Goal: Task Accomplishment & Management: Manage account settings

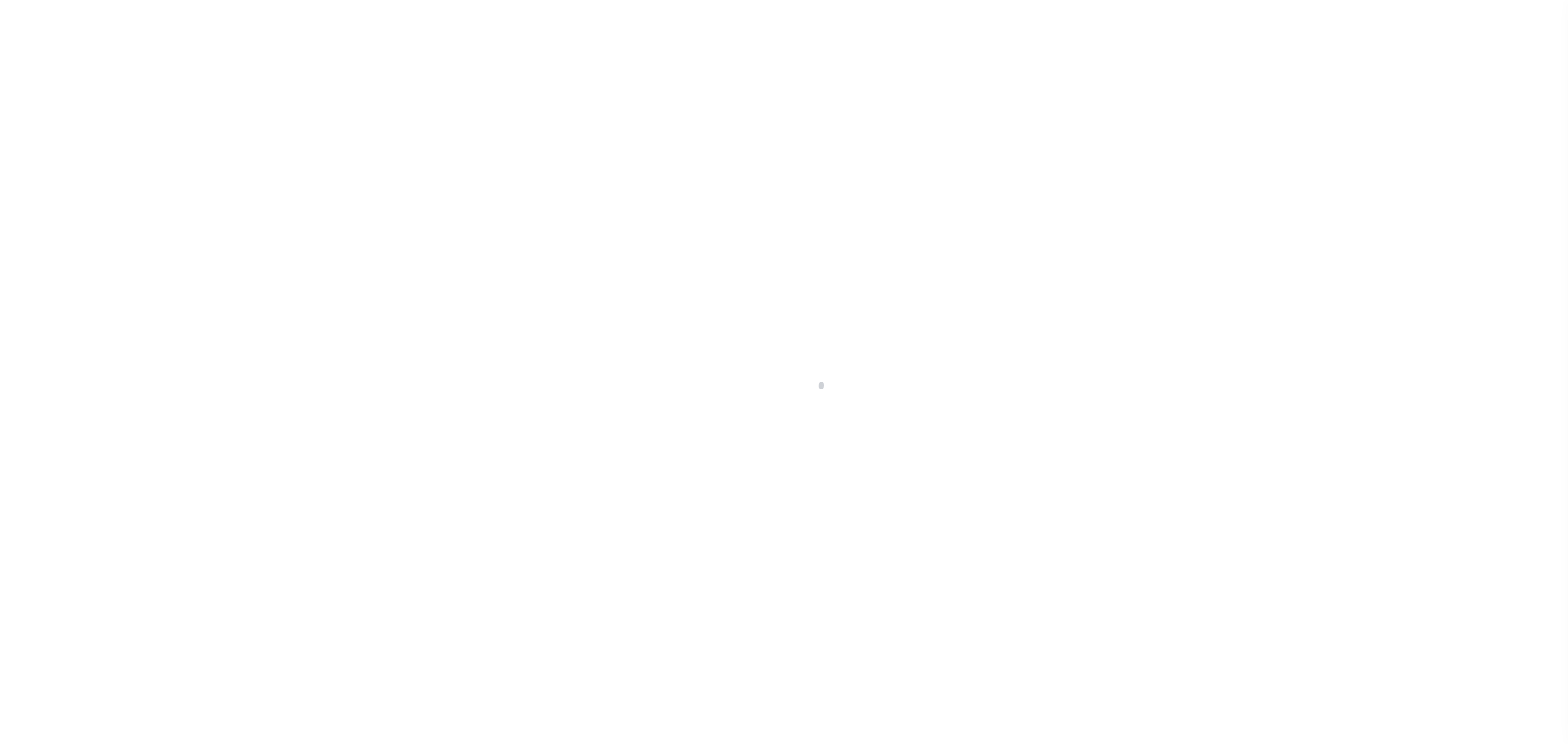
select select "NW2"
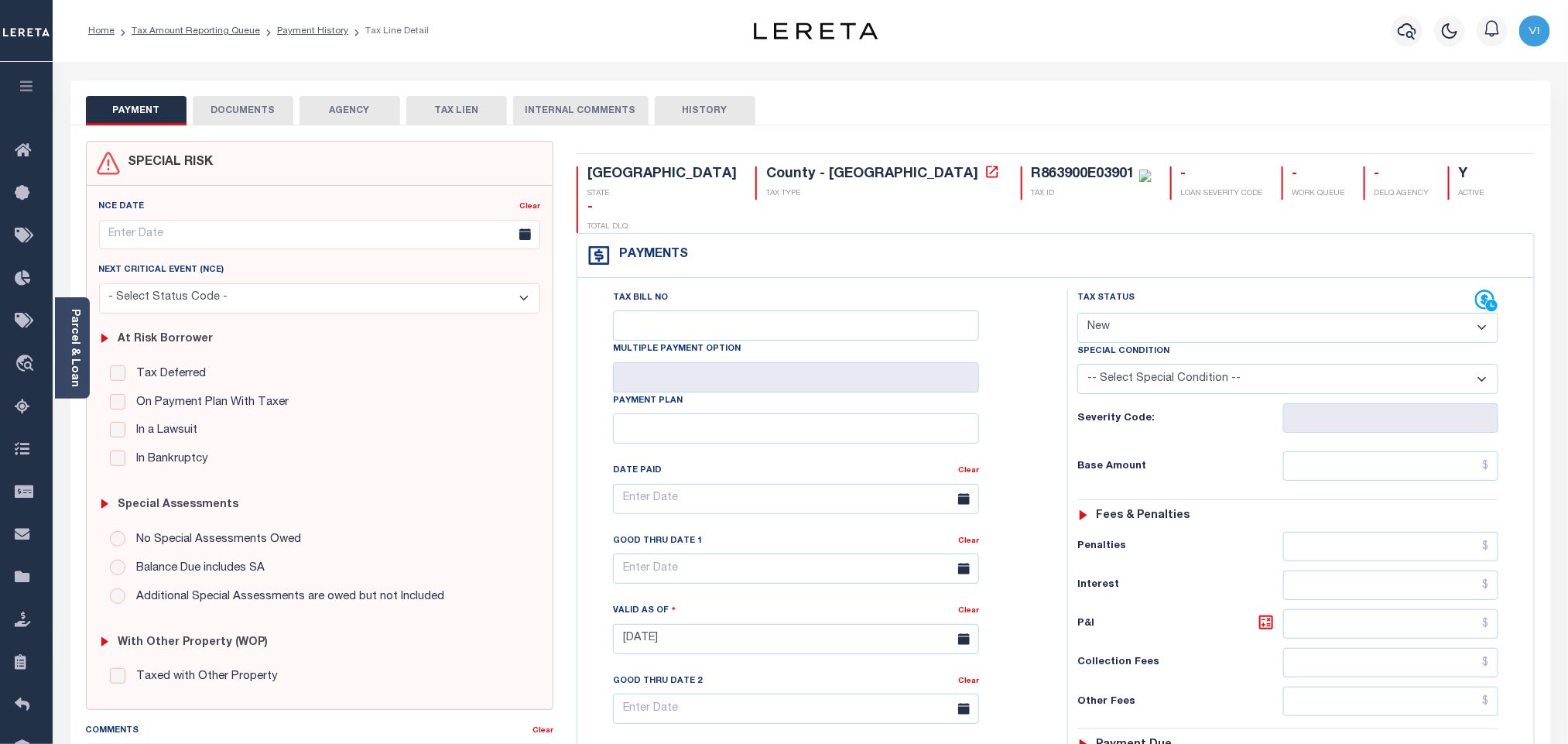
click at [244, 110] on button "DOCUMENTS" at bounding box center [243, 111] width 101 height 30
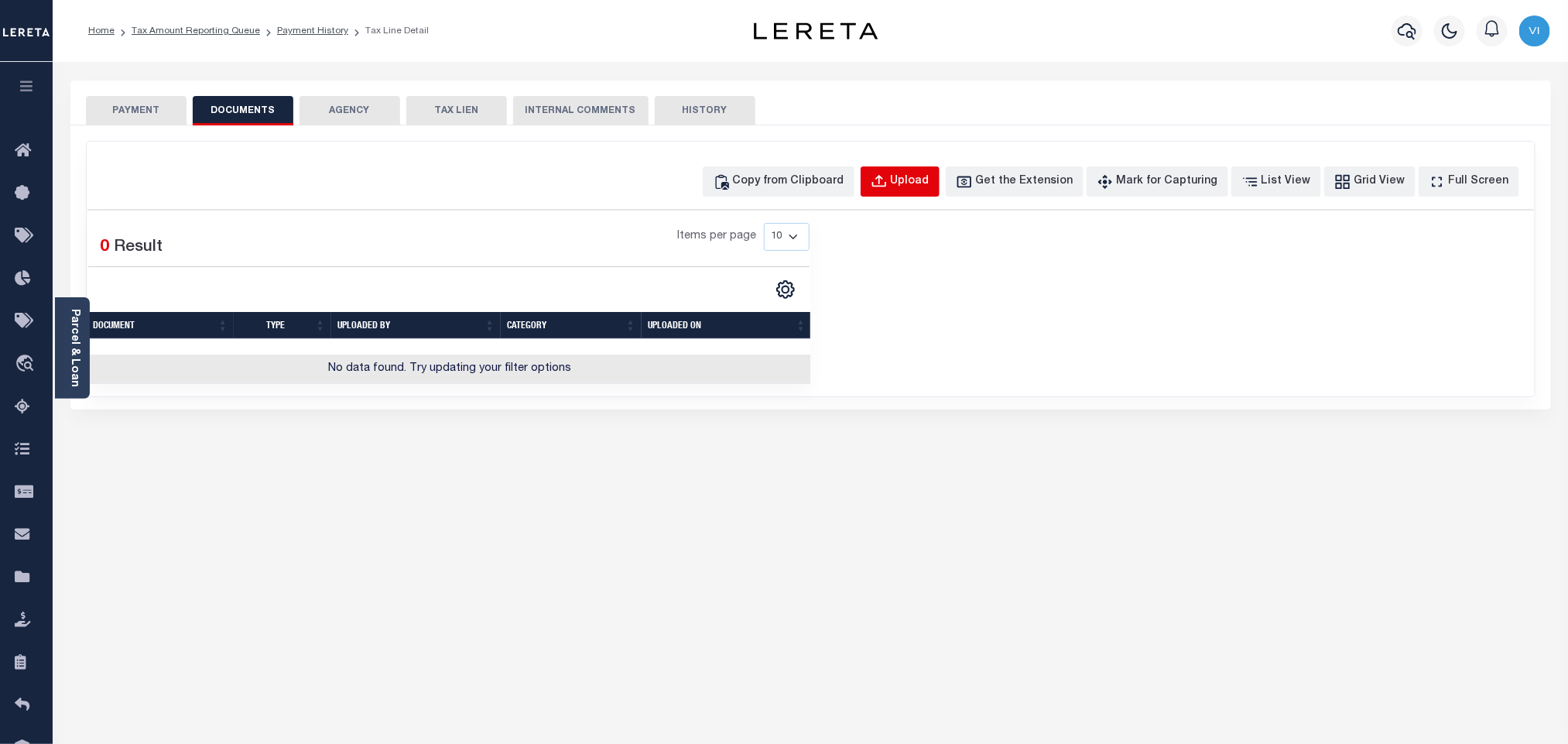
click at [916, 189] on button "Upload" at bounding box center [900, 181] width 79 height 30
select select "POP"
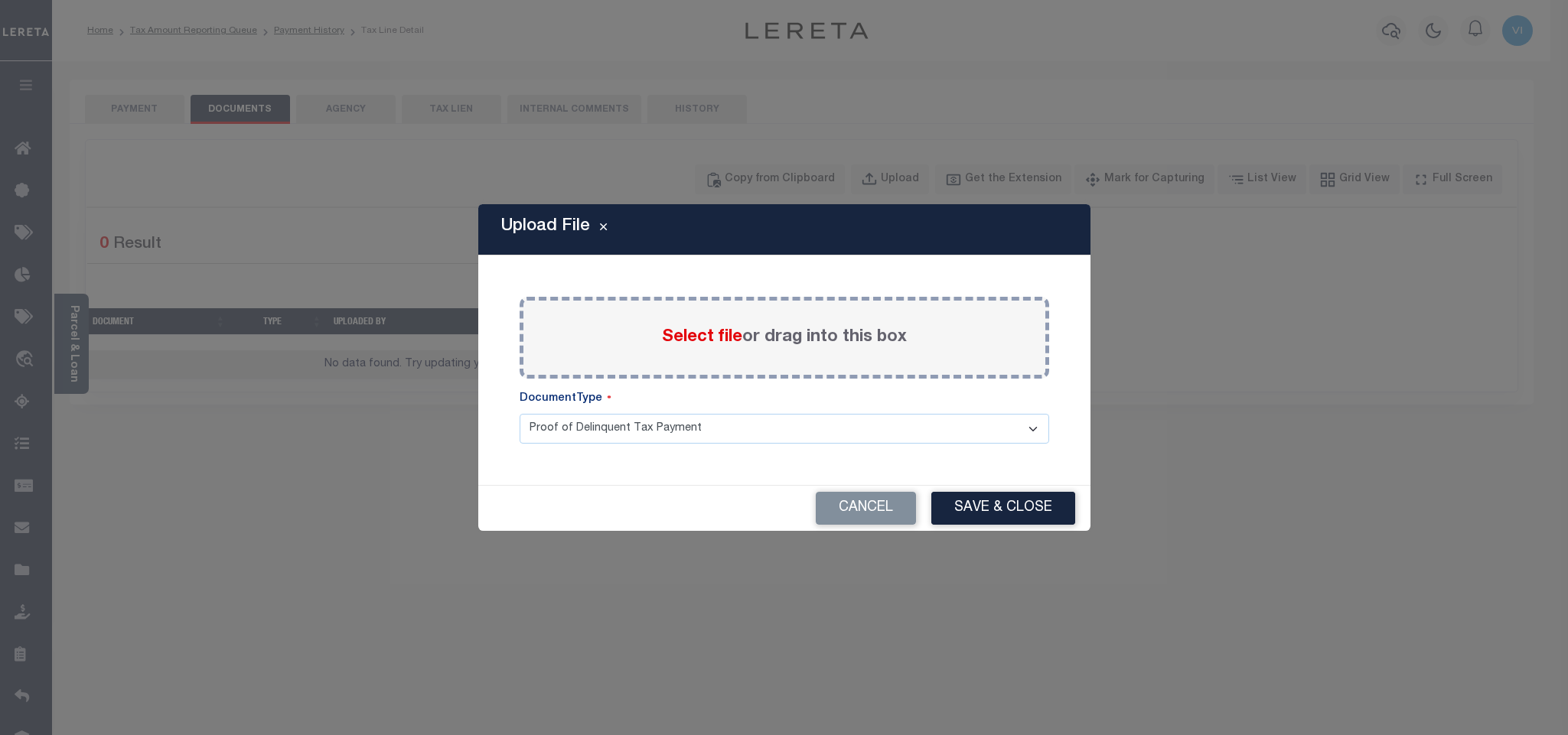
click at [698, 339] on span "Select file" at bounding box center [702, 337] width 80 height 17
click at [0, 0] on input "Select file or drag into this box" at bounding box center [0, 0] width 0 height 0
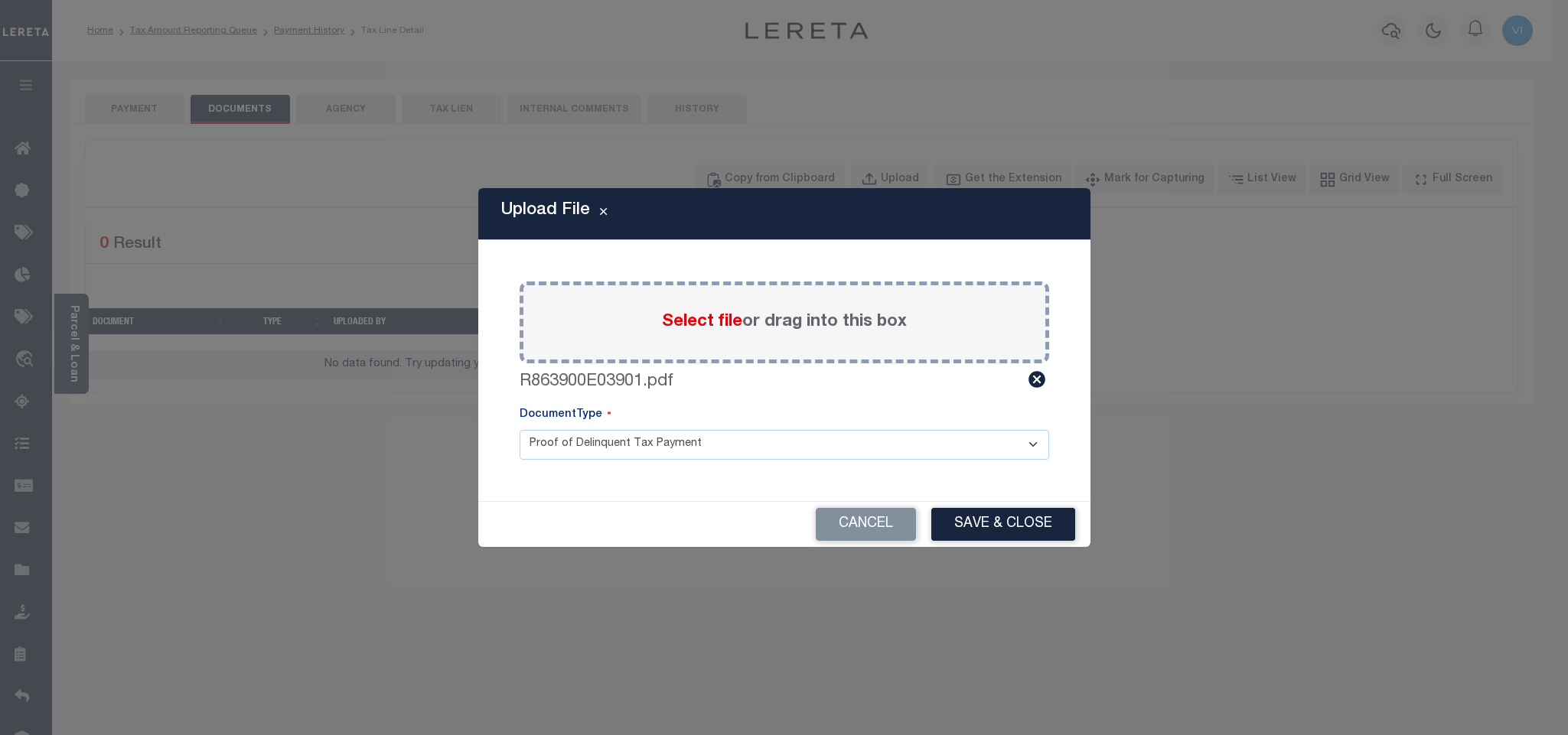
click at [547, 446] on select "Proof of Delinquent Tax Payment" at bounding box center [784, 444] width 529 height 30
click at [519, 430] on select "Proof of Delinquent Tax Payment" at bounding box center [784, 444] width 529 height 30
click at [959, 516] on button "Save & Close" at bounding box center [1003, 524] width 144 height 33
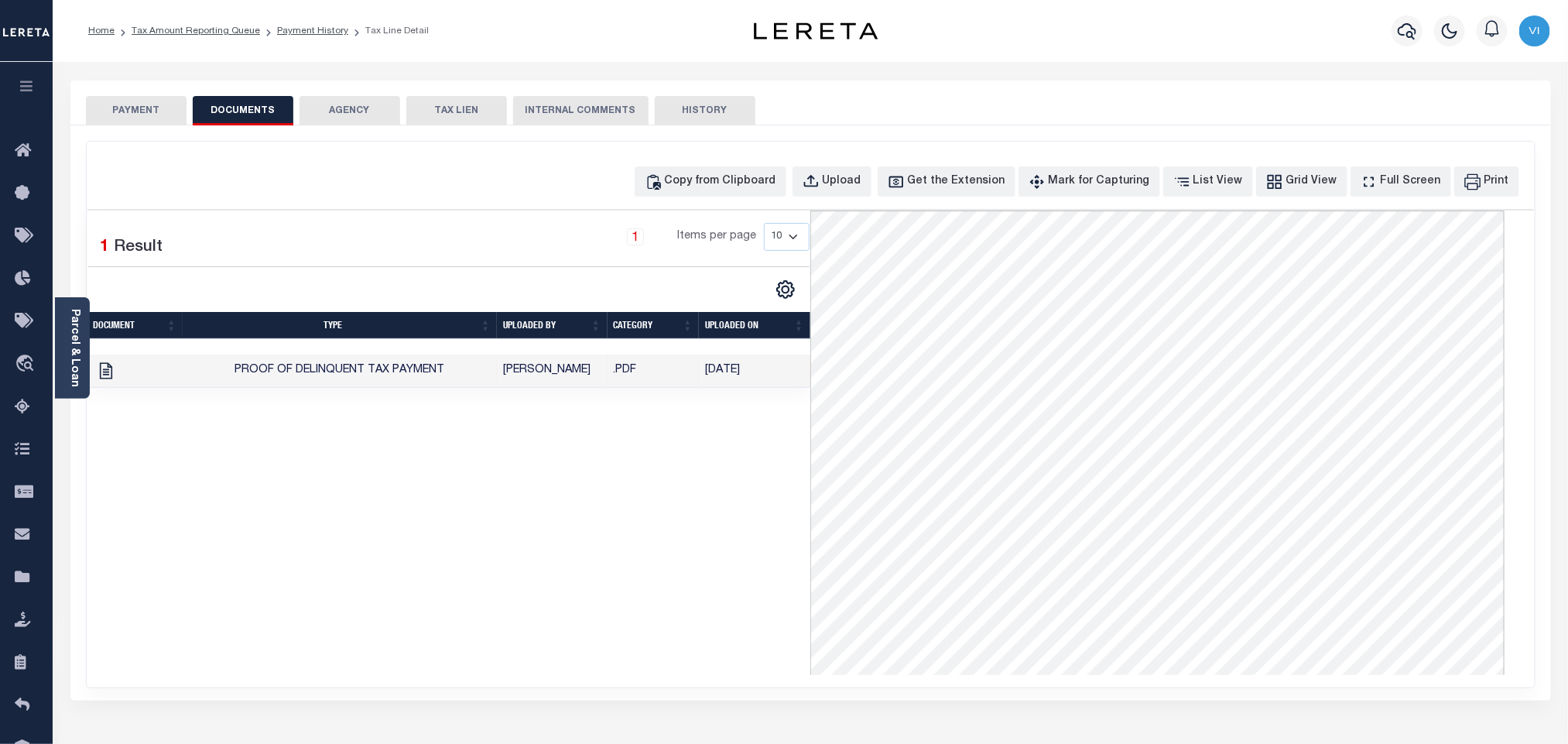
click at [117, 112] on button "PAYMENT" at bounding box center [136, 111] width 101 height 30
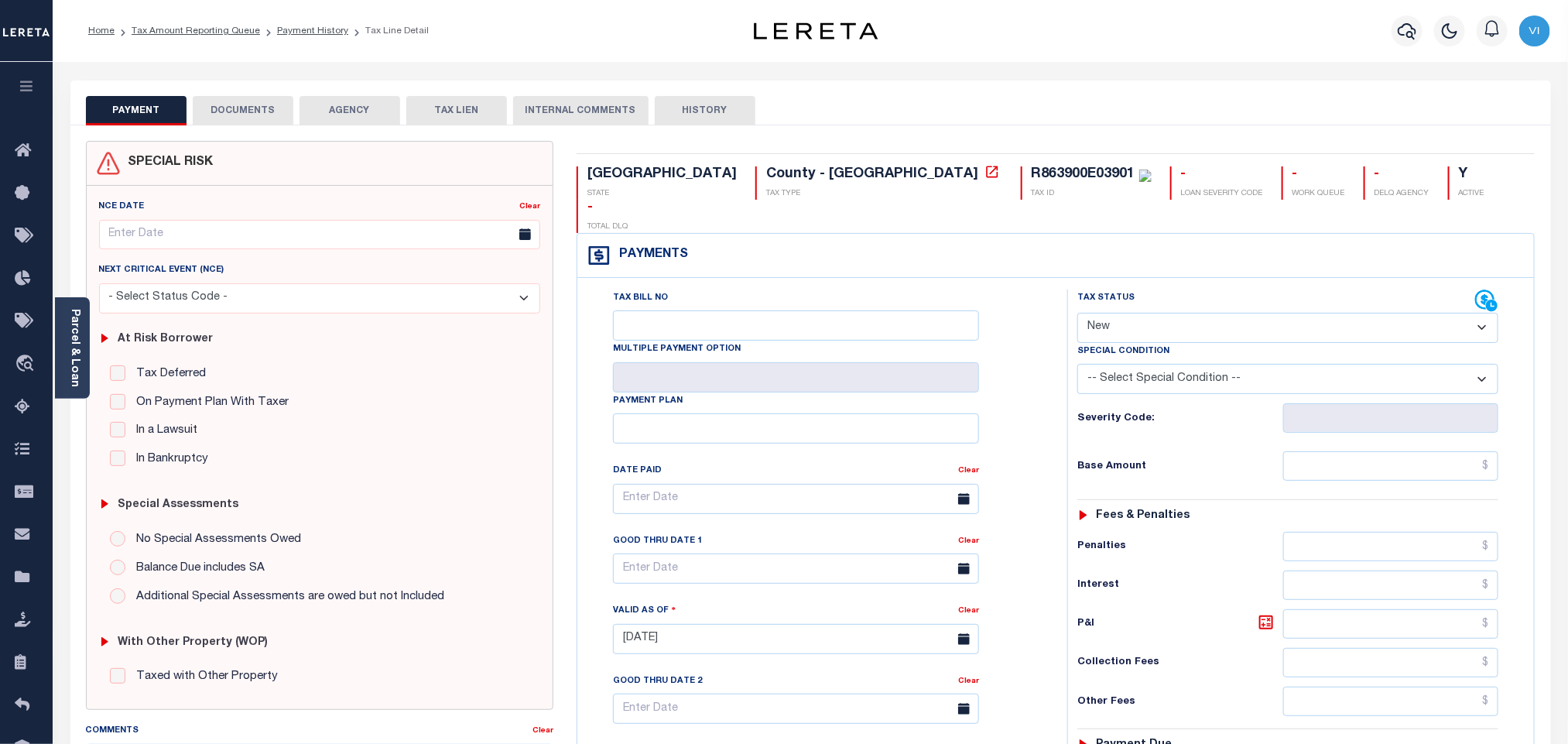
click at [1113, 313] on select "- Select Status Code - Open Due/Unpaid Paid Incomplete No Tax Due Internal Refu…" at bounding box center [1287, 328] width 421 height 30
select select "PYD"
click at [1077, 313] on select "- Select Status Code - Open Due/Unpaid Paid Incomplete No Tax Due Internal Refu…" at bounding box center [1287, 328] width 421 height 30
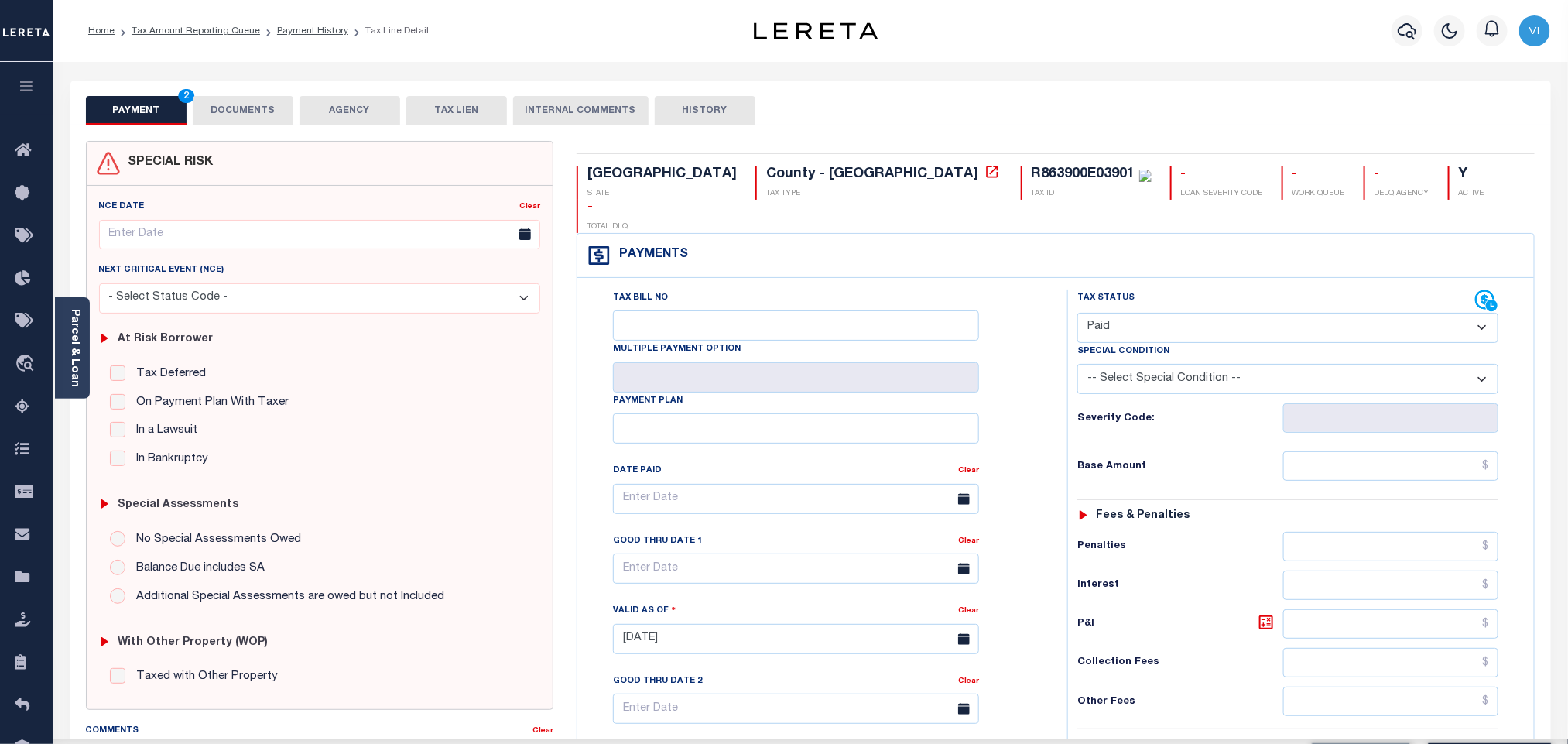
type input "[DATE]"
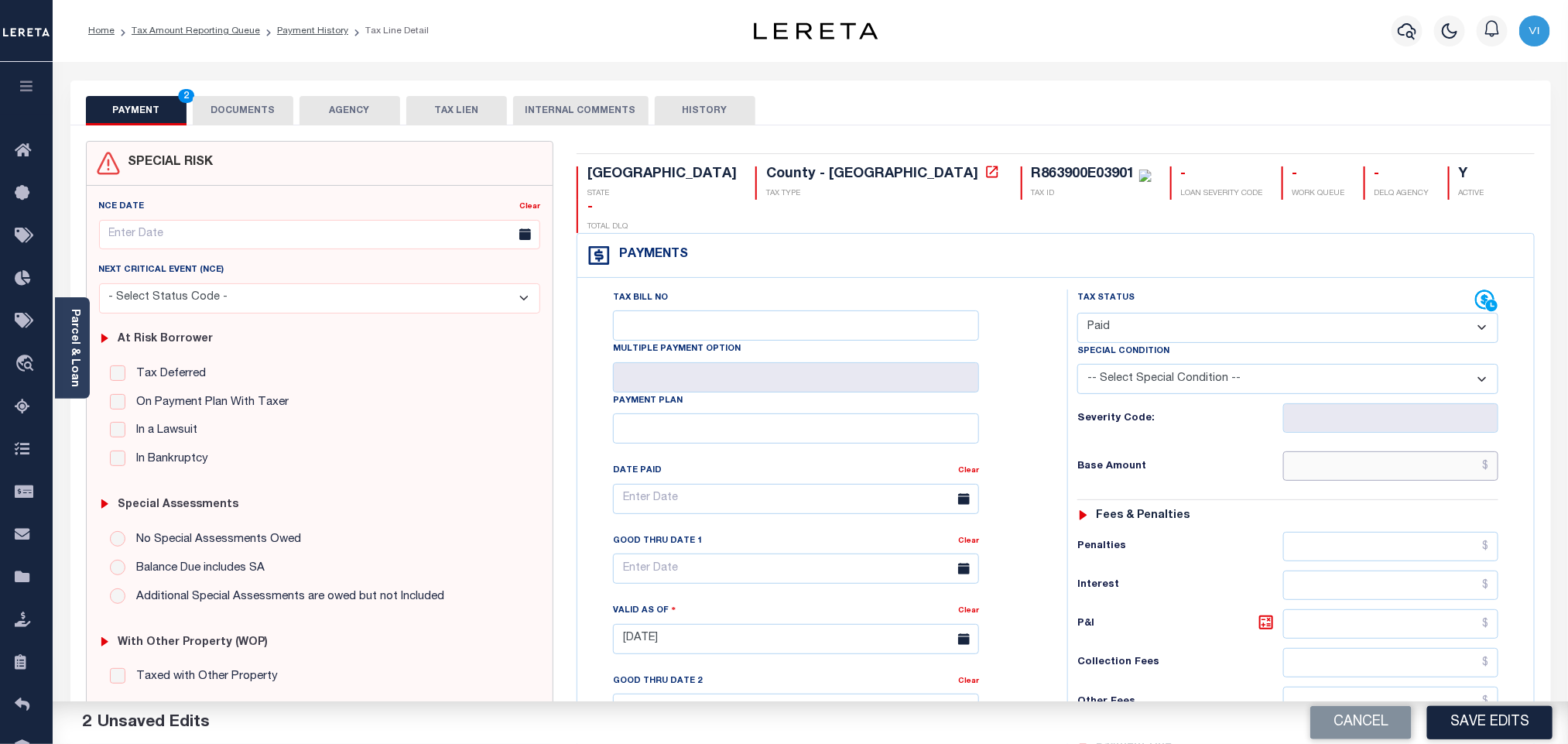
click at [1324, 453] on input "text" at bounding box center [1391, 466] width 216 height 30
paste input "9,346.46"
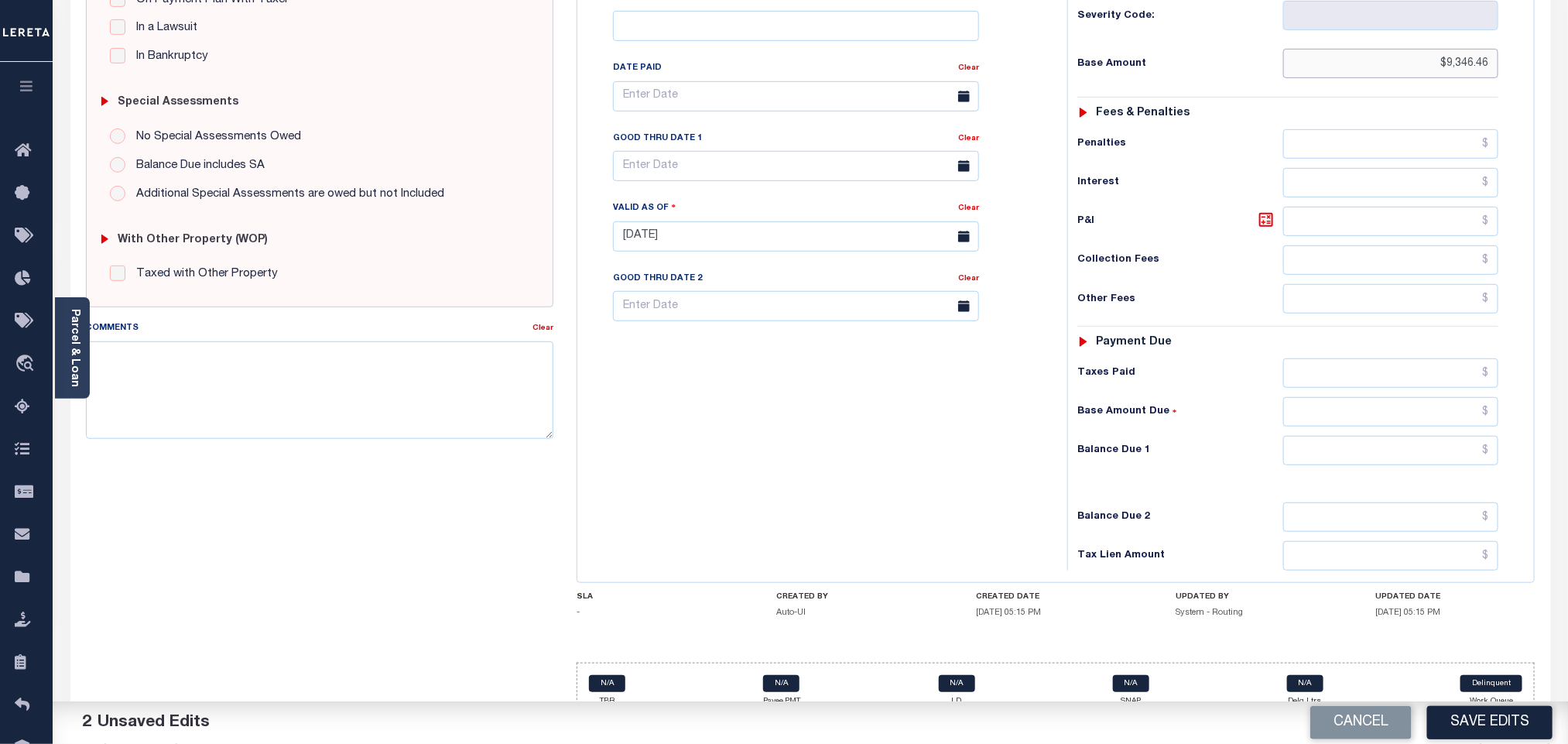
type input "$9,346.46"
click at [1337, 436] on input "text" at bounding box center [1391, 450] width 216 height 30
type input "$0.00"
click at [1491, 724] on button "Save Edits" at bounding box center [1490, 722] width 126 height 34
checkbox input "false"
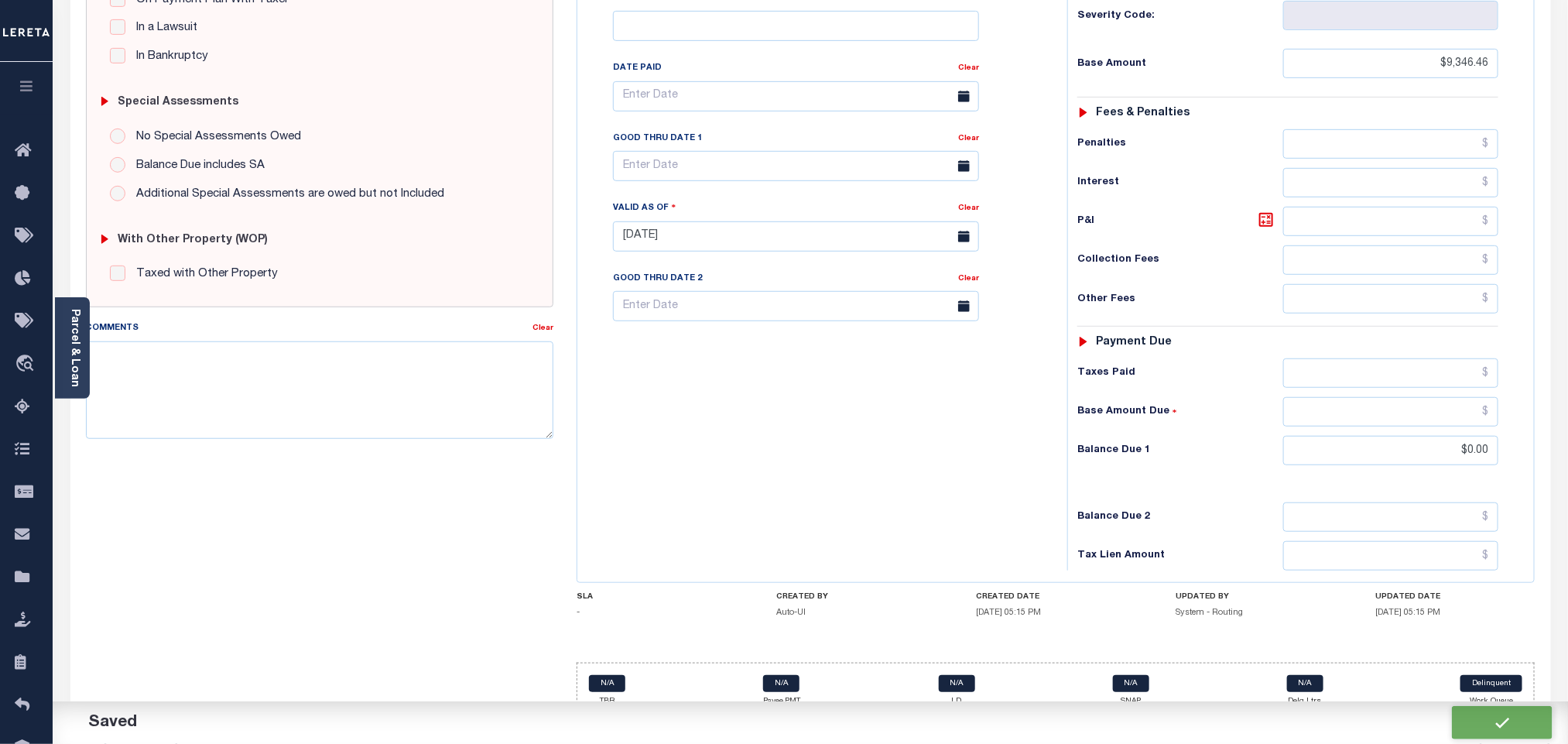
checkbox input "false"
type input "$9,346.46"
type input "$0"
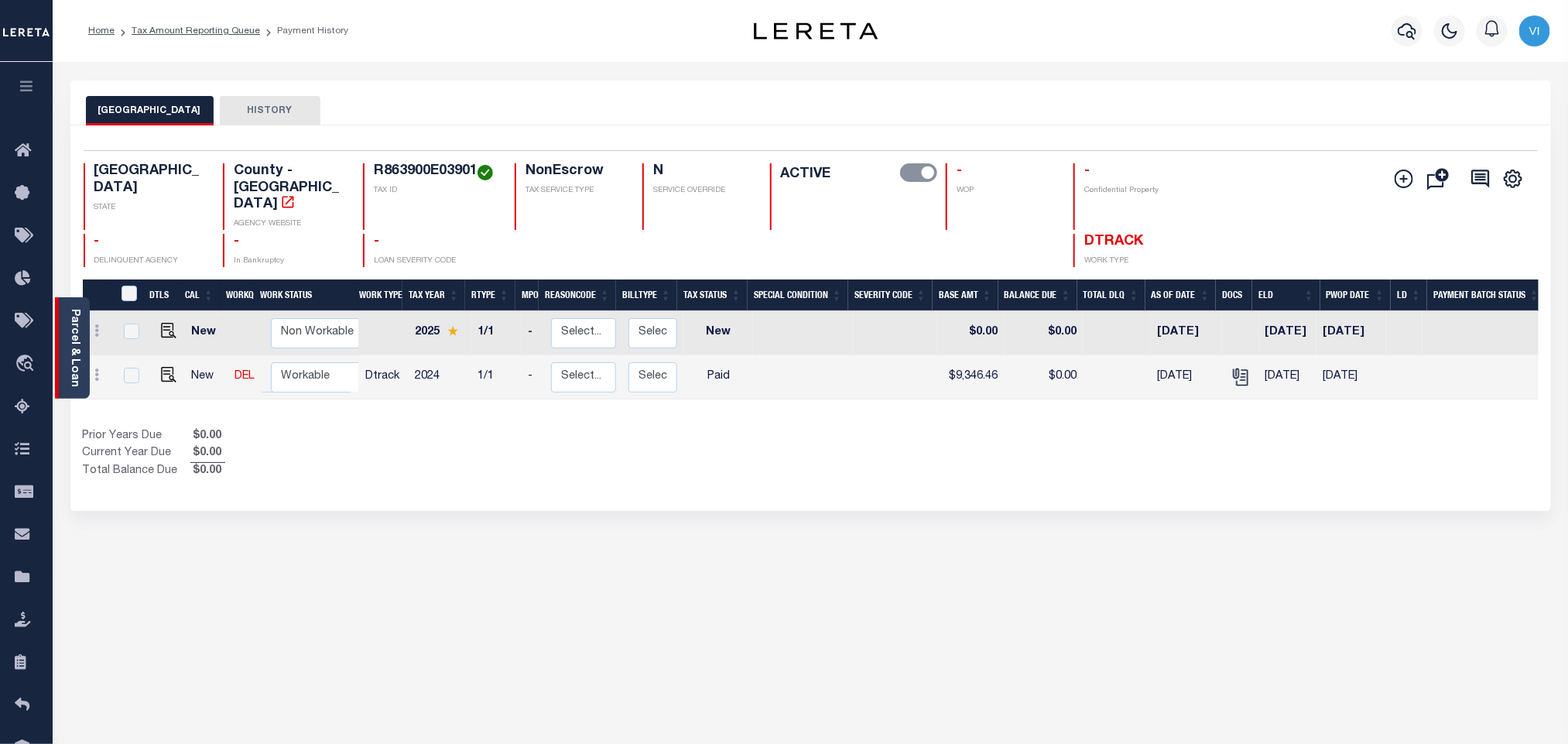
click at [75, 348] on link "Parcel & Loan" at bounding box center [74, 348] width 11 height 78
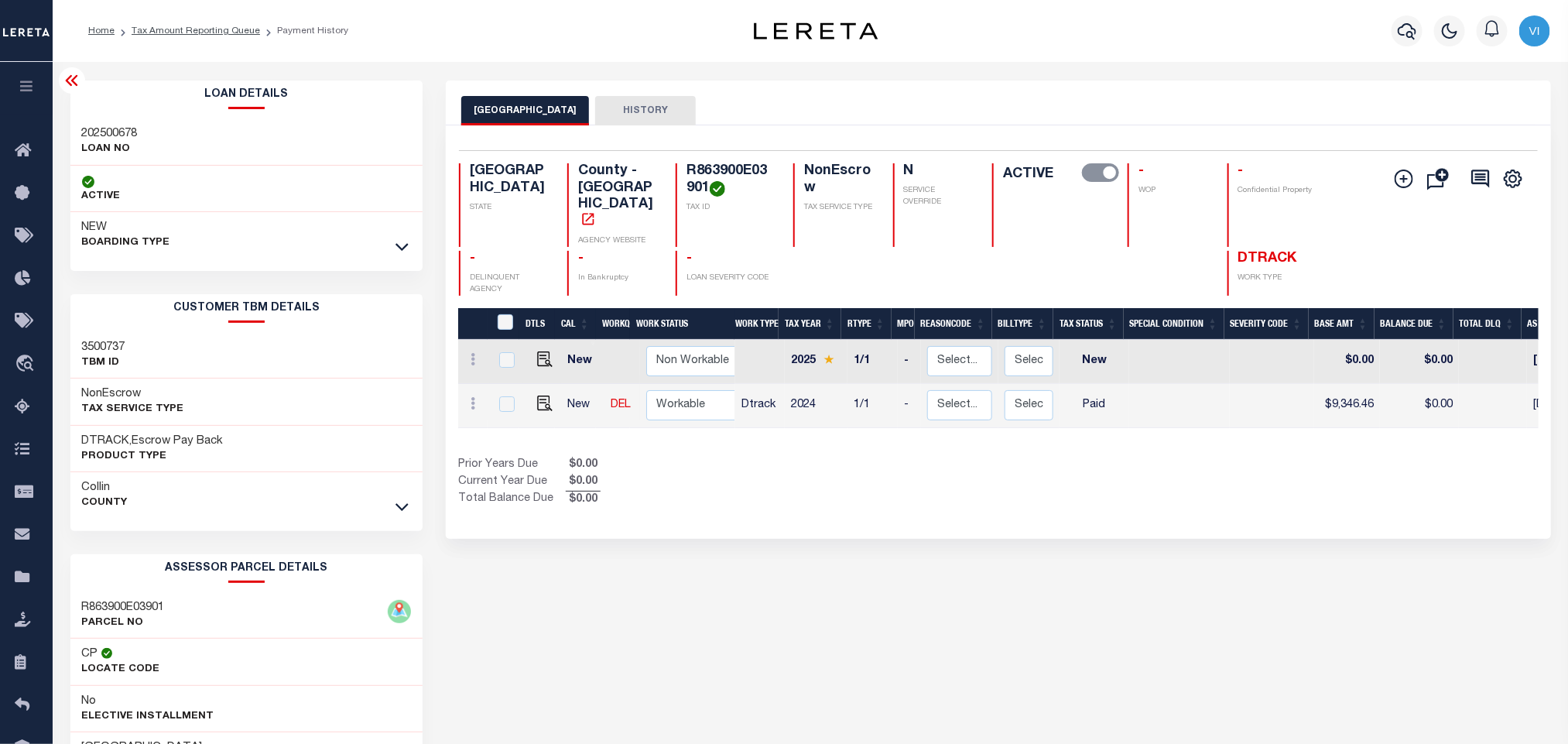
click at [76, 121] on div "202500678 LOAN NO" at bounding box center [247, 142] width 353 height 47
copy h3 "202500678"
click at [731, 175] on h4 "R863900E03901" at bounding box center [731, 180] width 88 height 34
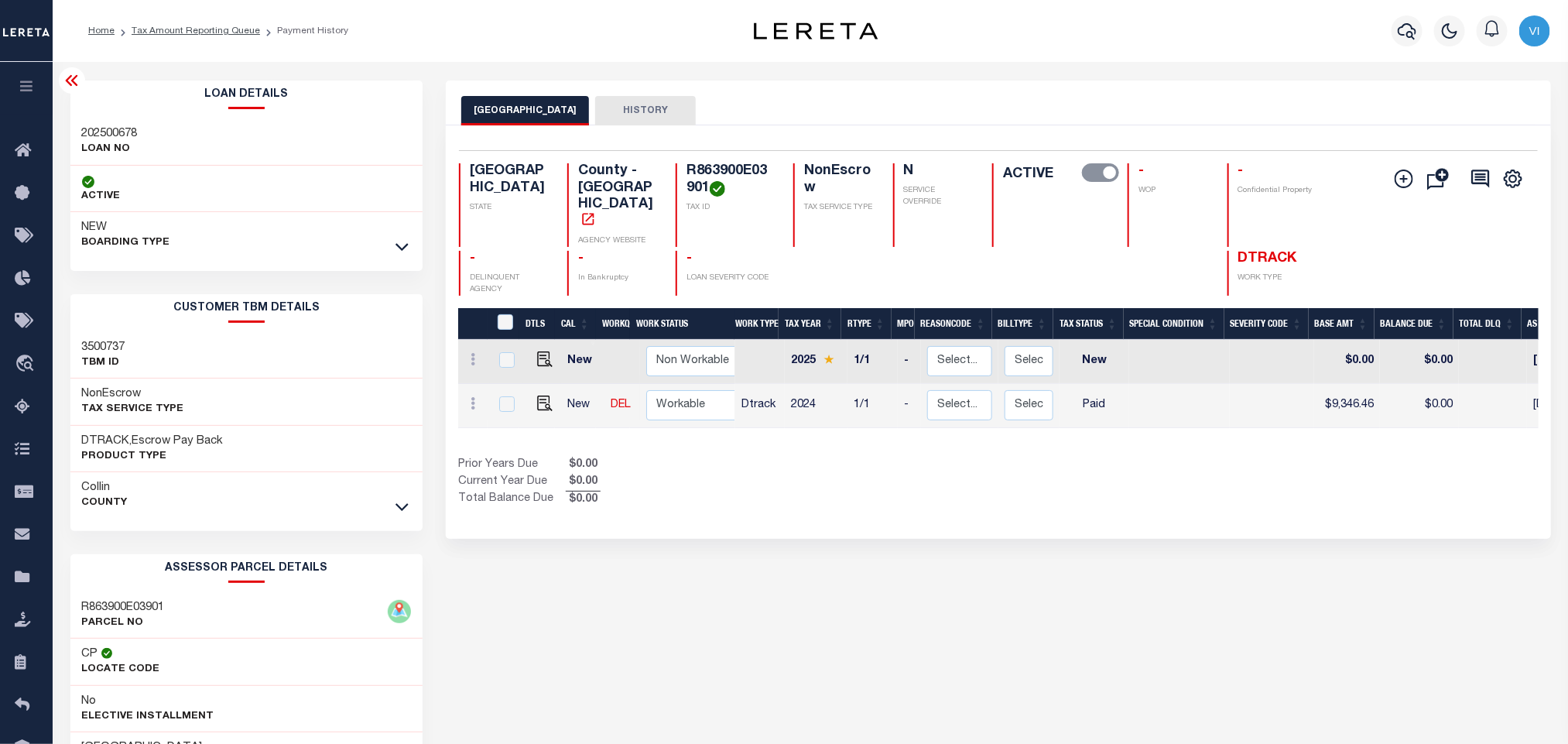
copy h4 "R863900E03901"
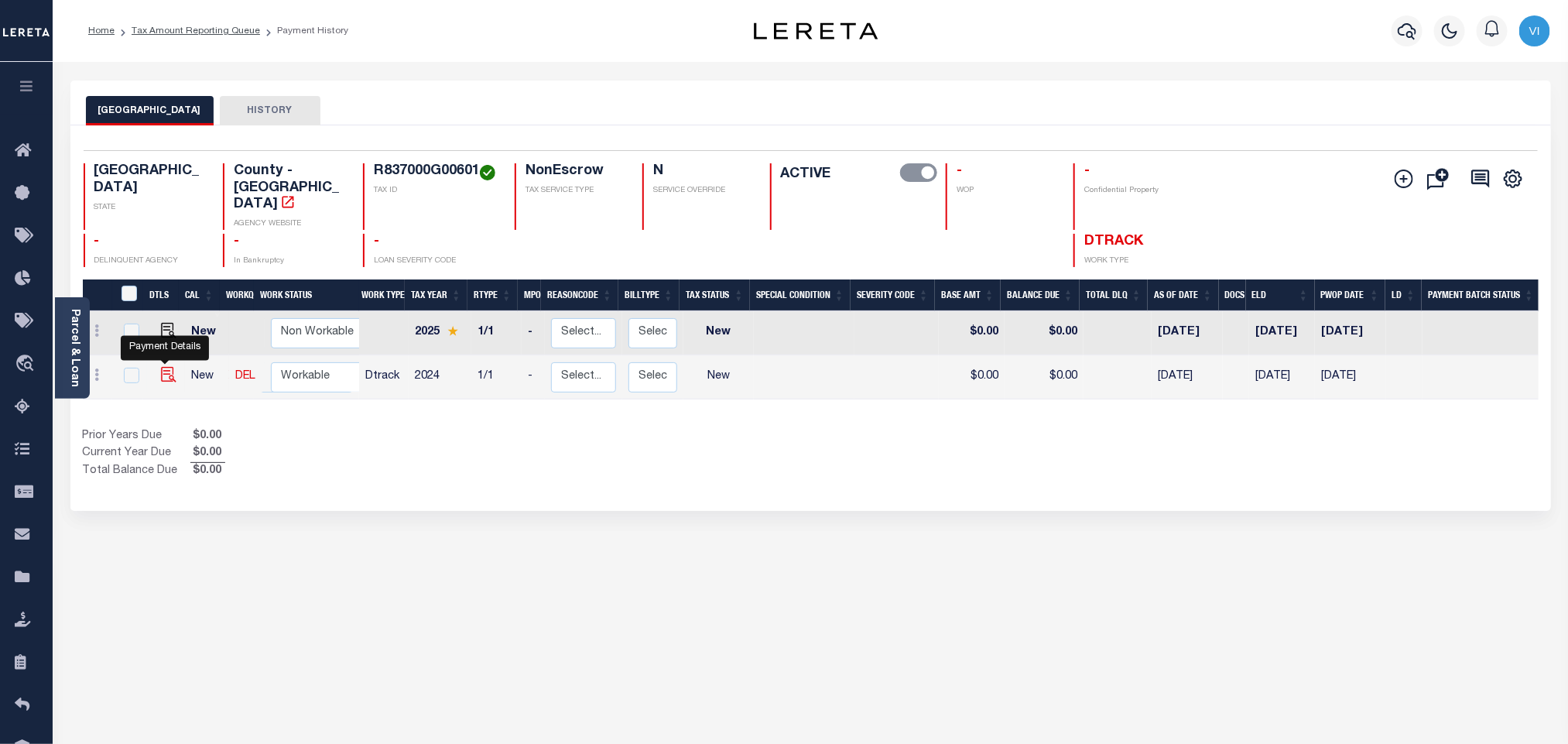
click at [162, 367] on img "" at bounding box center [169, 375] width 16 height 16
checkbox input "true"
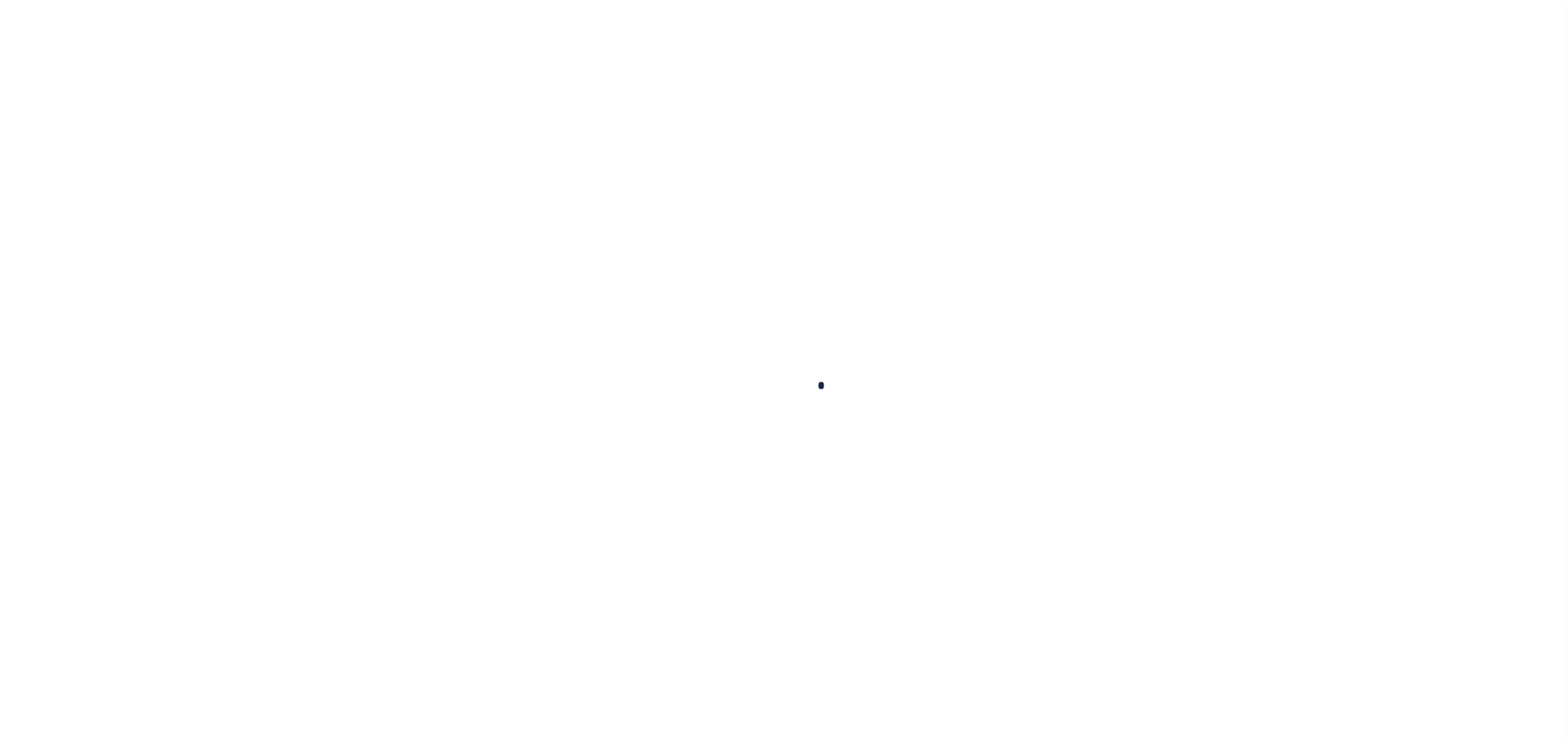
checkbox input "false"
type input "[DATE]"
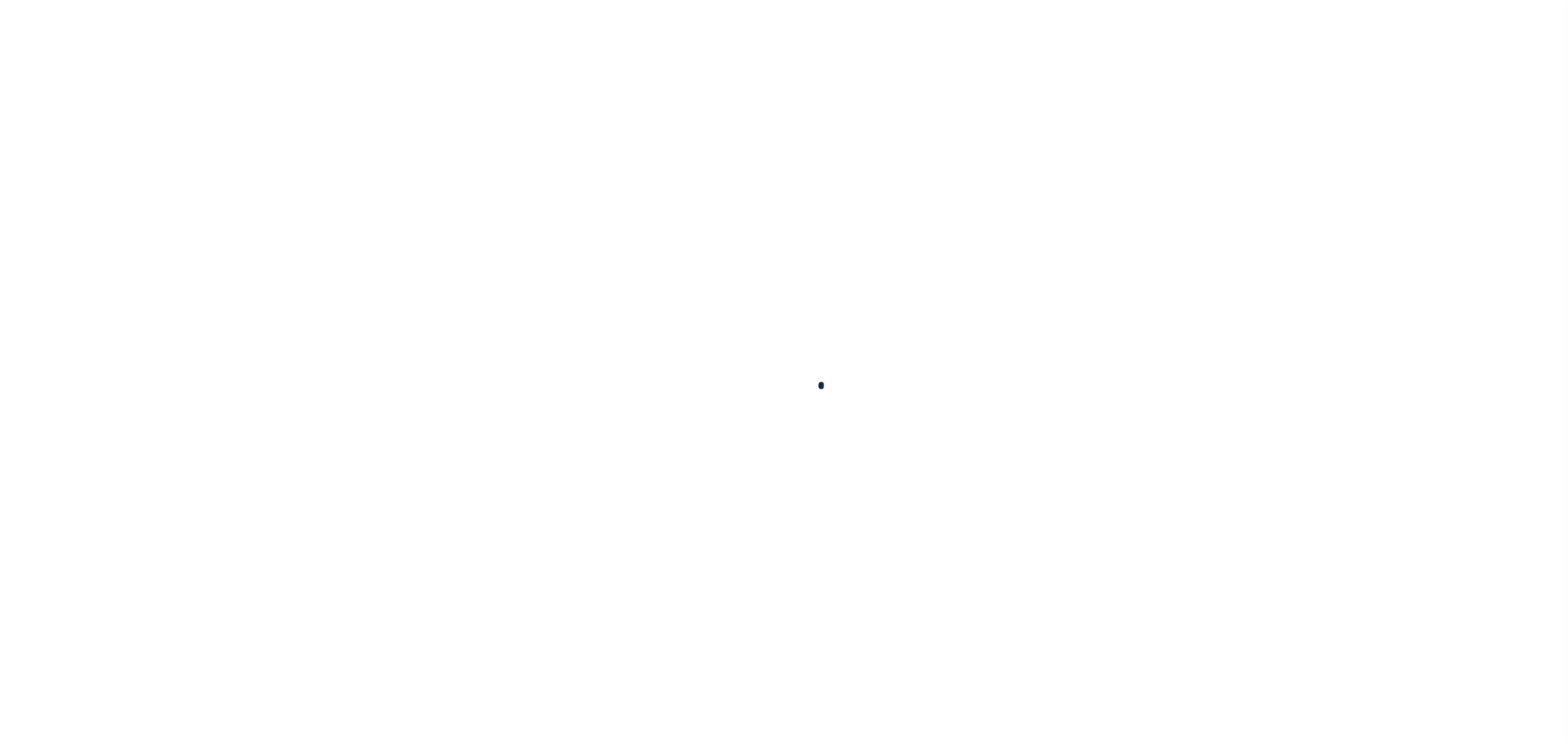
select select "NW2"
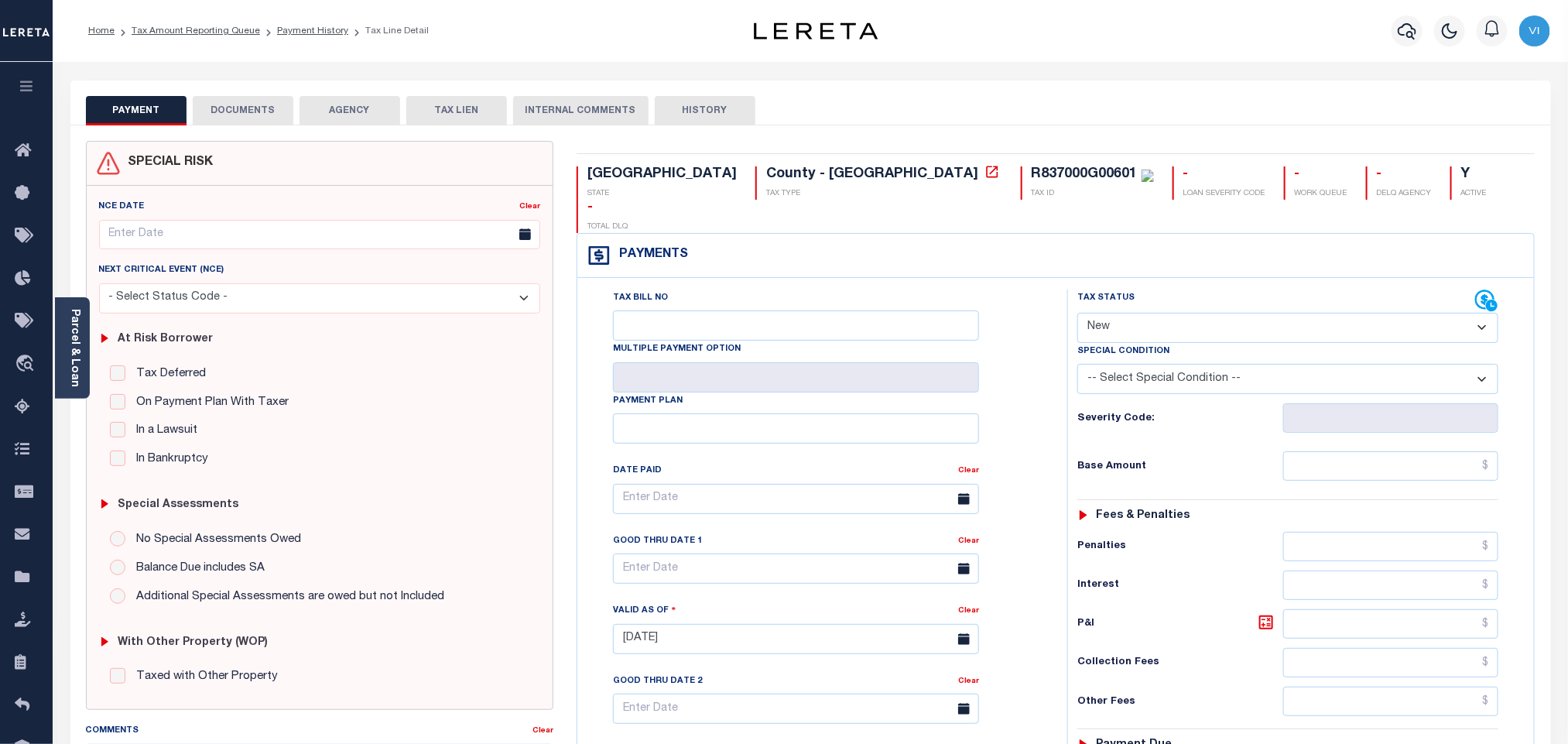
click at [262, 115] on button "DOCUMENTS" at bounding box center [243, 111] width 101 height 30
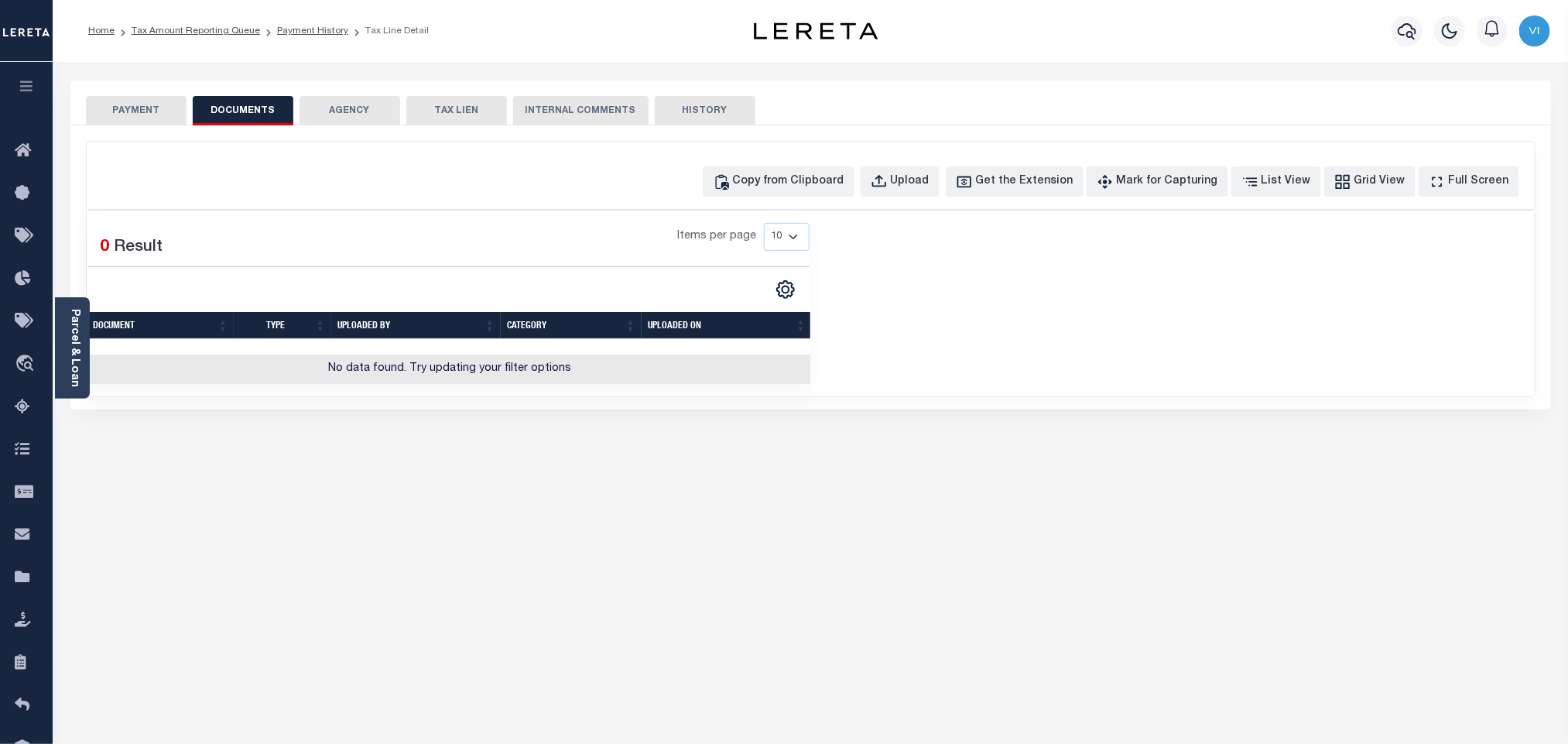
click at [894, 165] on div "Copy from Clipboard Upload Get the Extension Mark for Capturing Got it List Vie…" at bounding box center [810, 269] width 1448 height 255
click at [887, 180] on icon "button" at bounding box center [880, 182] width 17 height 17
select select "POP"
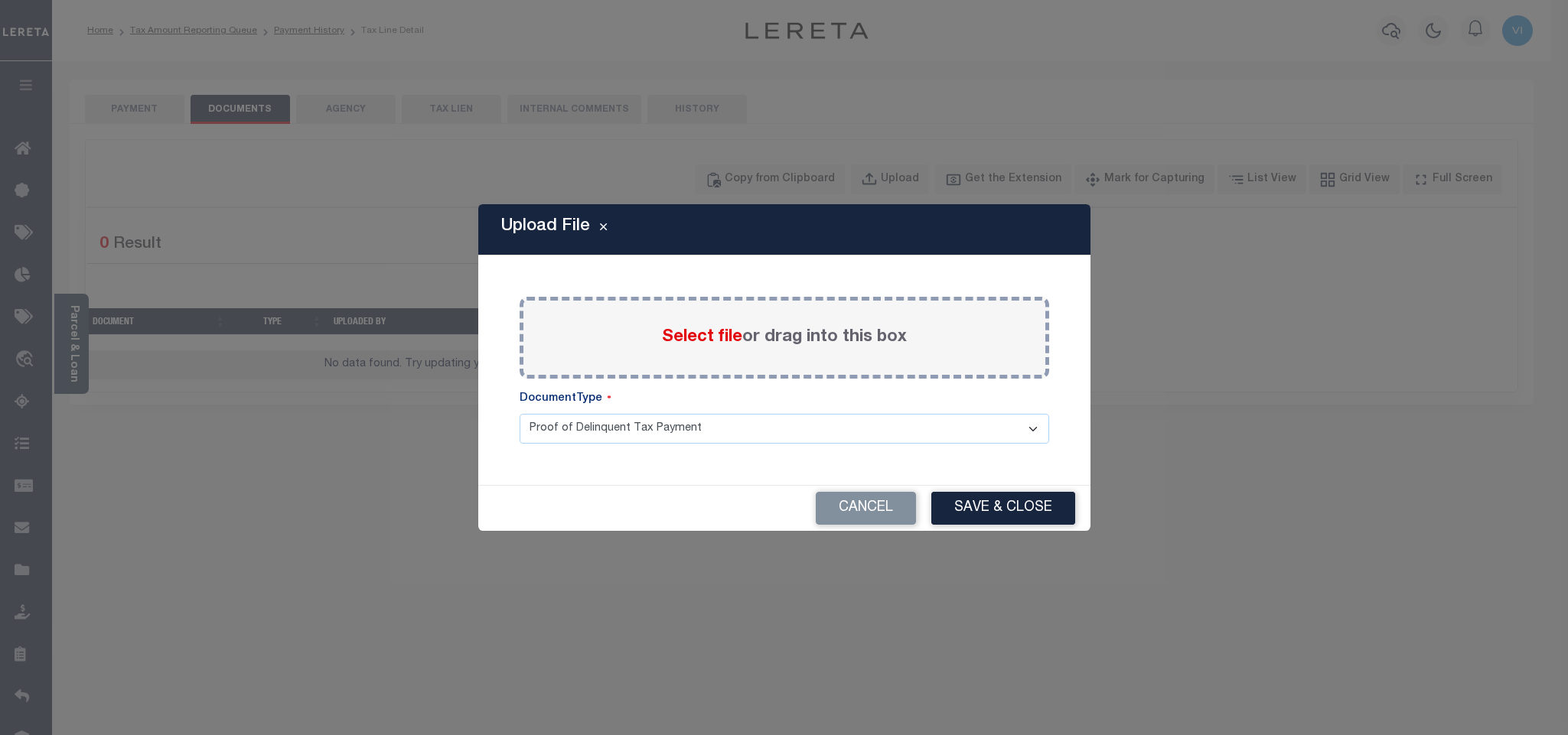
click at [714, 339] on span "Select file" at bounding box center [702, 337] width 80 height 17
click at [0, 0] on input "Select file or drag into this box" at bounding box center [0, 0] width 0 height 0
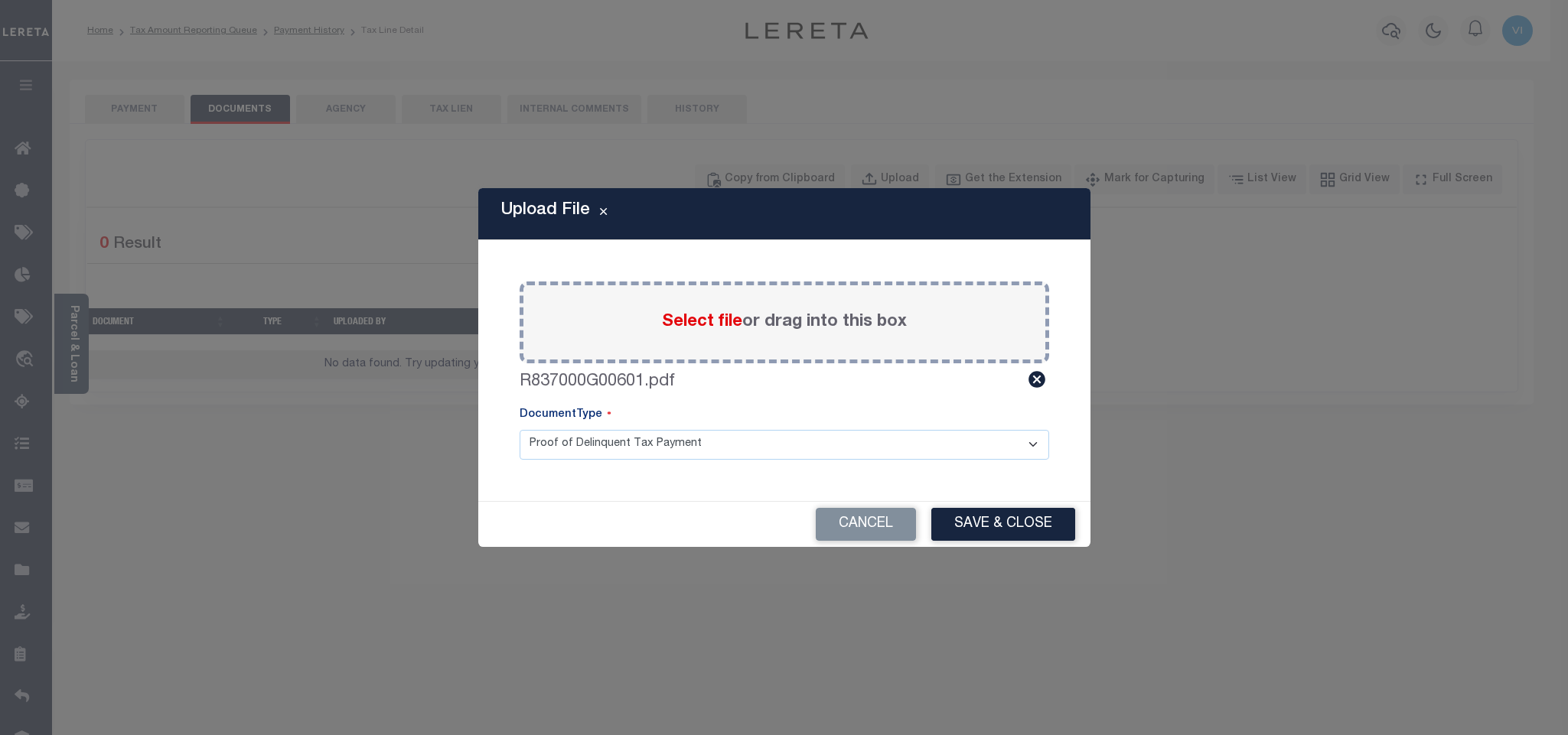
click at [560, 459] on select "Proof of Delinquent Tax Payment" at bounding box center [784, 444] width 529 height 30
click at [519, 430] on select "Proof of Delinquent Tax Payment" at bounding box center [784, 444] width 529 height 30
click at [980, 518] on button "Save & Close" at bounding box center [1003, 524] width 144 height 33
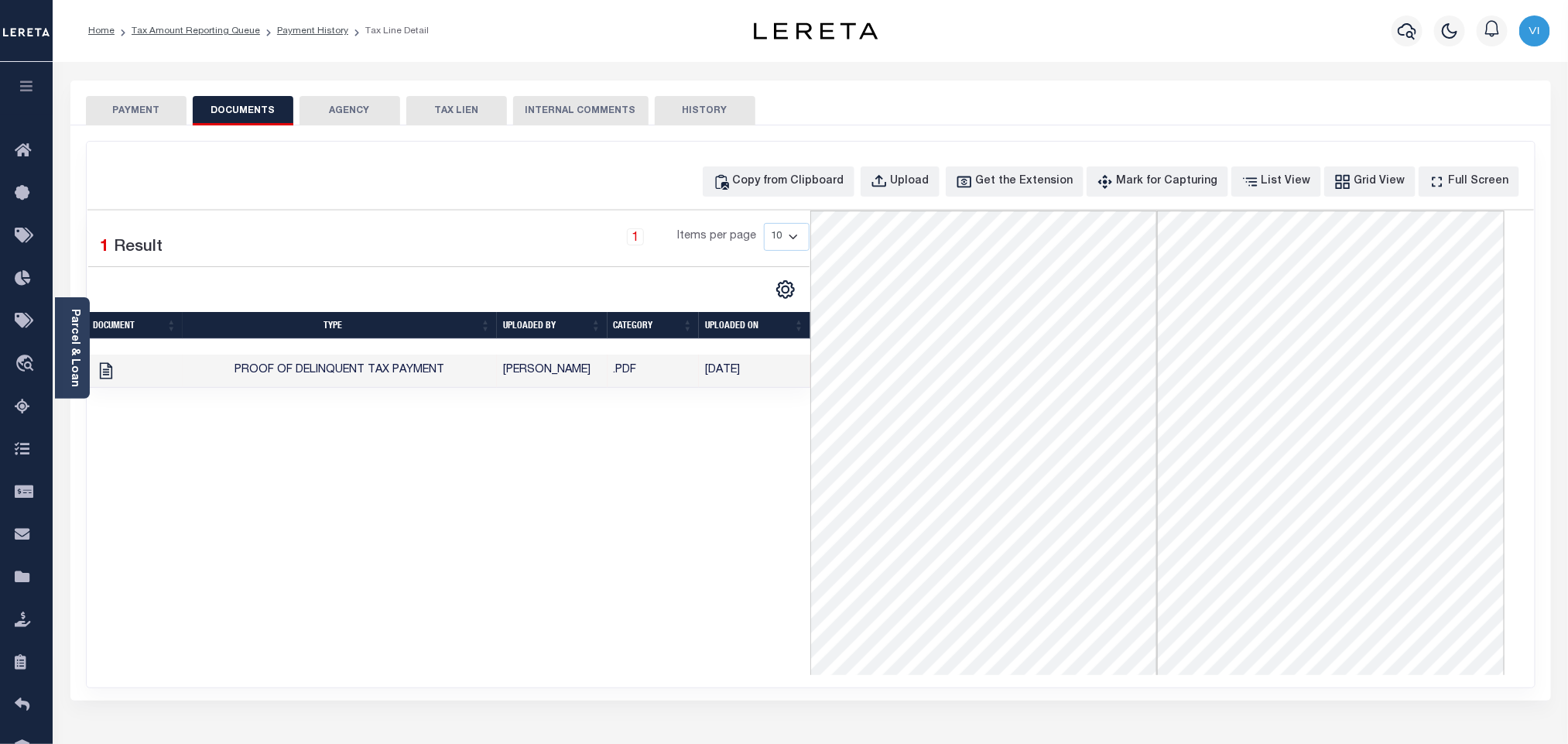
click at [181, 119] on button "PAYMENT" at bounding box center [136, 111] width 101 height 30
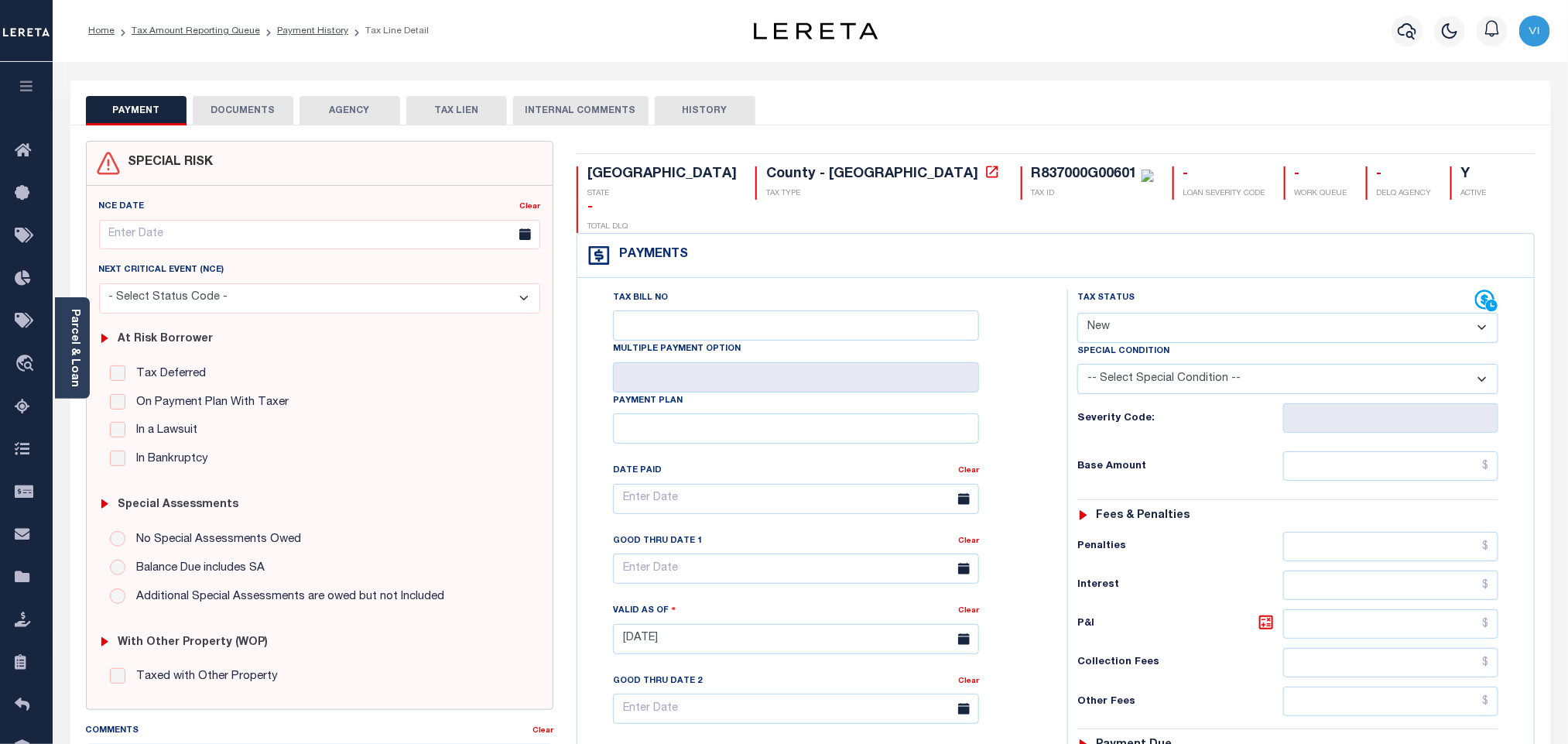
click at [1170, 313] on select "- Select Status Code - Open Due/Unpaid Paid Incomplete No Tax Due Internal Refu…" at bounding box center [1287, 328] width 421 height 30
select select "PYD"
click at [1077, 313] on select "- Select Status Code - Open Due/Unpaid Paid Incomplete No Tax Due Internal Refu…" at bounding box center [1287, 328] width 421 height 30
type input "08/14/2025"
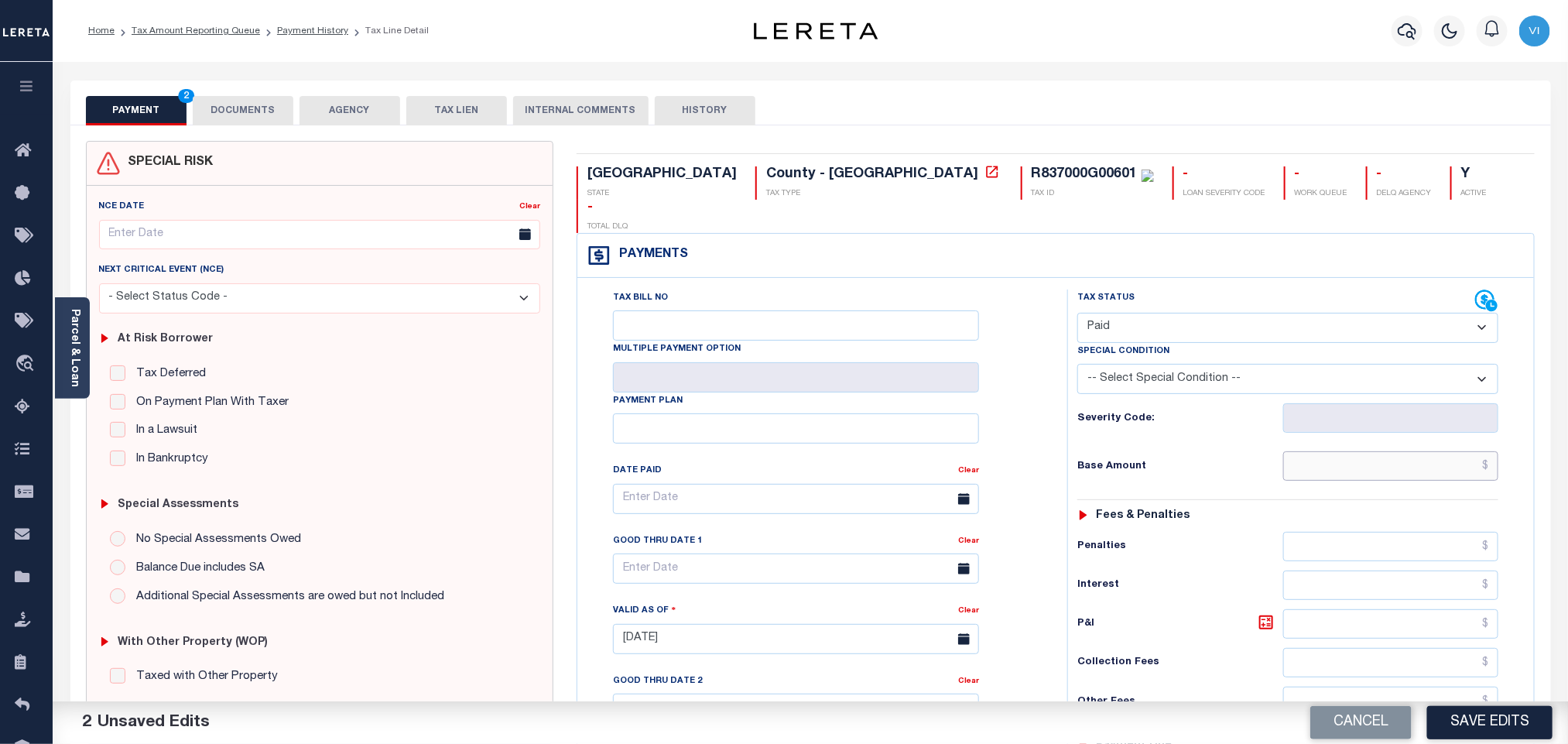
click at [1345, 451] on input "text" at bounding box center [1391, 466] width 216 height 30
click at [1394, 451] on input "text" at bounding box center [1391, 466] width 216 height 30
click at [1324, 451] on input "text" at bounding box center [1391, 466] width 216 height 30
paste input "7,226.40"
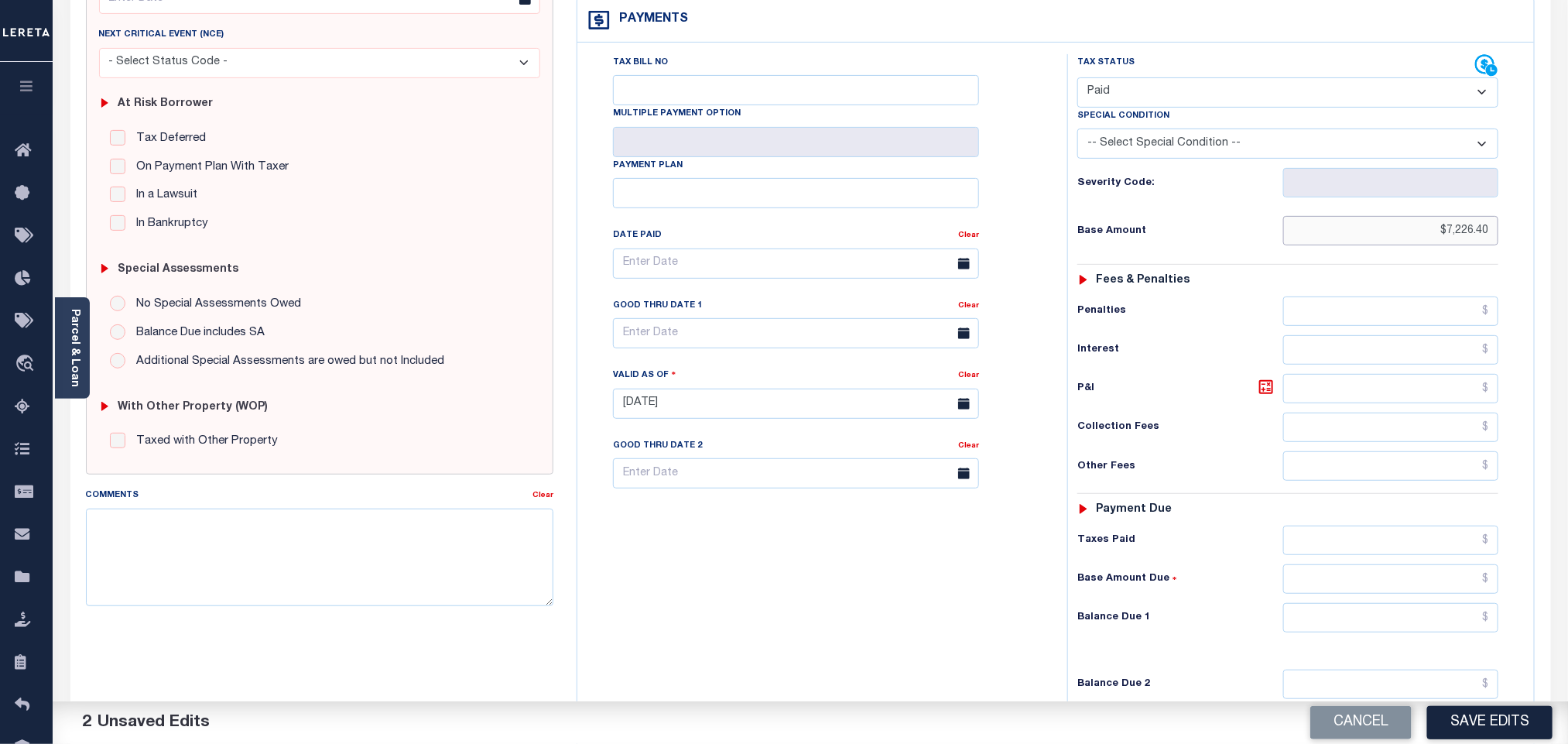
scroll to position [403, 0]
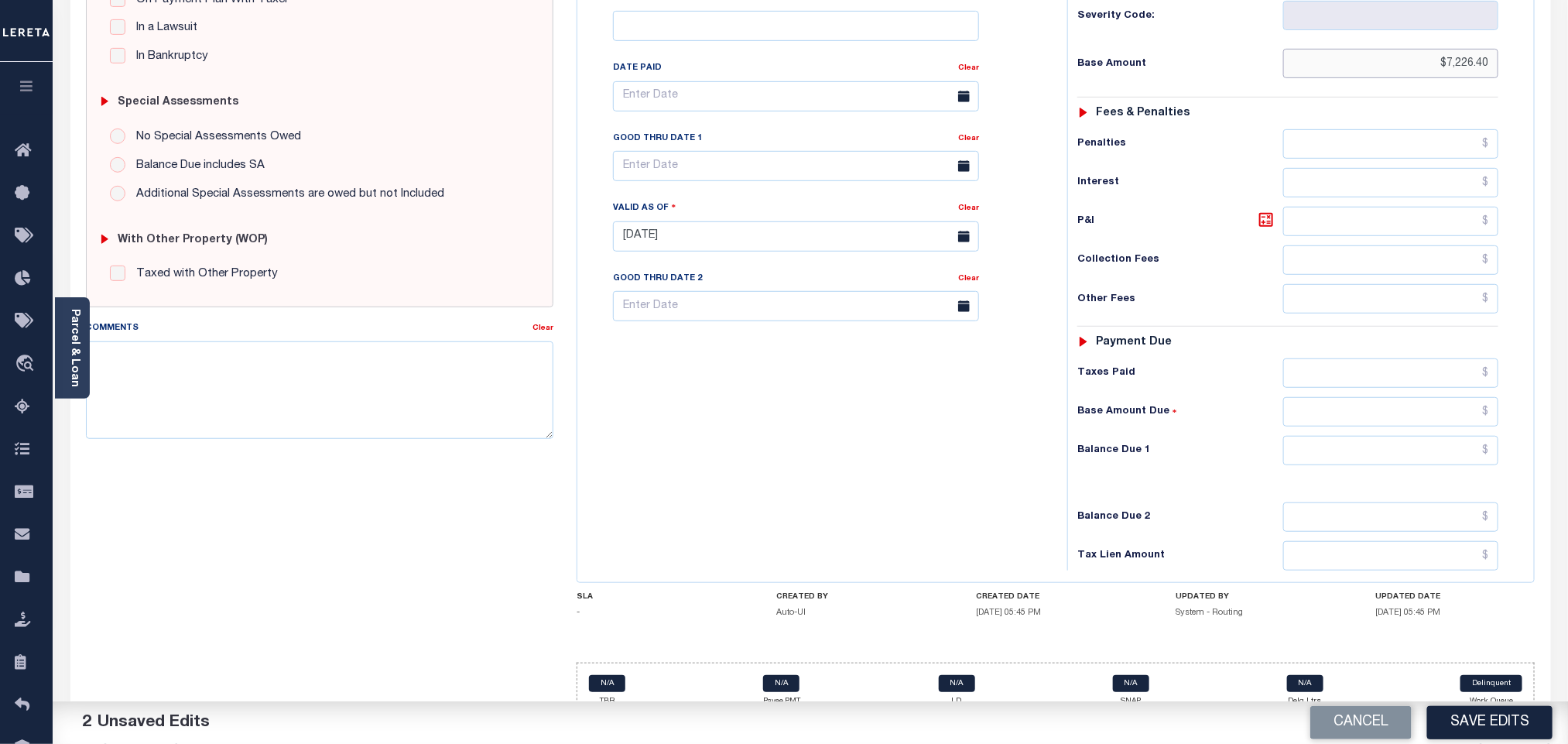
type input "$7,226.40"
click at [1334, 436] on input "text" at bounding box center [1391, 450] width 216 height 30
type input "$0.00"
click at [1473, 718] on button "Save Edits" at bounding box center [1490, 722] width 126 height 34
checkbox input "false"
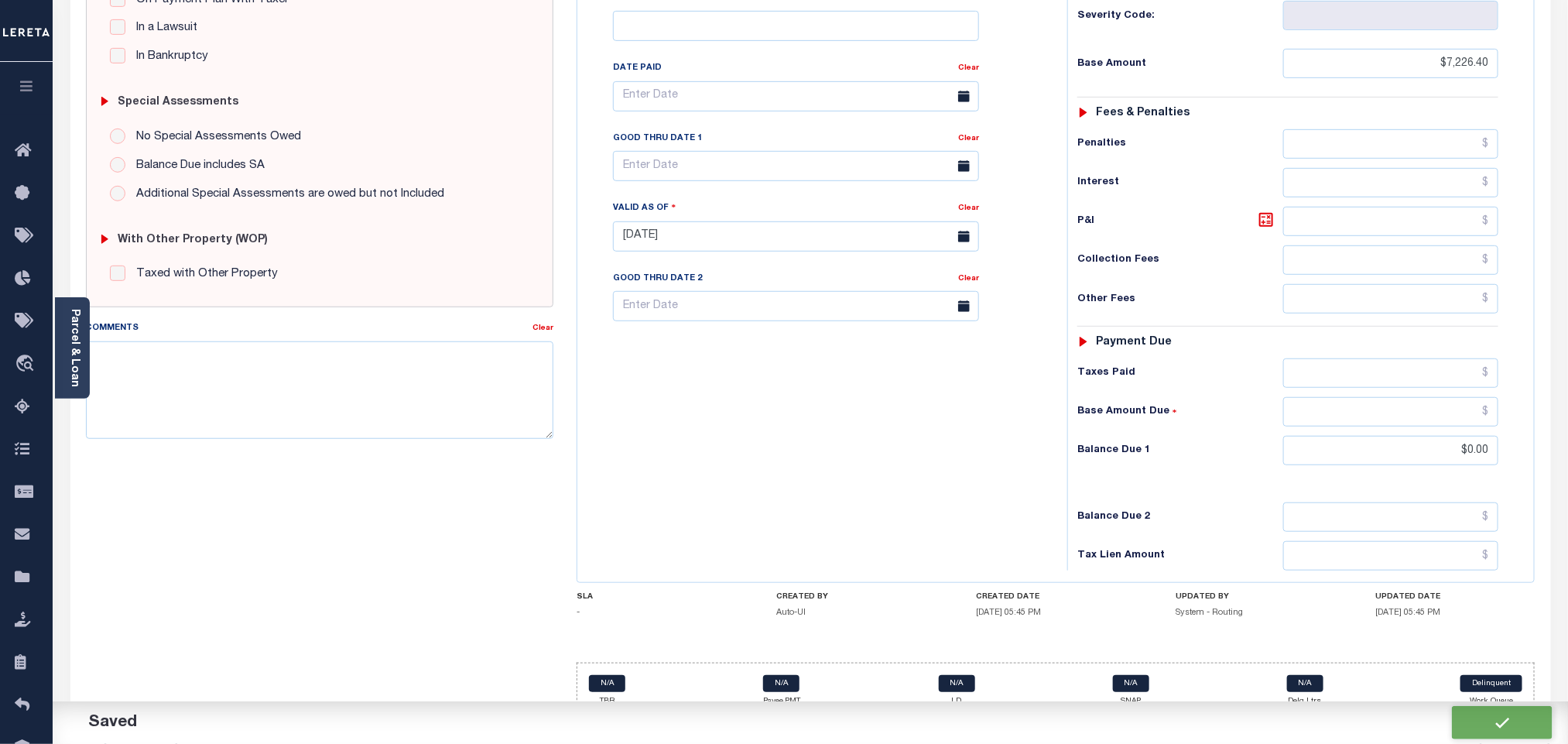
checkbox input "false"
type input "$7,226.4"
type input "$0"
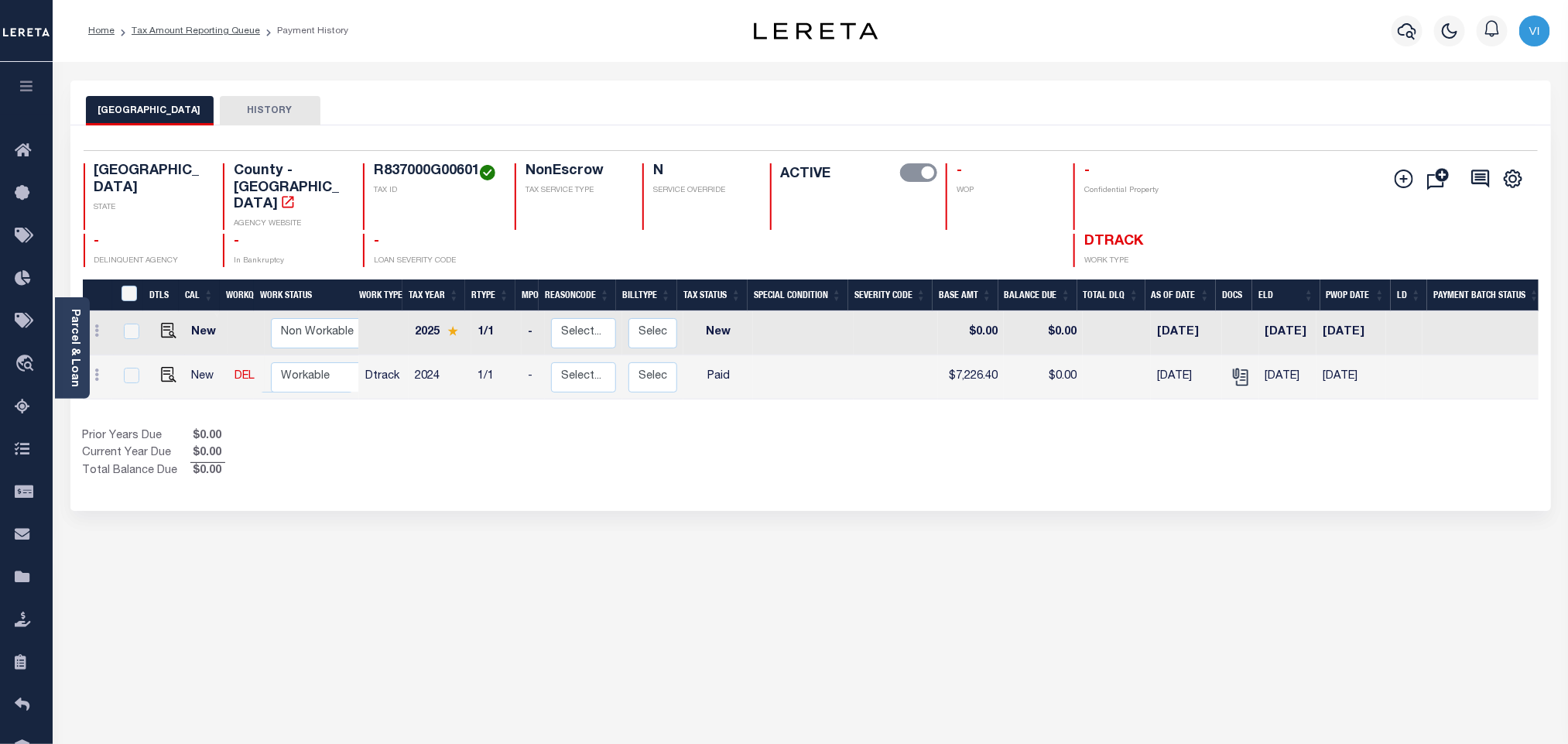
click at [73, 372] on link "Parcel & Loan" at bounding box center [74, 348] width 11 height 78
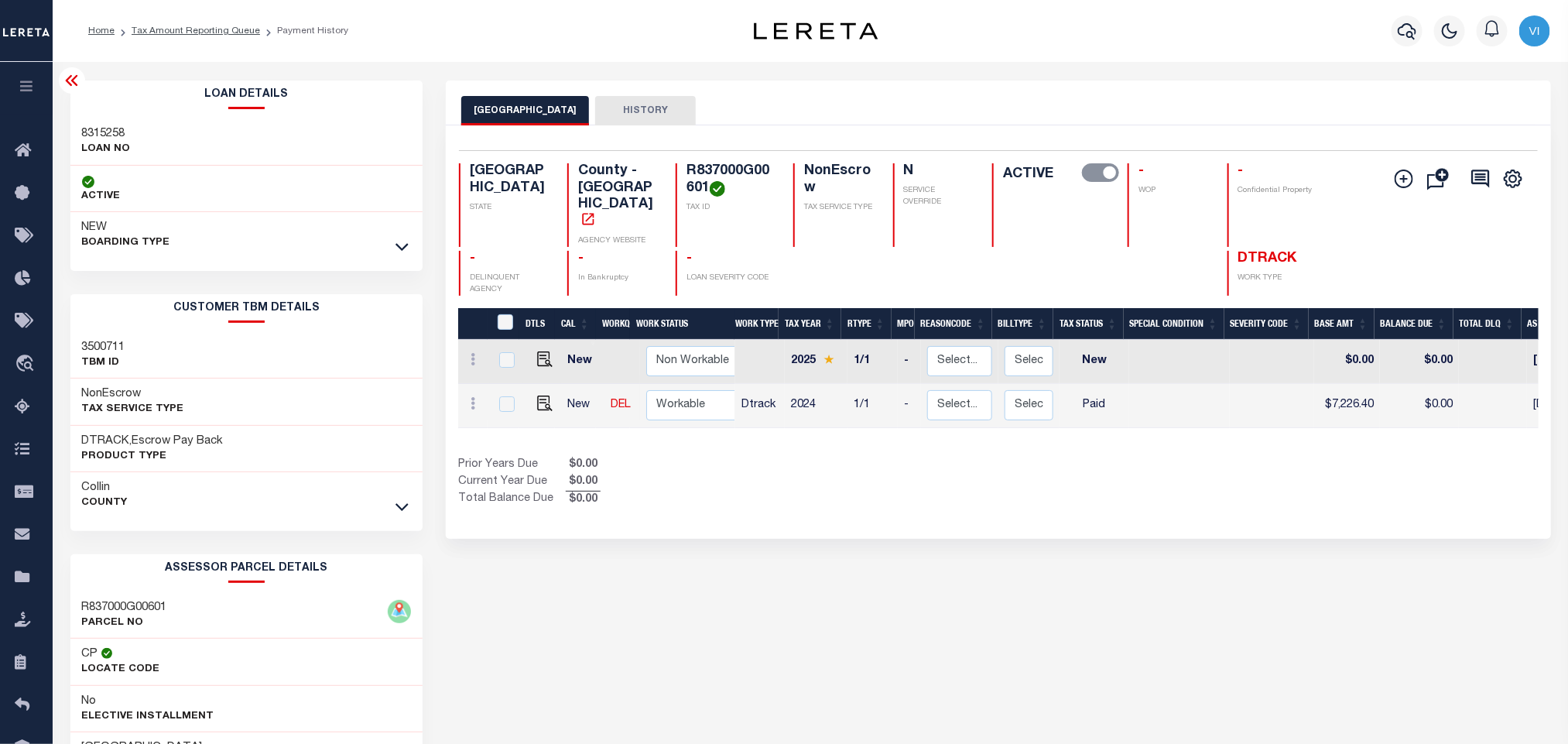
click at [102, 133] on h3 "8315258" at bounding box center [106, 134] width 48 height 16
copy h3 "8315258"
click at [722, 177] on h4 "R837000G00601" at bounding box center [731, 180] width 88 height 34
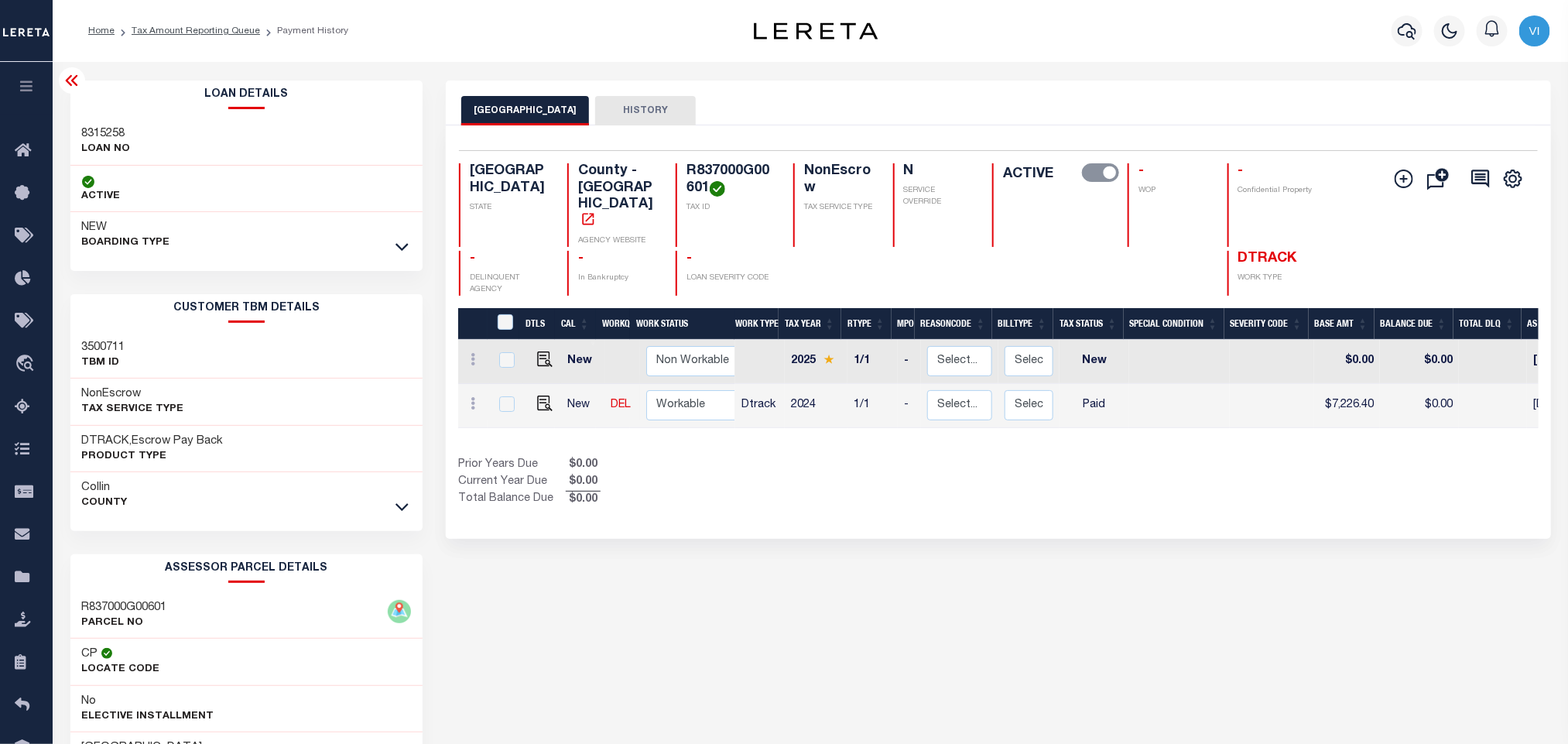
copy h4 "R837000G00601"
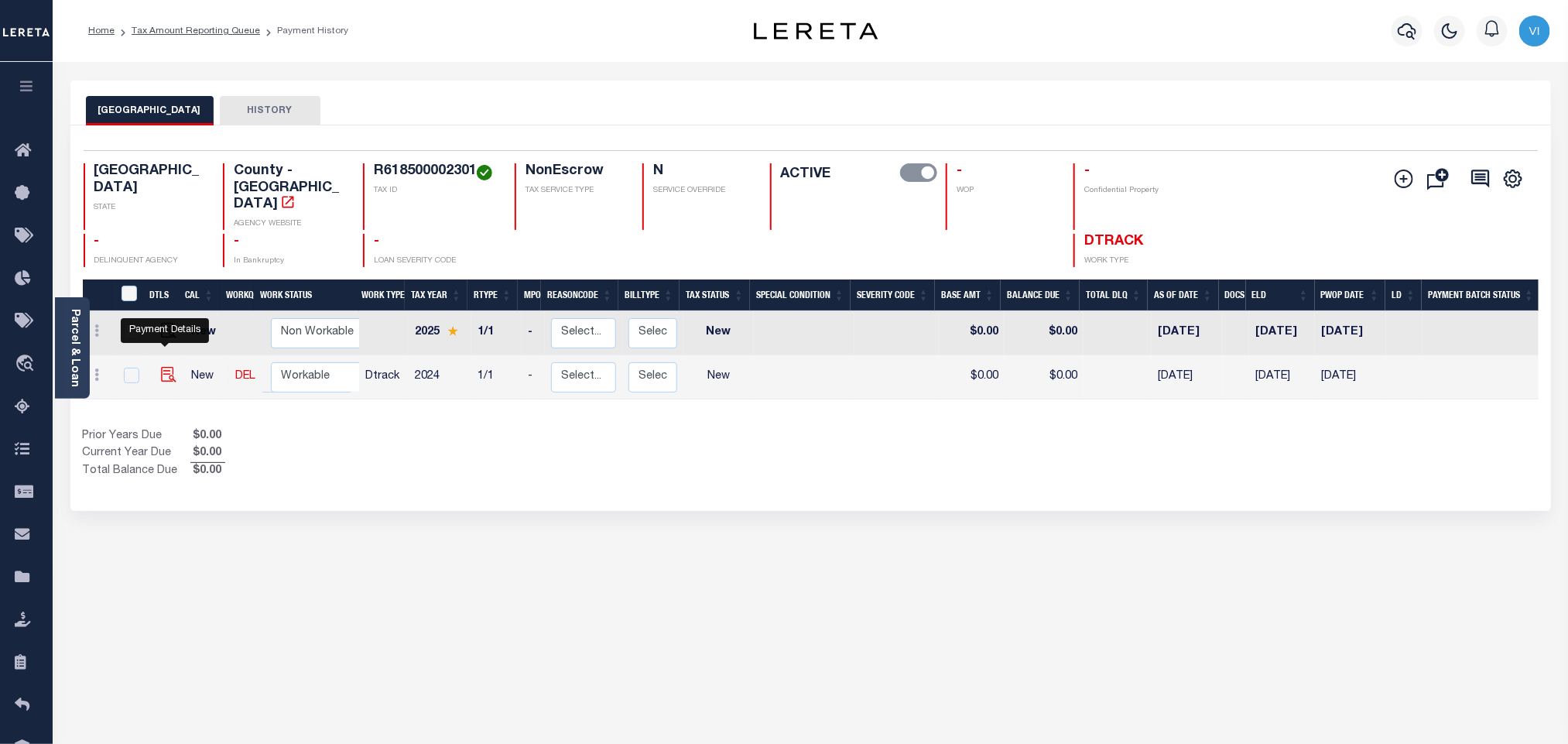
click at [165, 367] on img "" at bounding box center [169, 375] width 16 height 16
checkbox input "true"
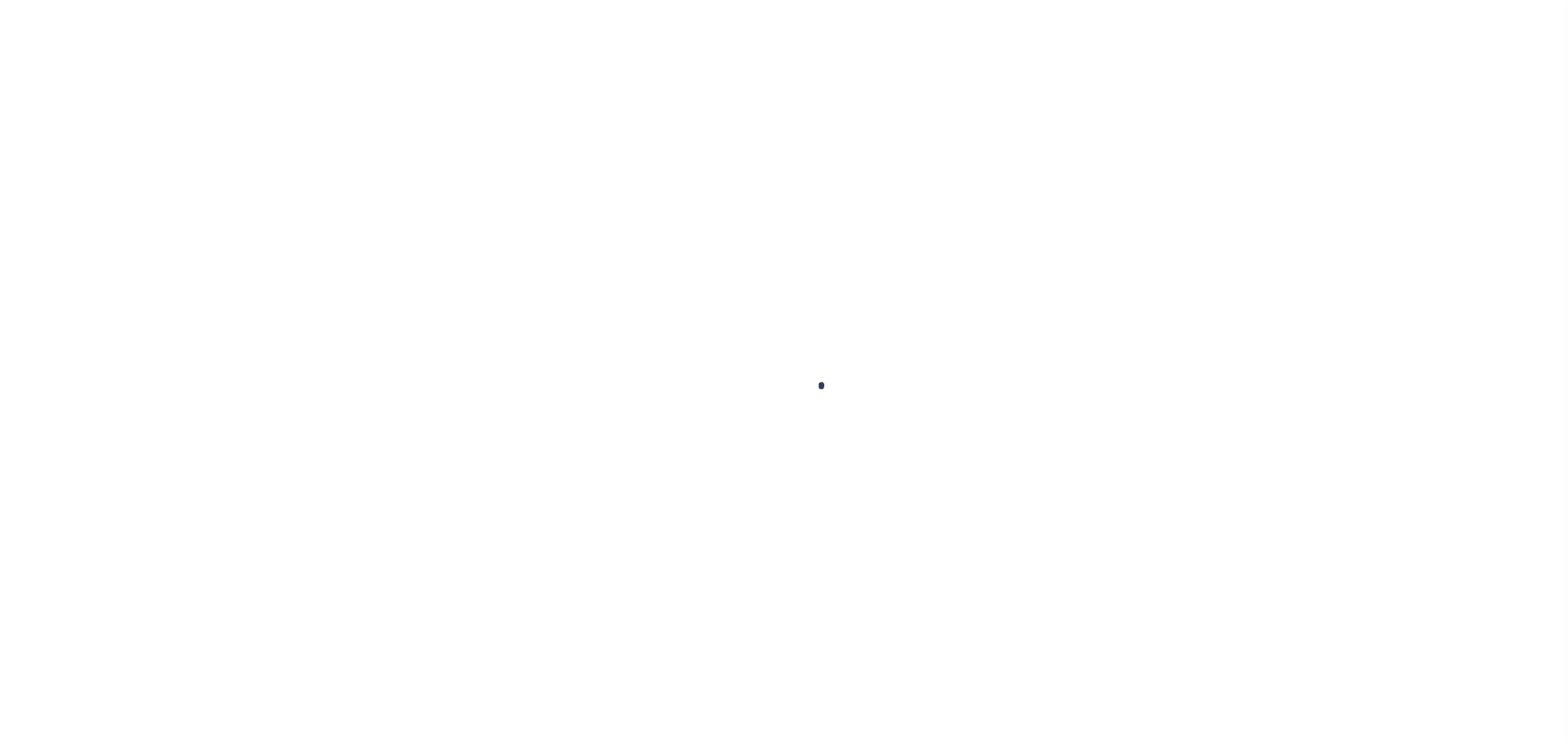
select select "NW2"
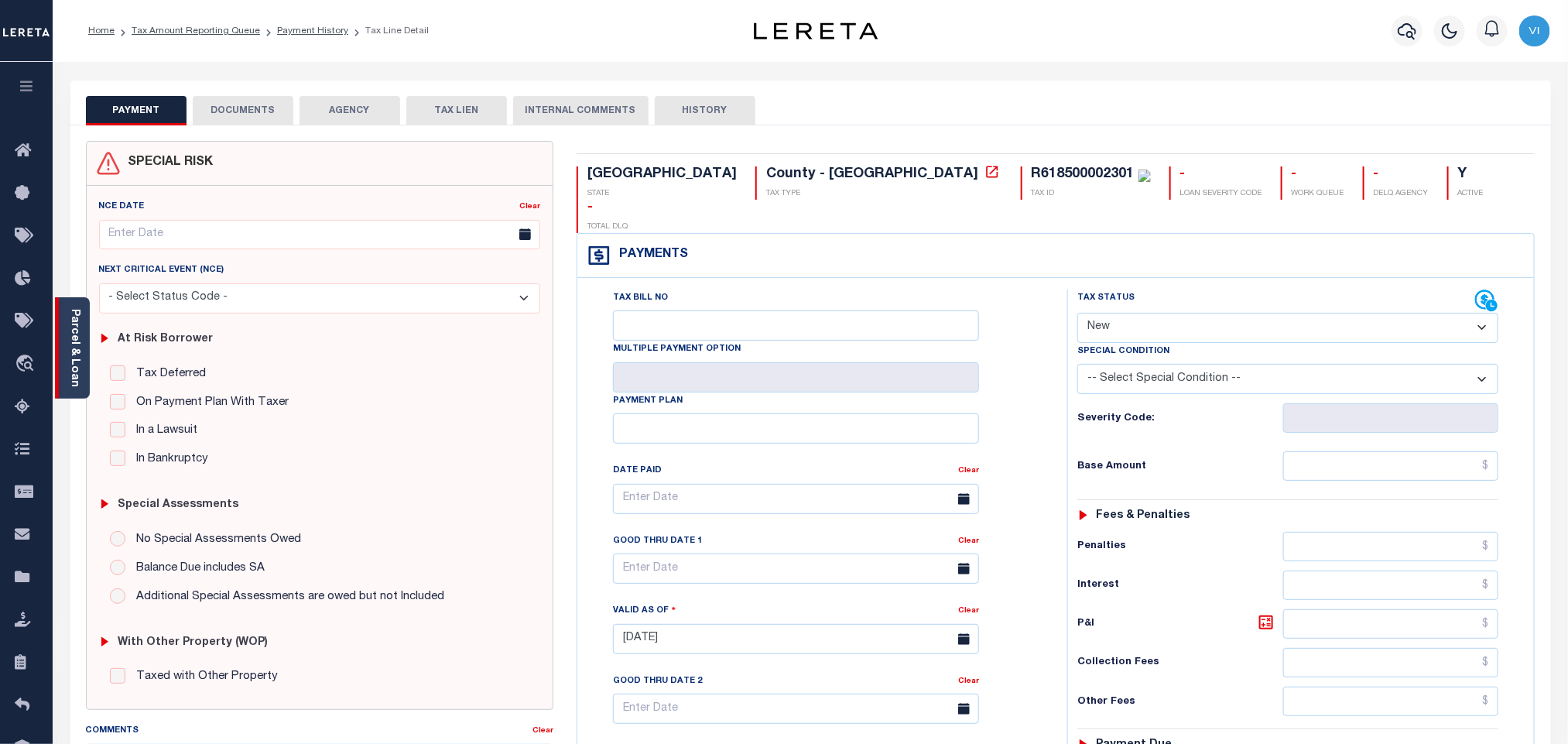
click at [79, 365] on link "Parcel & Loan" at bounding box center [74, 348] width 11 height 78
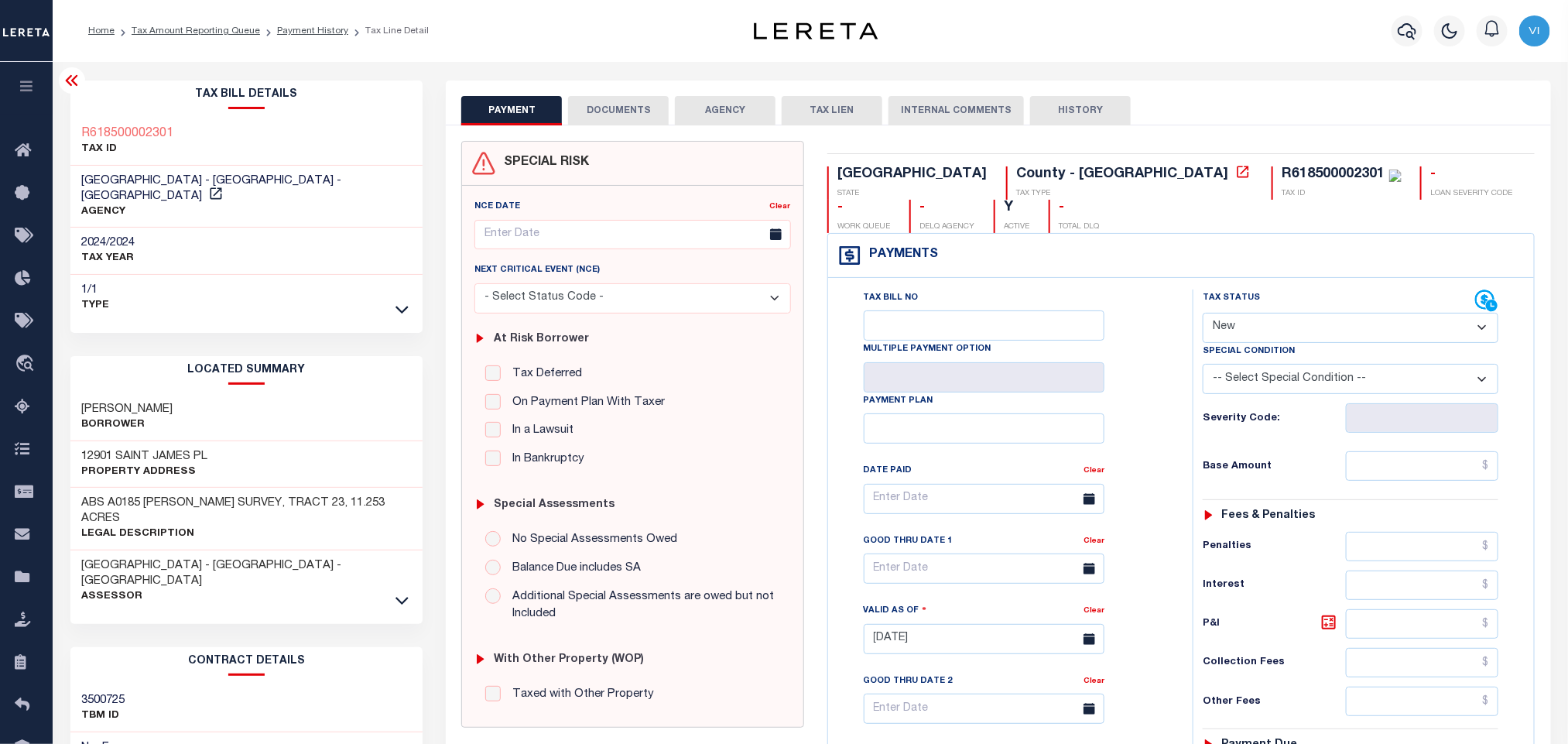
click at [598, 105] on button "DOCUMENTS" at bounding box center [618, 111] width 101 height 30
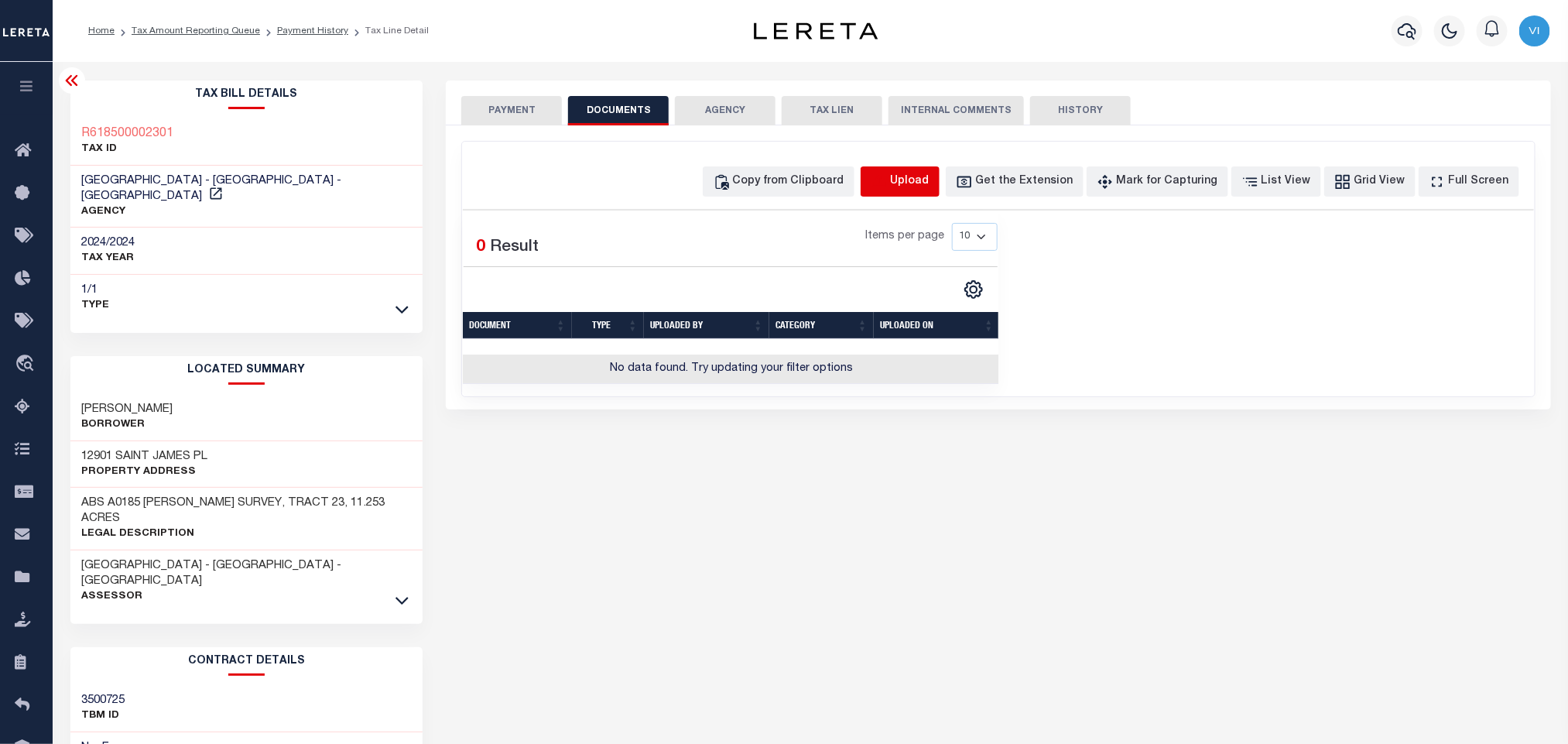
click at [887, 179] on icon "button" at bounding box center [880, 182] width 17 height 17
select select "POP"
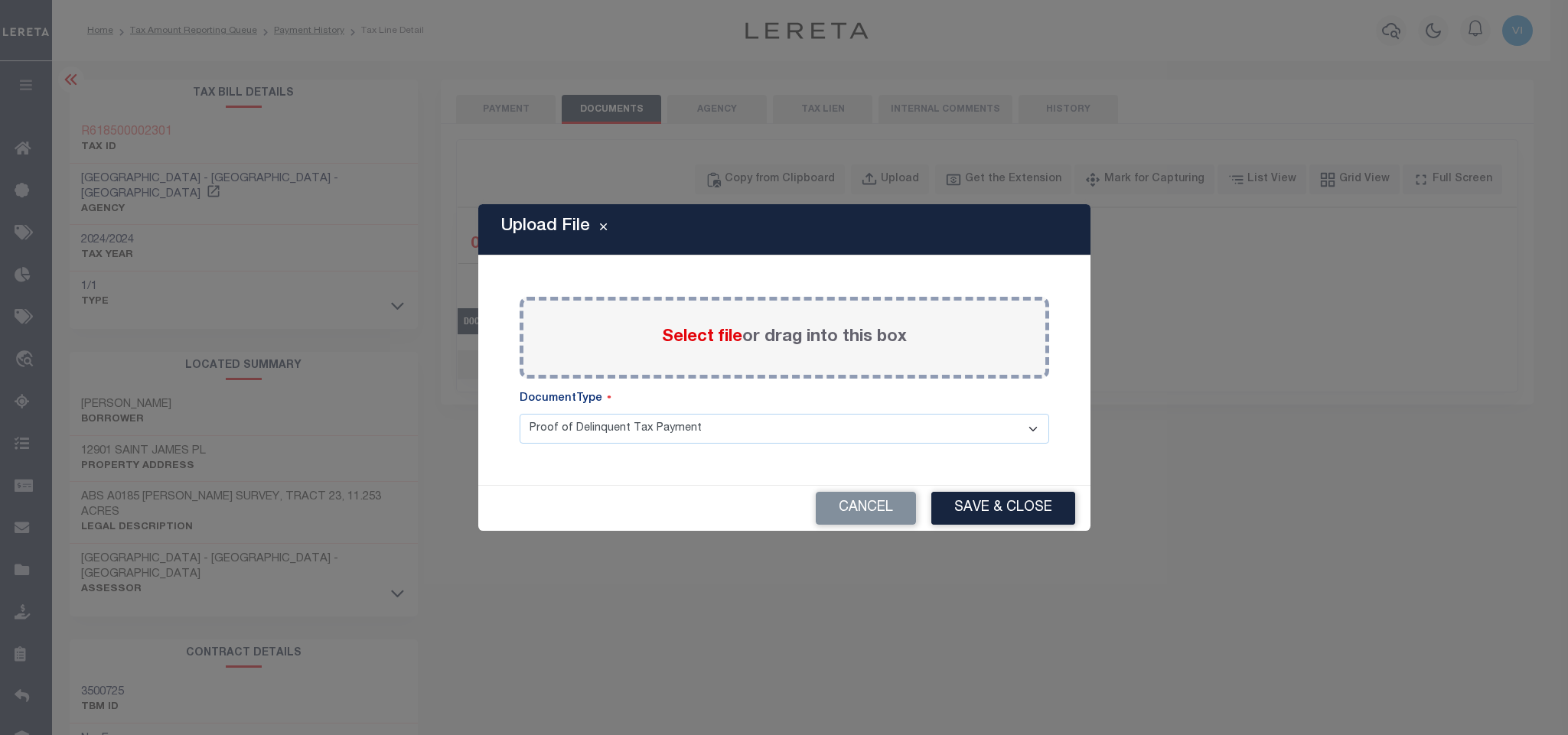
click at [682, 332] on span "Select file" at bounding box center [702, 337] width 80 height 17
click at [0, 0] on input "Select file or drag into this box" at bounding box center [0, 0] width 0 height 0
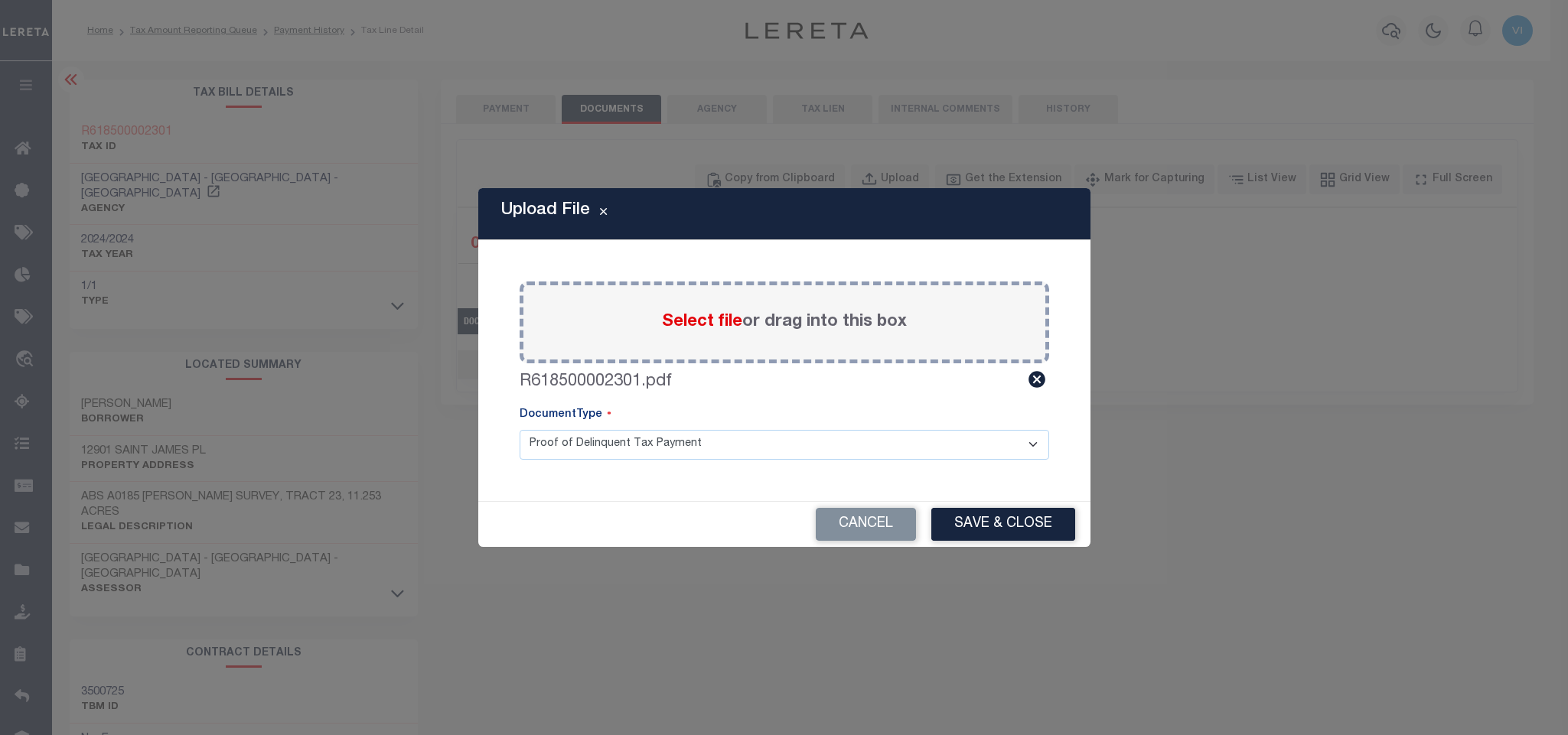
click at [561, 453] on select "Proof of Delinquent Tax Payment" at bounding box center [784, 444] width 529 height 30
click at [519, 430] on select "Proof of Delinquent Tax Payment" at bounding box center [784, 444] width 529 height 30
click at [972, 528] on button "Save & Close" at bounding box center [1003, 524] width 144 height 33
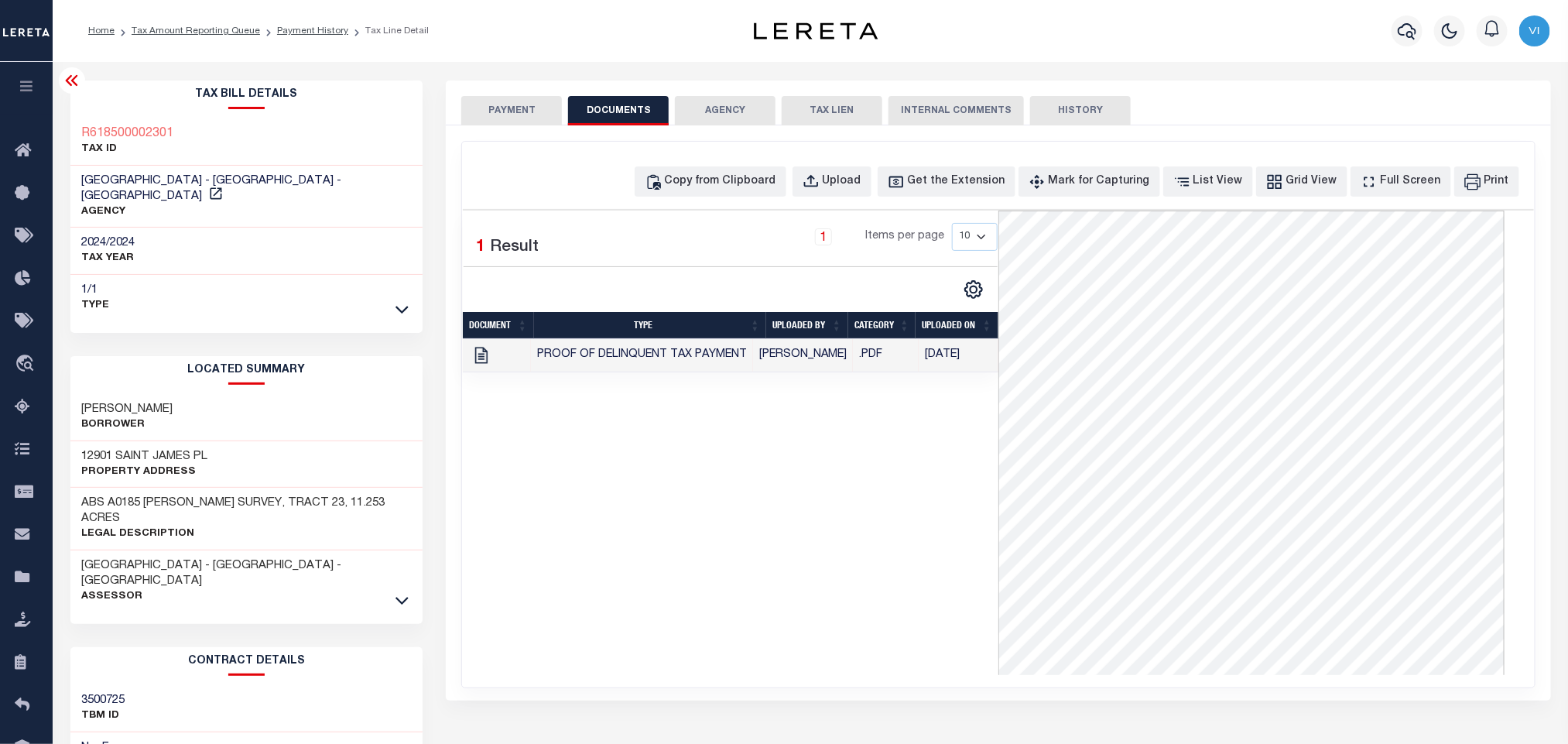
click at [492, 121] on button "PAYMENT" at bounding box center [511, 111] width 101 height 30
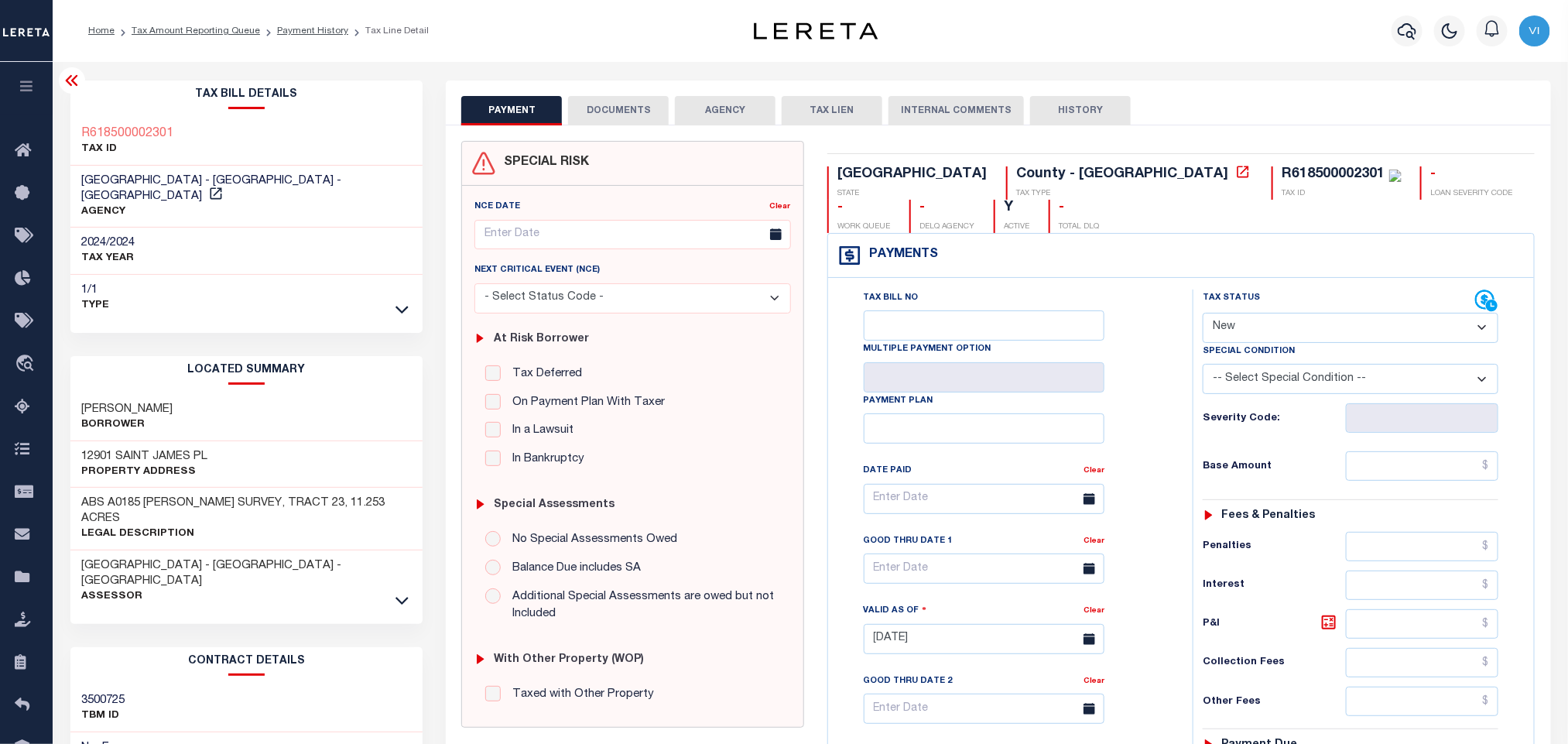
click at [1264, 342] on select "- Select Status Code - Open Due/Unpaid Paid Incomplete No Tax Due Internal Refu…" at bounding box center [1350, 328] width 296 height 30
select select "PYD"
click at [1203, 315] on select "- Select Status Code - Open Due/Unpaid Paid Incomplete No Tax Due Internal Refu…" at bounding box center [1350, 328] width 296 height 30
type input "[DATE]"
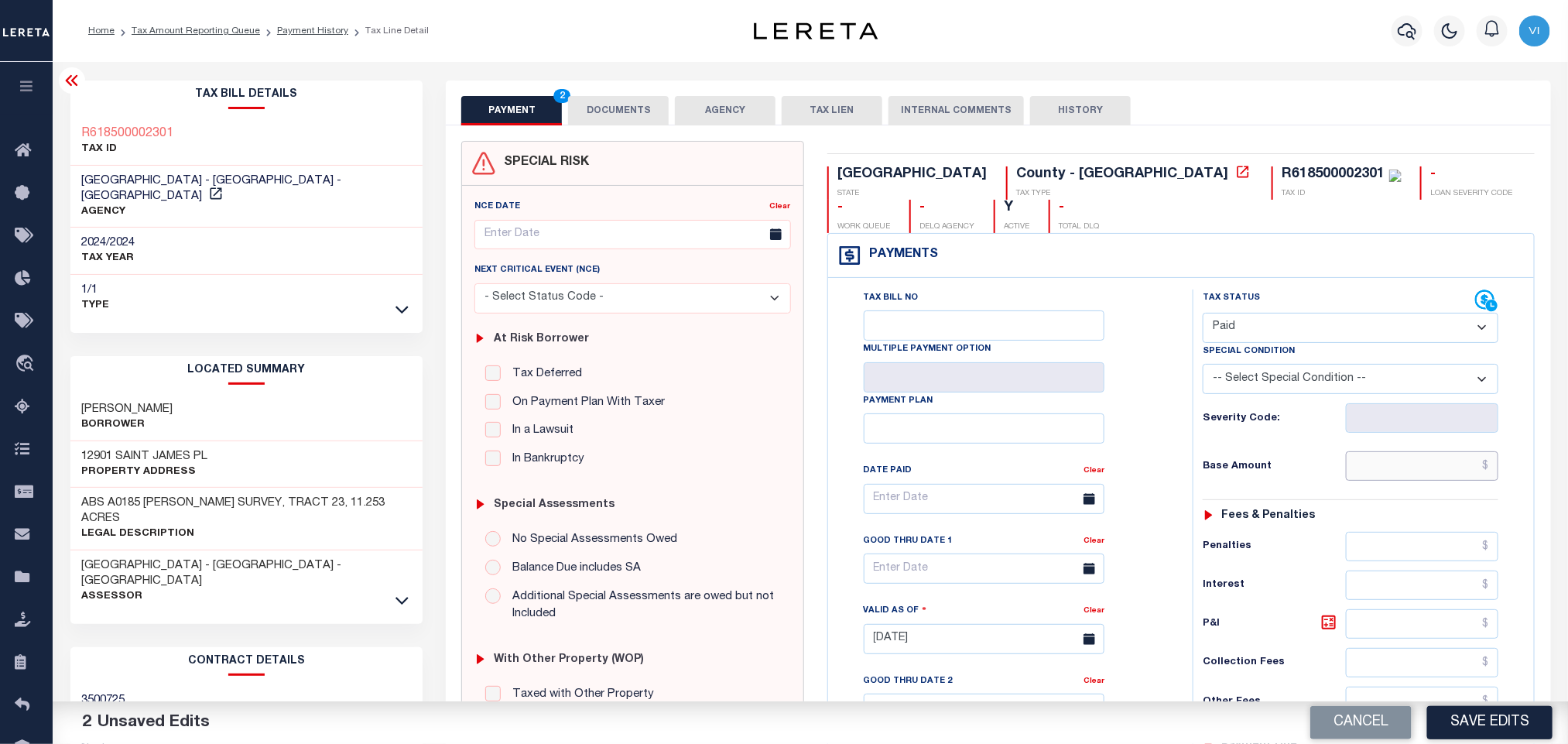
click at [1375, 481] on input "text" at bounding box center [1422, 466] width 153 height 30
click at [1377, 472] on input "text" at bounding box center [1422, 466] width 153 height 30
paste input "4,862.92"
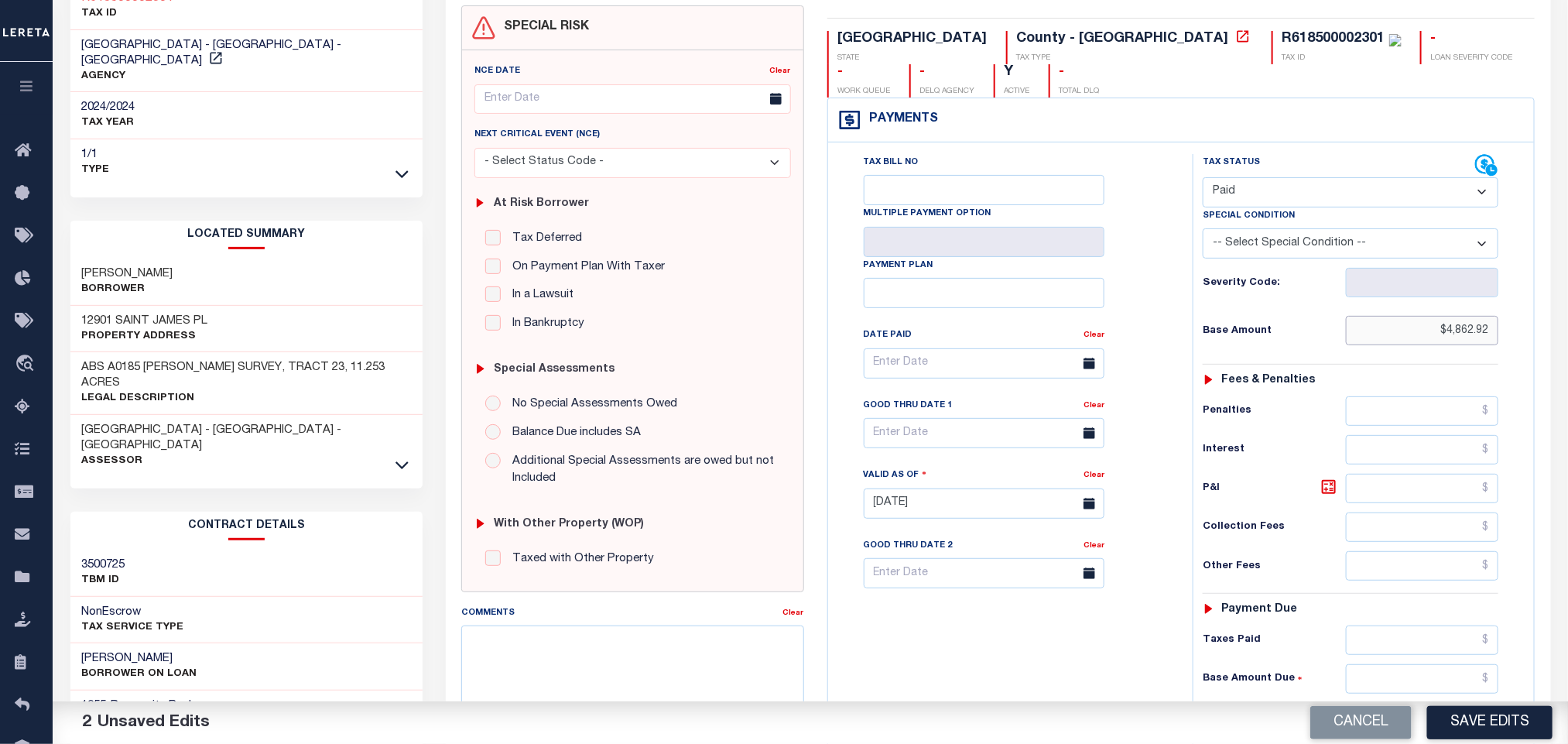
scroll to position [436, 0]
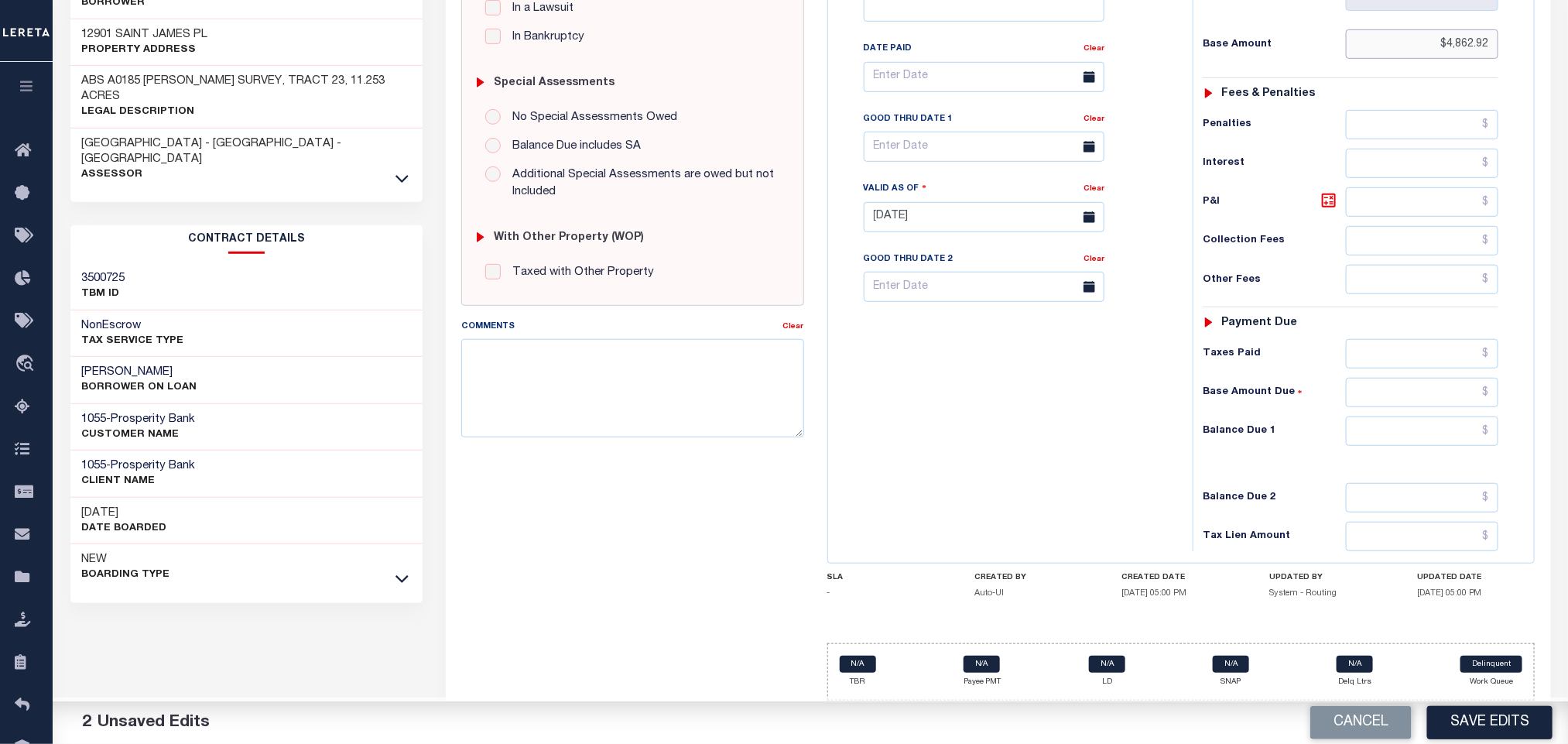
type input "$4,862.92"
click at [1401, 436] on input "text" at bounding box center [1422, 431] width 153 height 30
type input "$0.00"
click at [1482, 728] on button "Save Edits" at bounding box center [1490, 722] width 126 height 34
checkbox input "false"
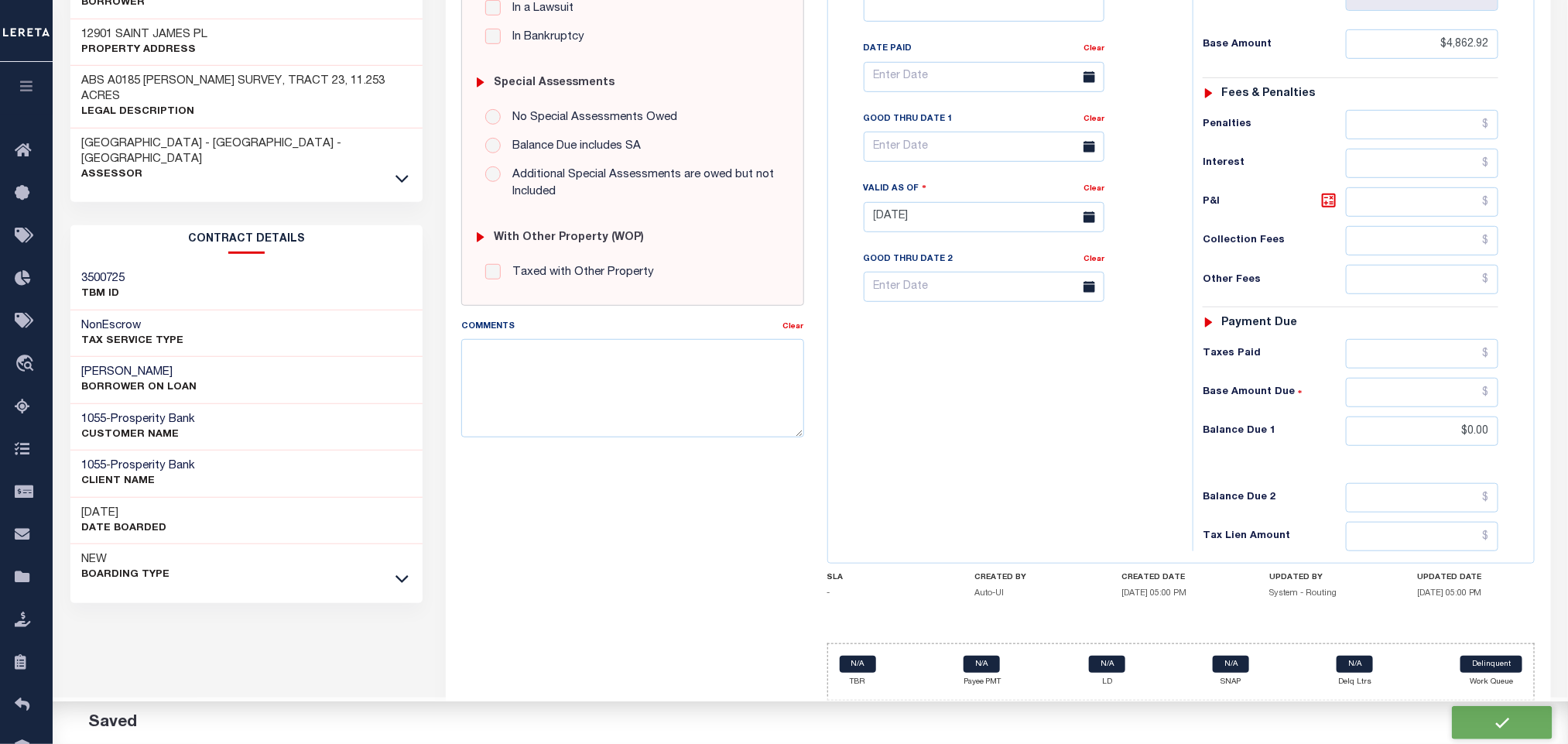
checkbox input "false"
type input "$4,862.92"
type input "$0"
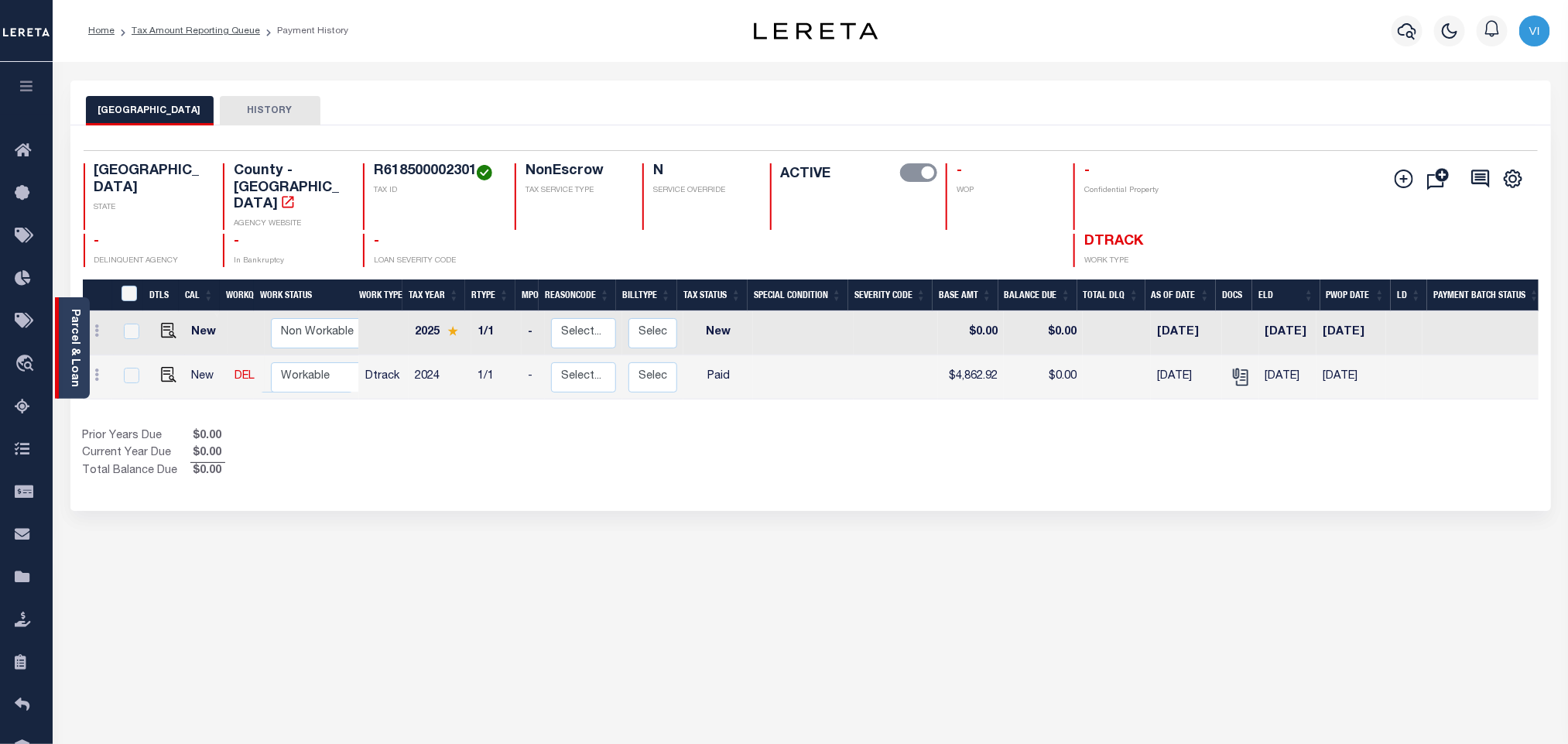
click at [69, 339] on link "Parcel & Loan" at bounding box center [74, 348] width 11 height 78
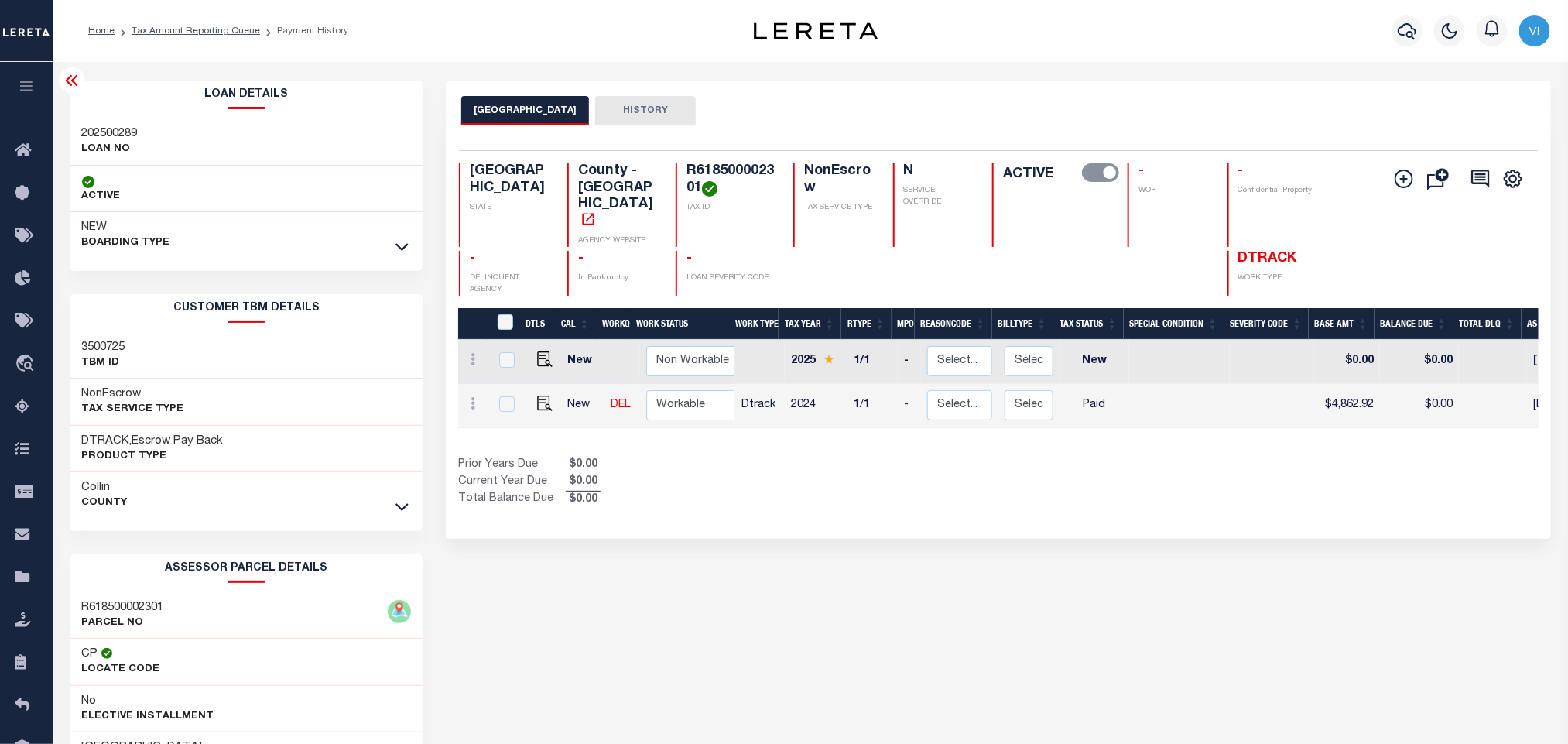
click at [76, 136] on div "202500289 LOAN NO" at bounding box center [247, 142] width 353 height 47
copy h3 "202500289"
click at [717, 167] on h4 "R618500002301" at bounding box center [731, 180] width 88 height 34
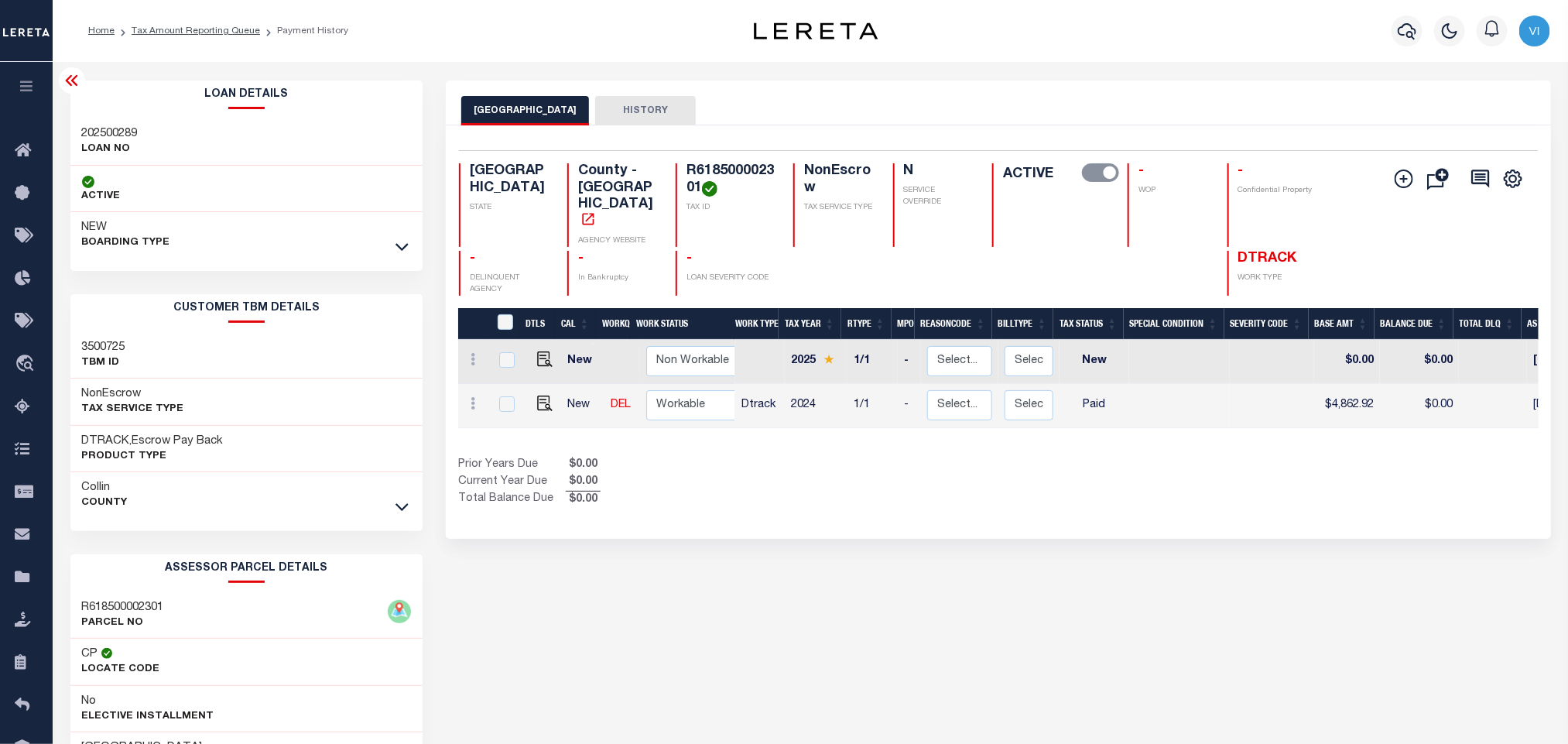
copy h4 "R618500002301"
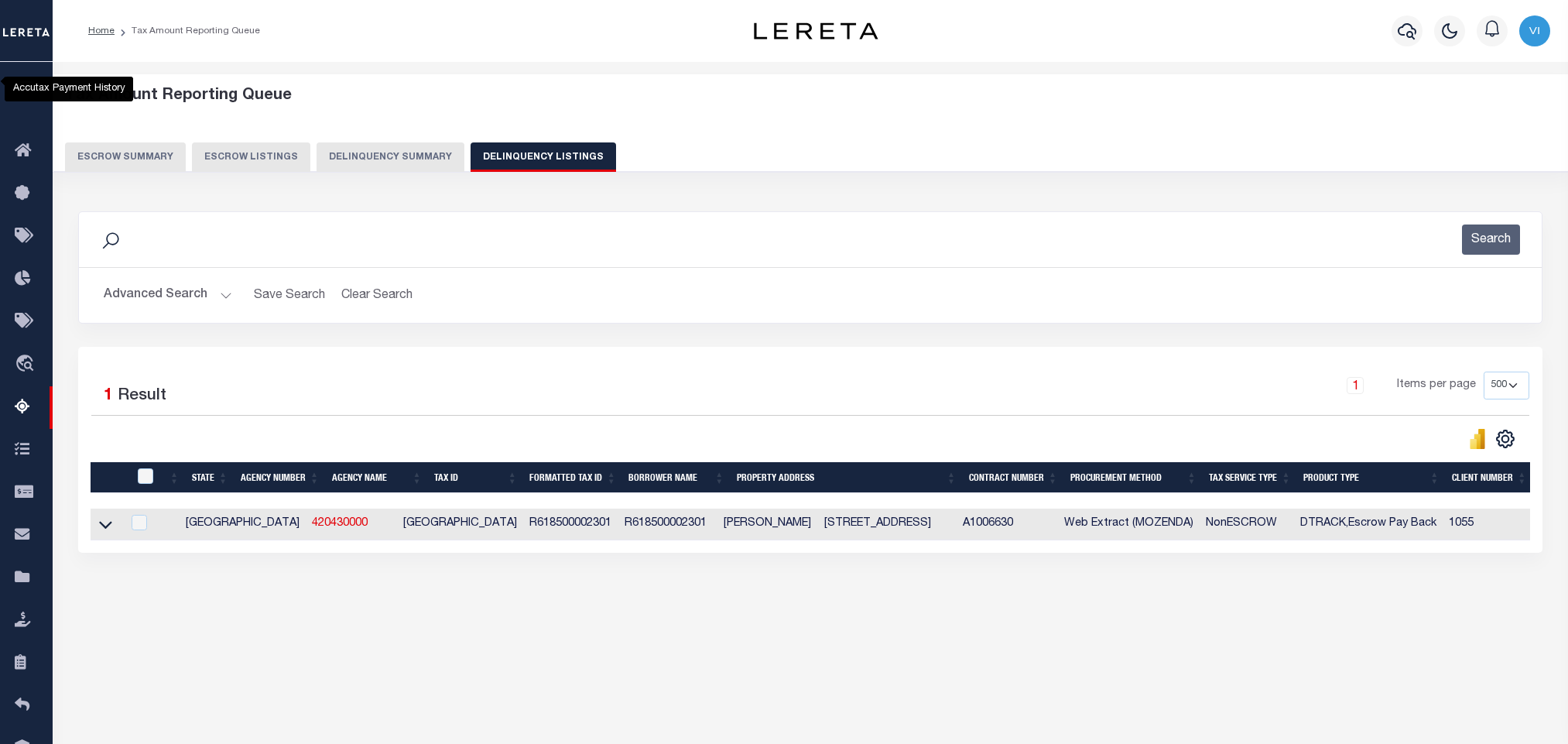
select select "[GEOGRAPHIC_DATA]"
select select "500"
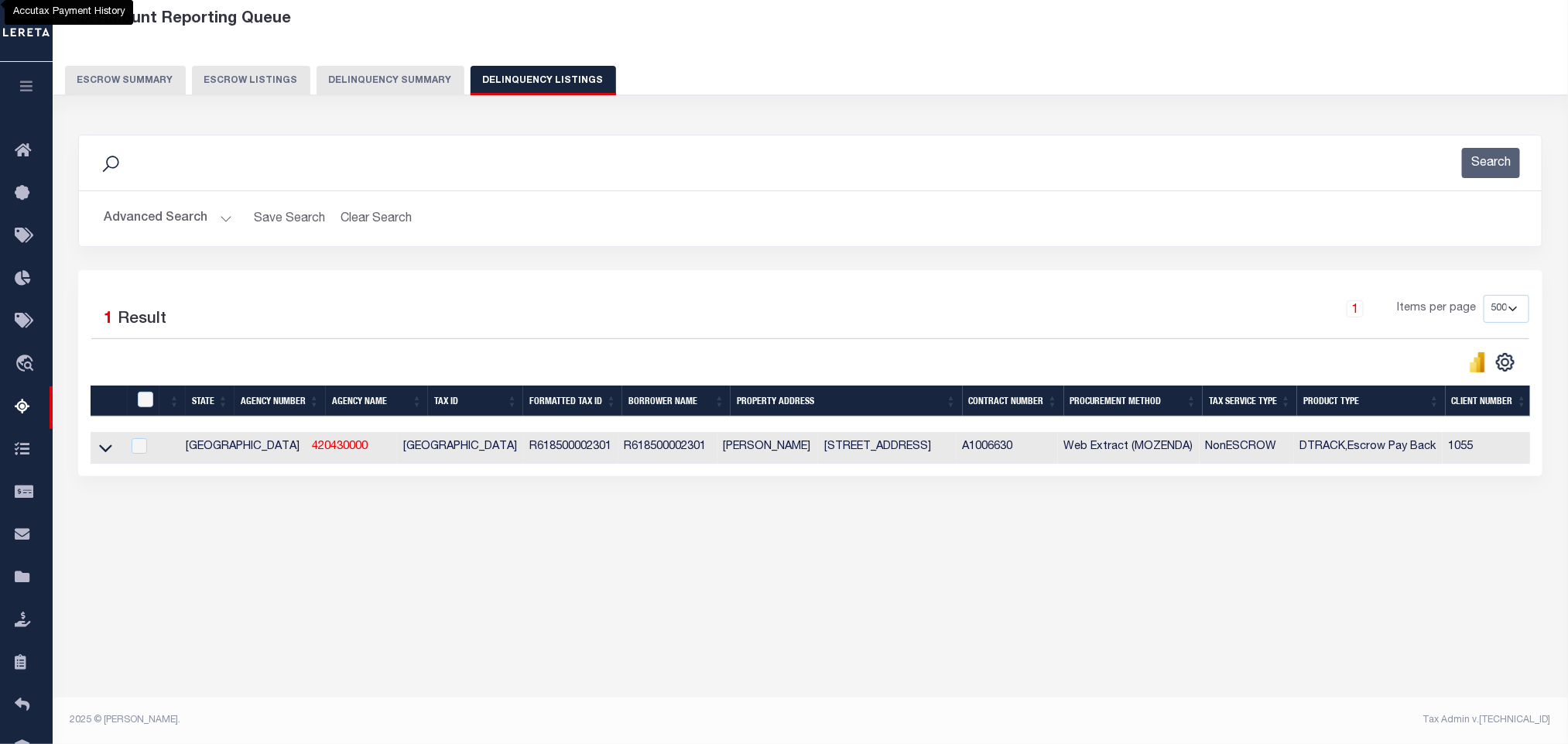
click at [175, 214] on button "Advanced Search" at bounding box center [168, 219] width 129 height 30
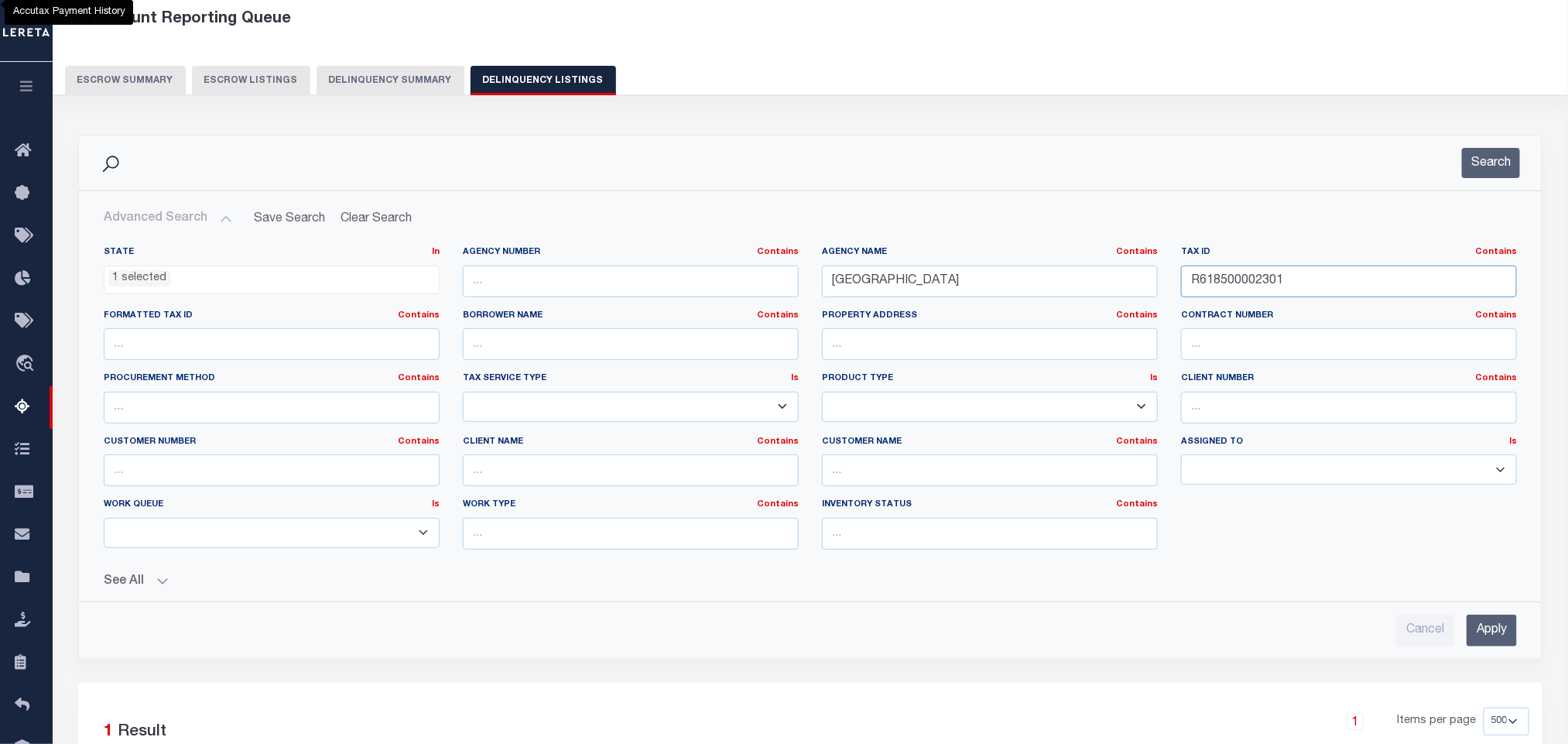
click at [1303, 296] on input "R618500002301" at bounding box center [1349, 281] width 336 height 32
paste input "4464"
type input "R446400002301"
click at [1503, 629] on input "Apply" at bounding box center [1492, 630] width 50 height 32
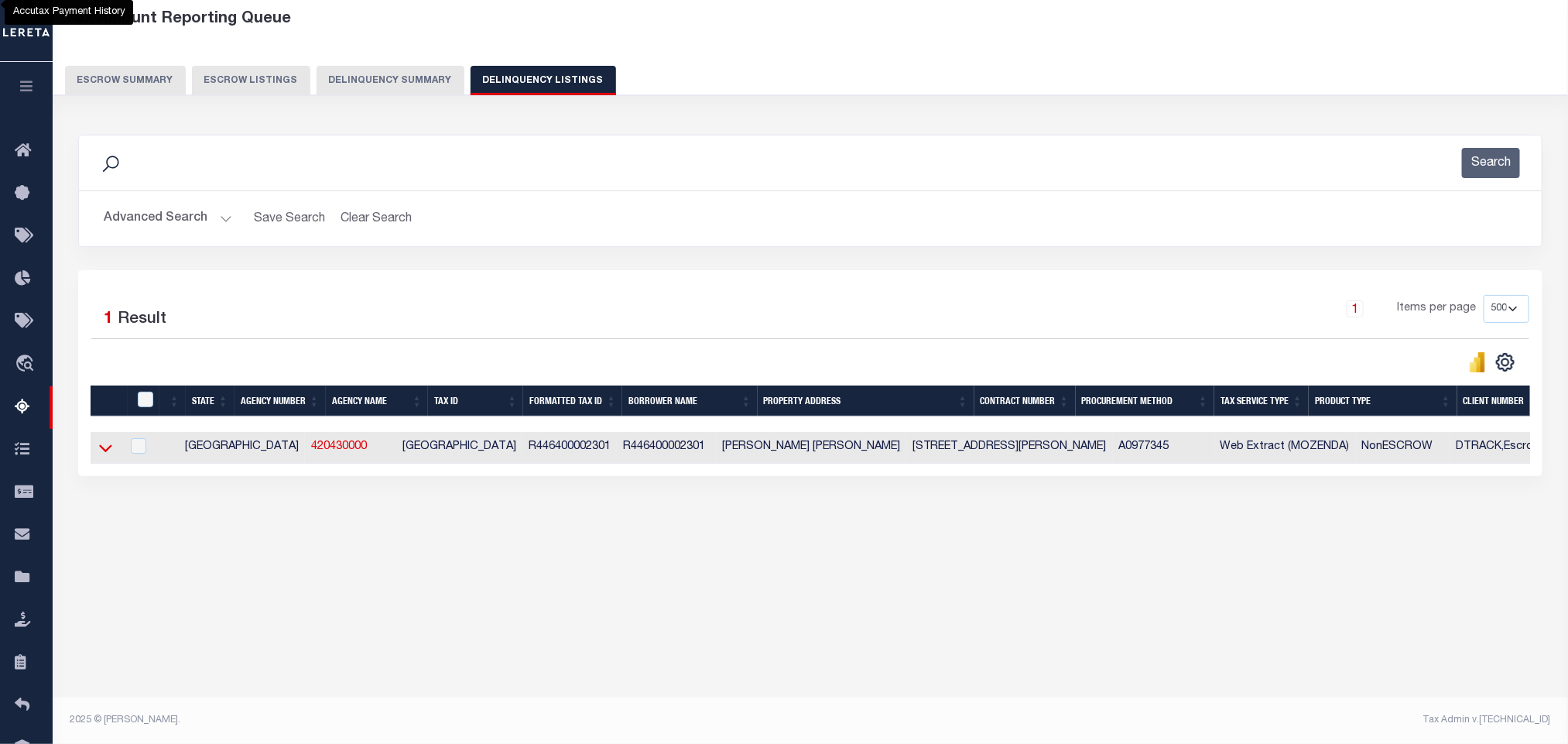
click at [103, 454] on icon at bounding box center [105, 447] width 13 height 16
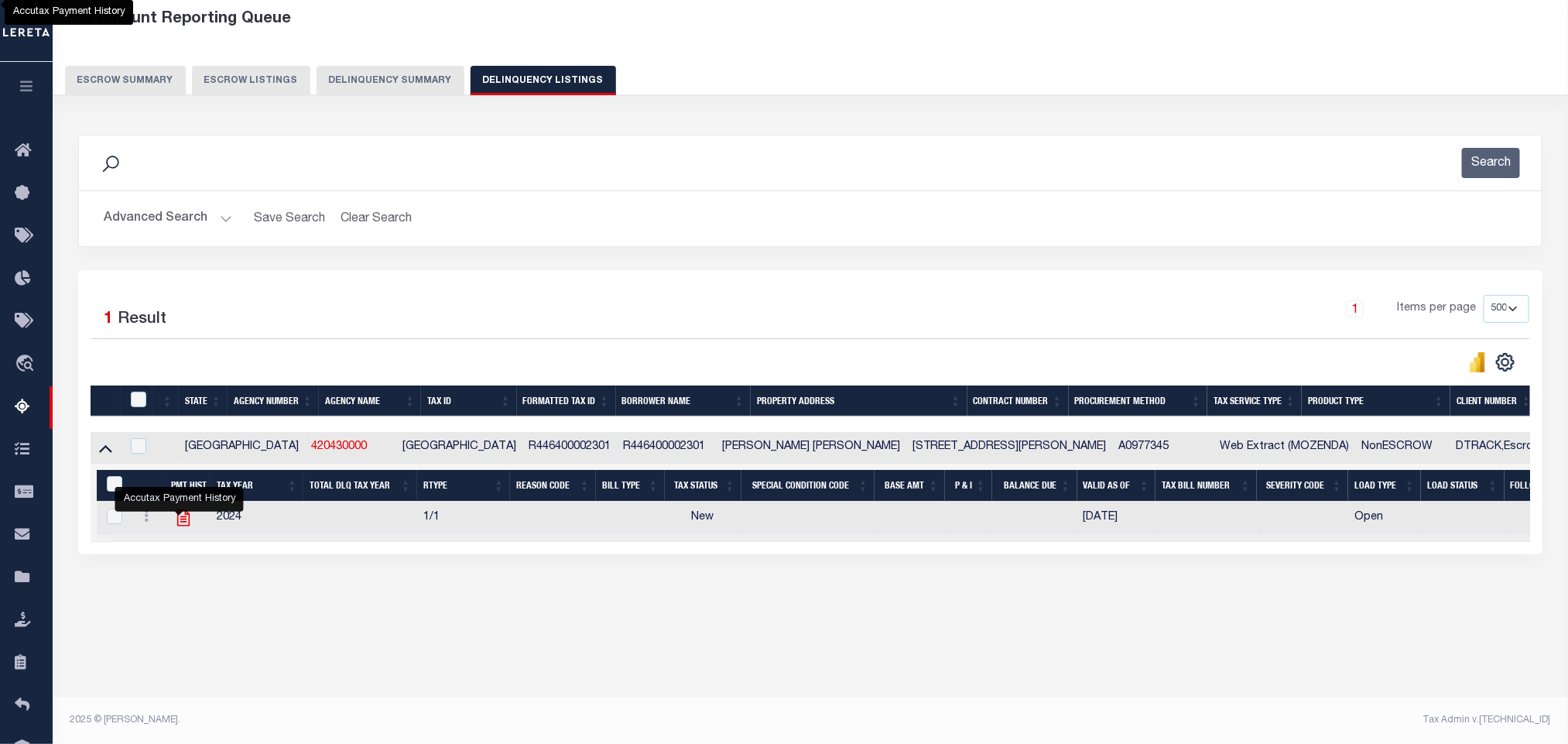
click at [175, 528] on icon "" at bounding box center [183, 518] width 20 height 20
checkbox input "true"
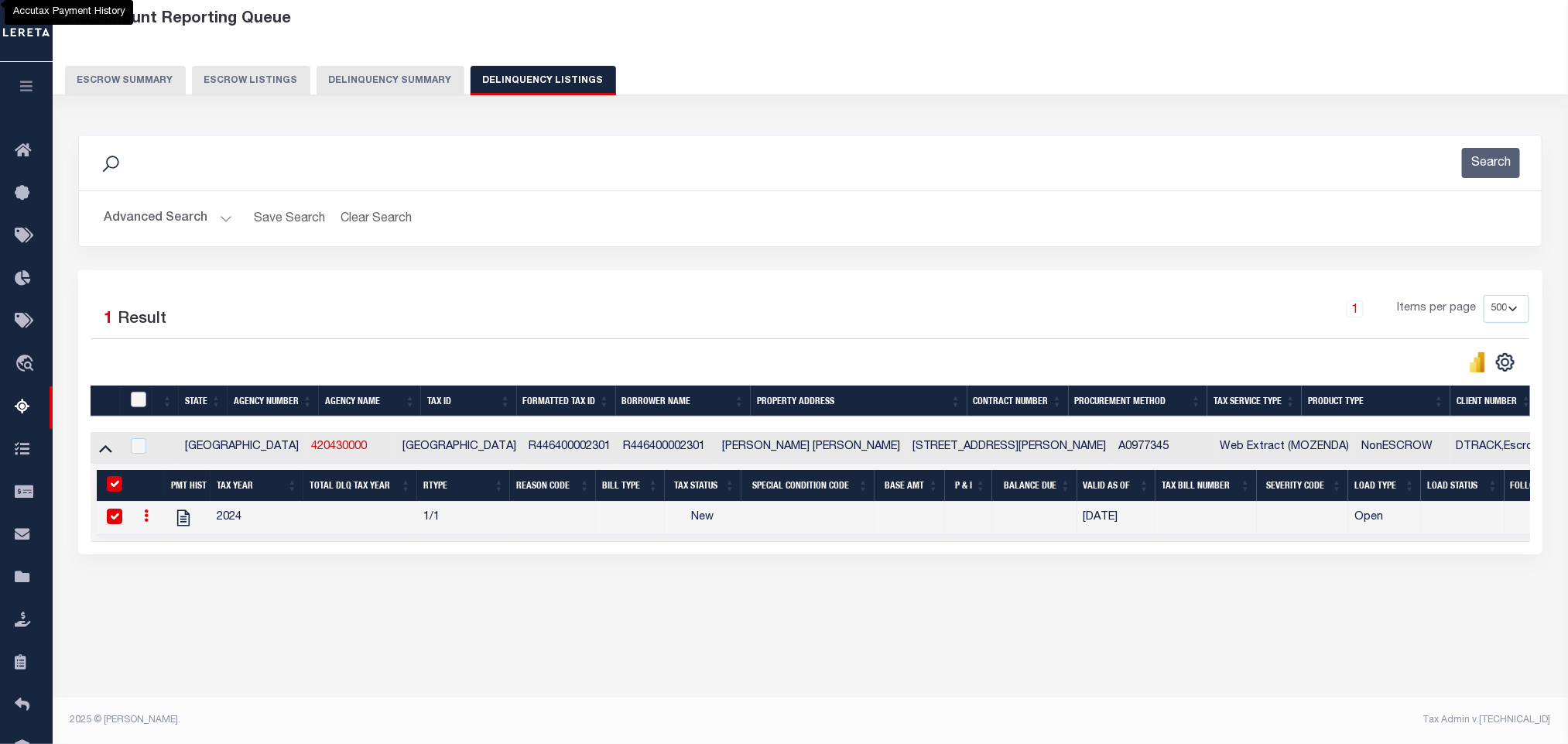
click at [135, 403] on input "checkbox" at bounding box center [139, 400] width 16 height 16
checkbox input "true"
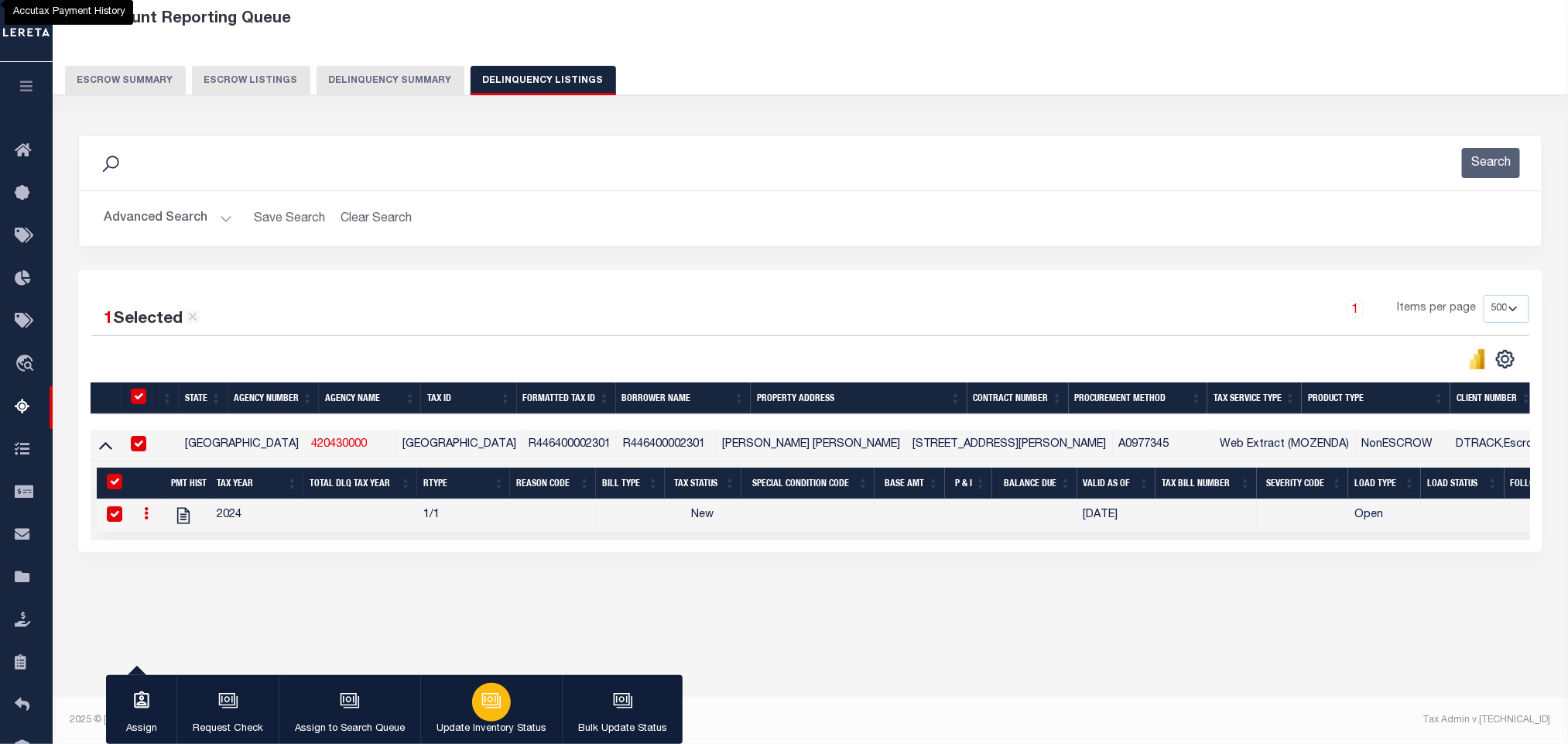
click at [491, 723] on p "Update Inventory Status" at bounding box center [491, 729] width 110 height 16
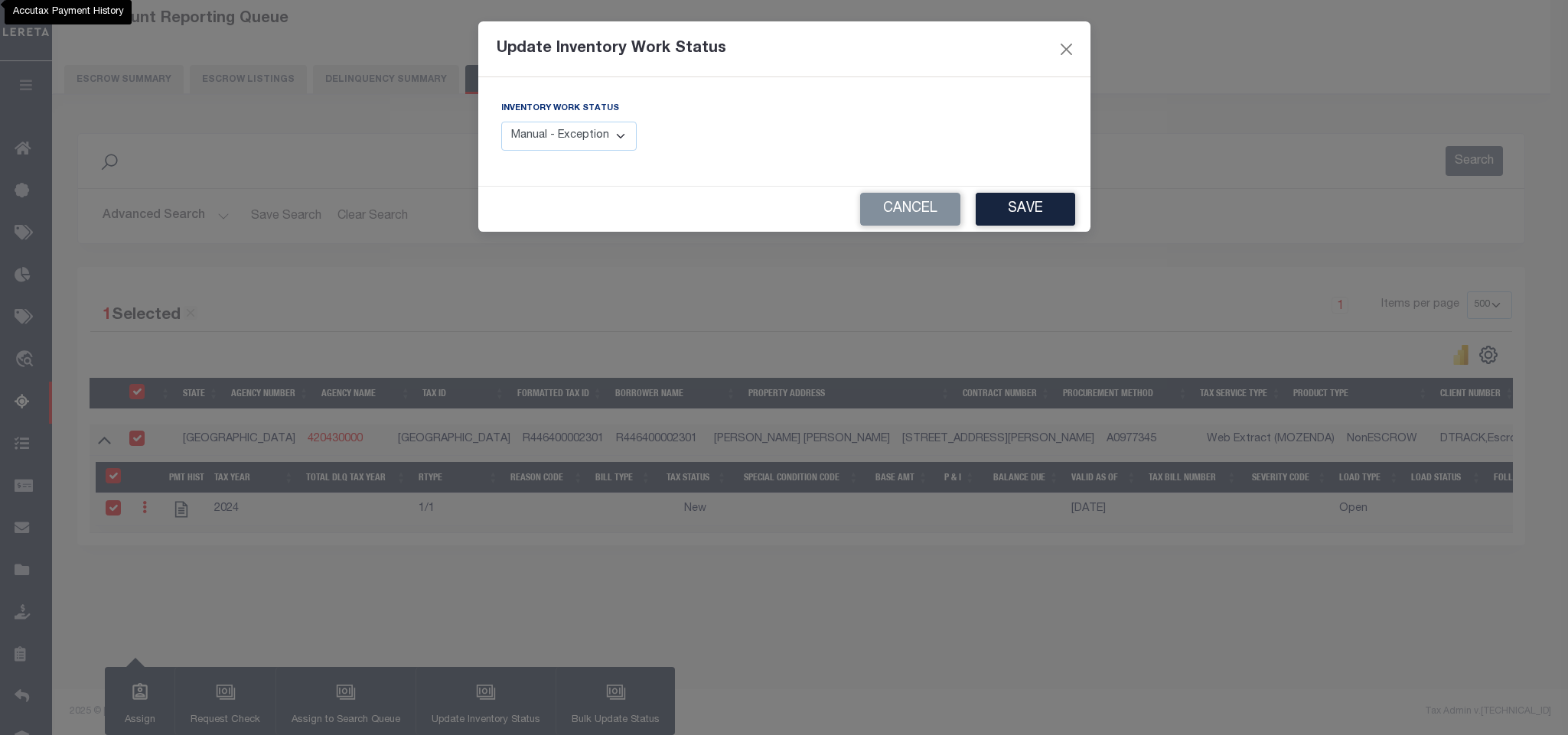
click at [591, 132] on select "Manual - Exception Pended - Awaiting Search Late Add Exception Completed" at bounding box center [569, 137] width 137 height 30
select select "4"
click at [501, 123] on select "Manual - Exception Pended - Awaiting Search Late Add Exception Completed" at bounding box center [569, 137] width 137 height 30
click at [1052, 221] on button "Save" at bounding box center [1025, 209] width 100 height 33
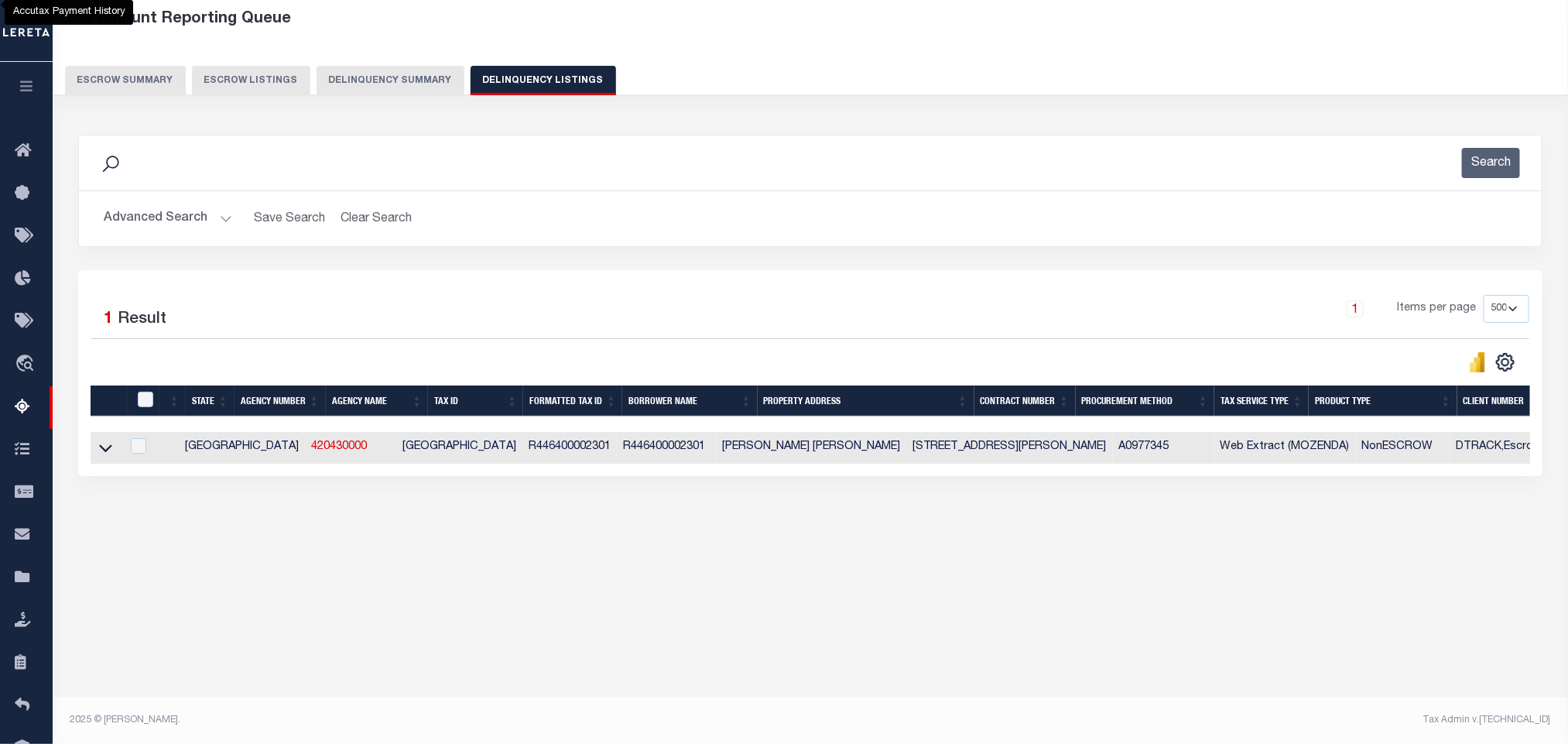
click at [148, 219] on button "Advanced Search" at bounding box center [168, 219] width 129 height 30
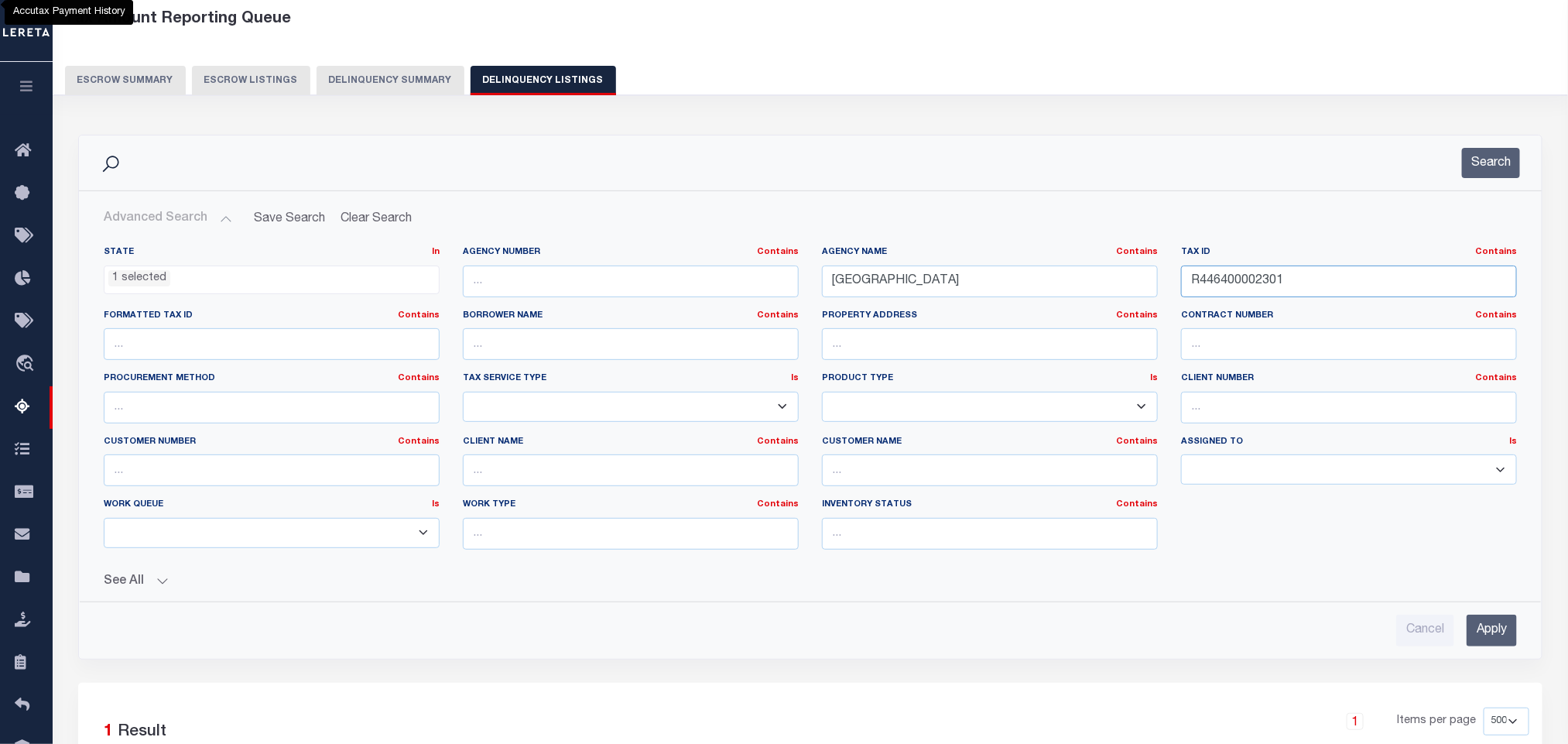
click at [1266, 281] on input "R446400002301" at bounding box center [1349, 281] width 336 height 32
paste input "1902016006"
type input "R190201600601"
click at [1506, 620] on input "Apply" at bounding box center [1492, 630] width 50 height 32
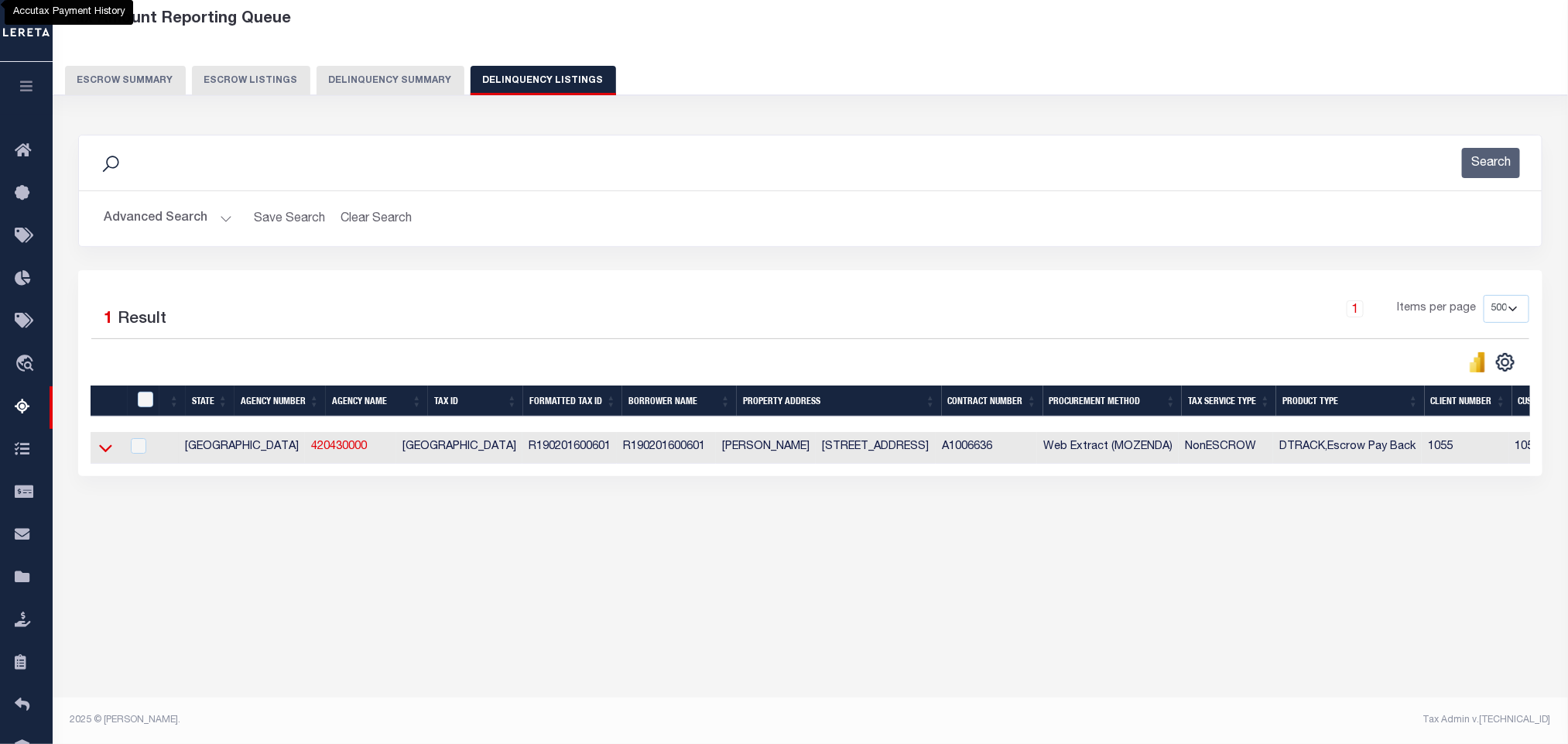
click at [103, 456] on icon at bounding box center [105, 447] width 13 height 16
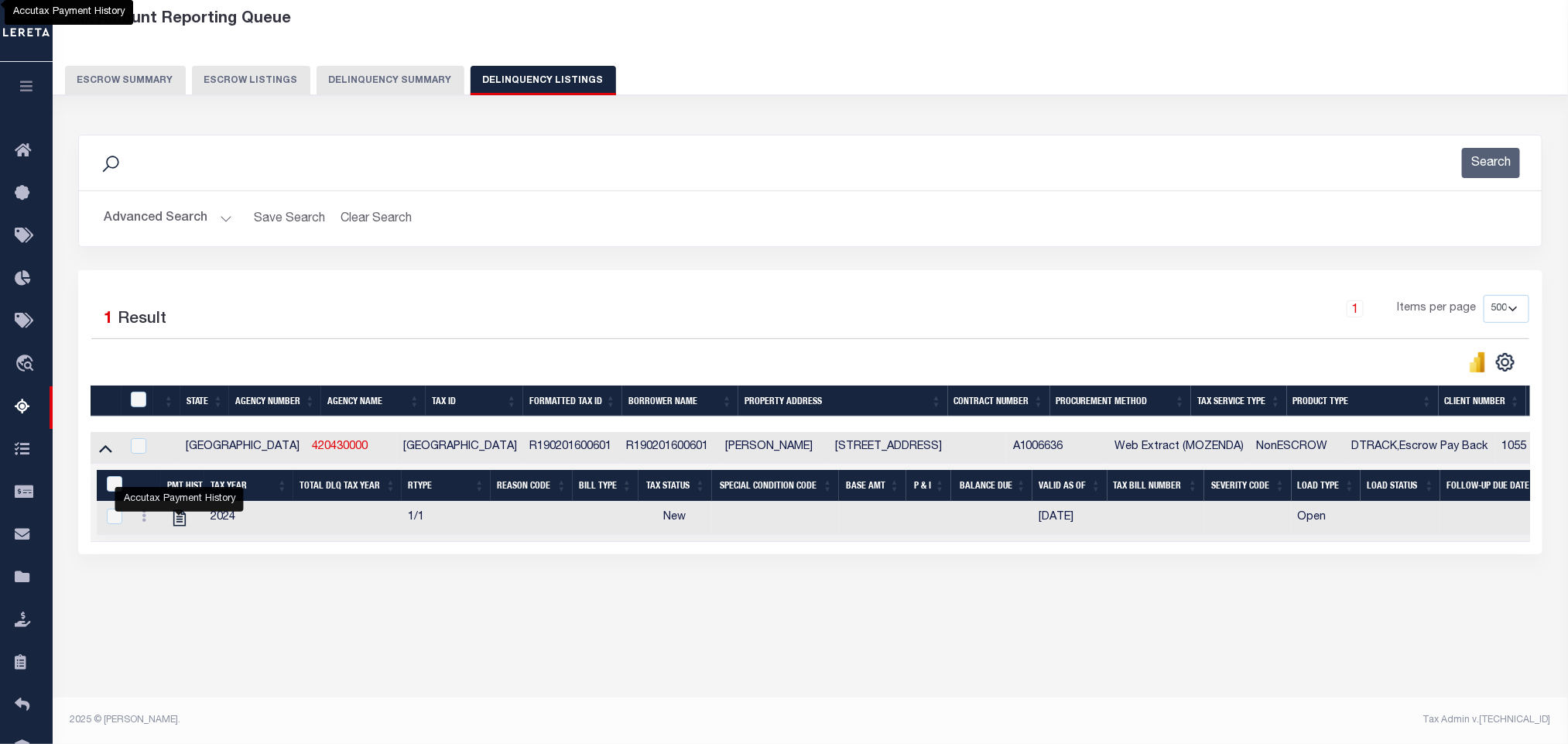
click at [182, 528] on icon "" at bounding box center [180, 518] width 20 height 20
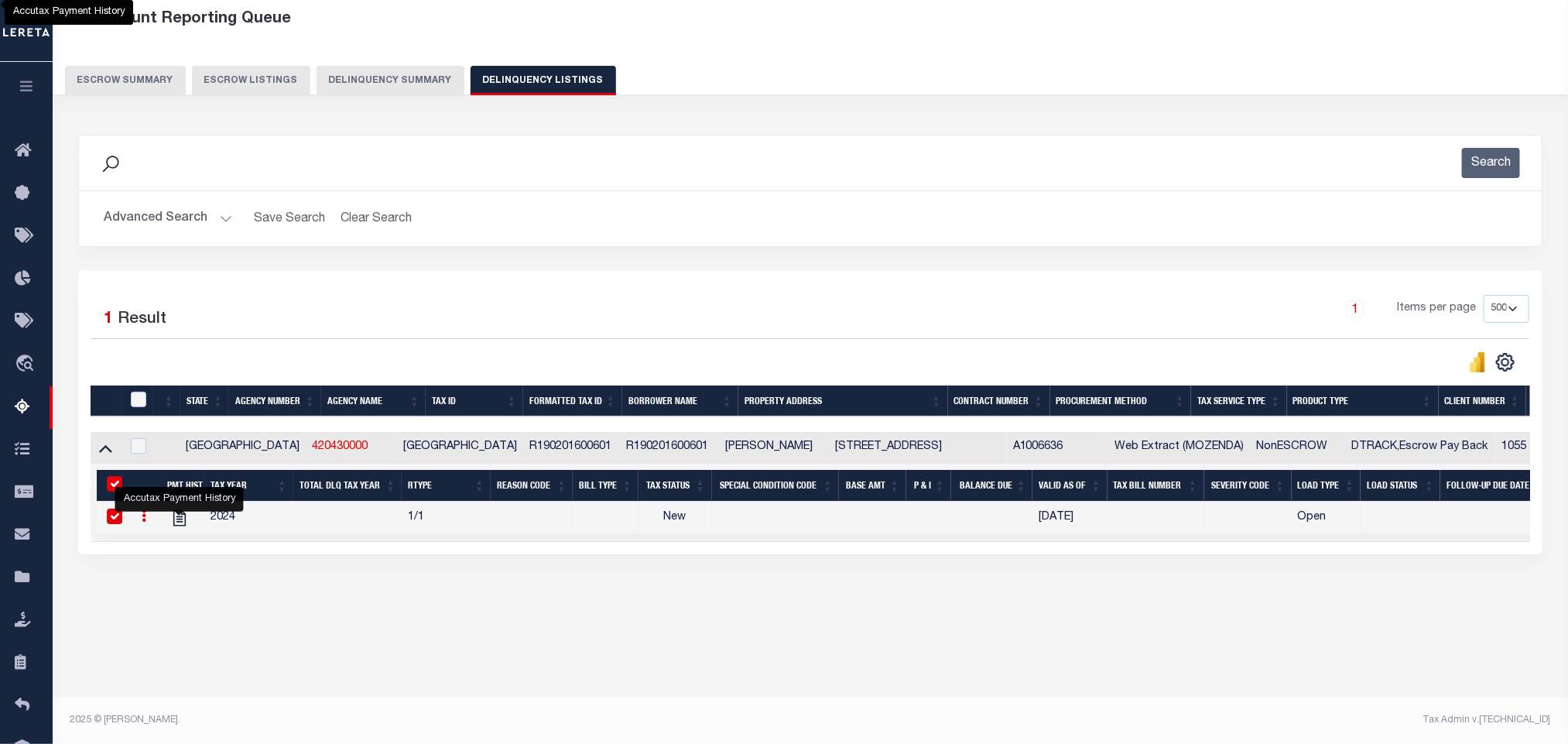
checkbox input "true"
click at [1505, 167] on button "Search" at bounding box center [1491, 162] width 58 height 30
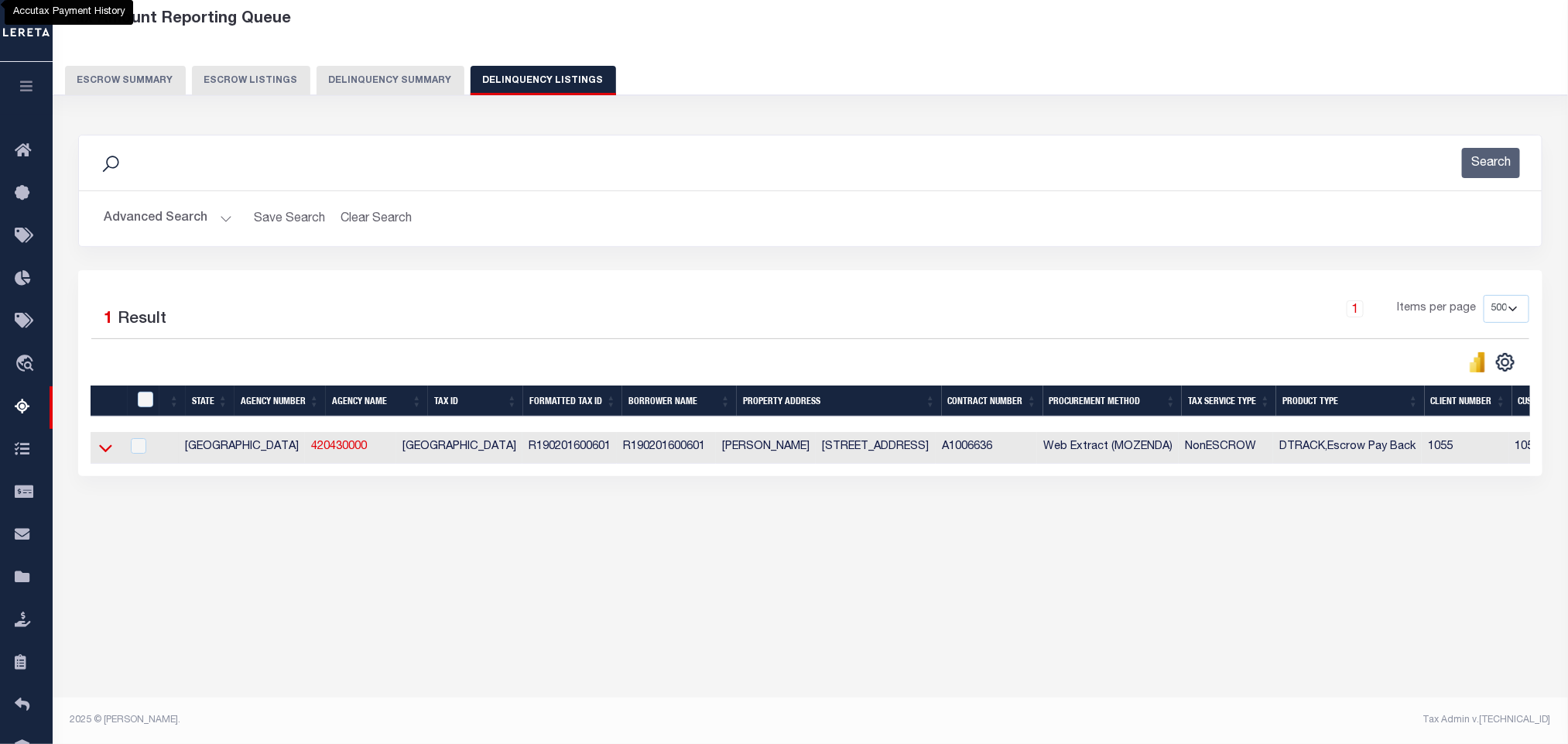
click at [103, 453] on icon at bounding box center [105, 449] width 13 height 8
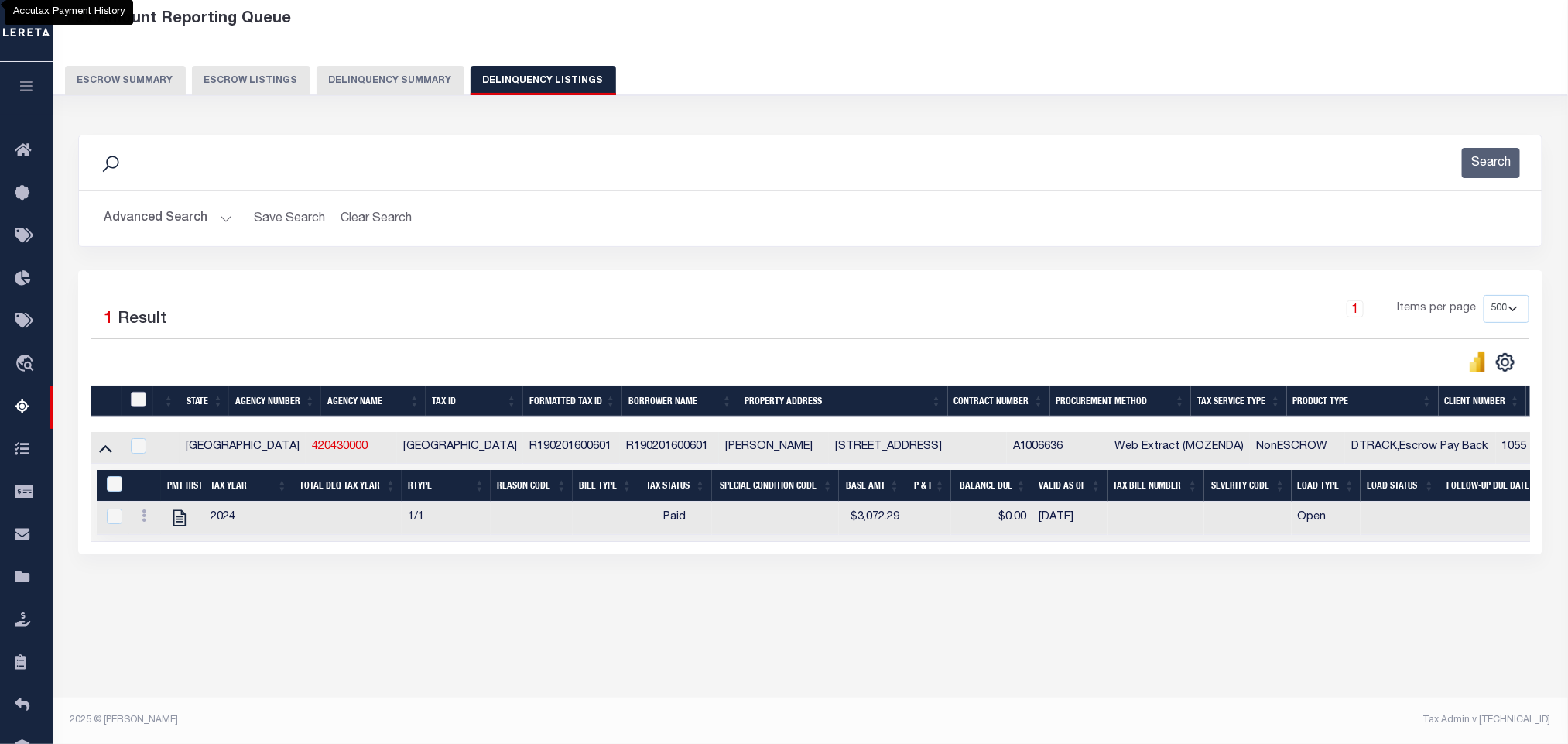
click at [133, 407] on input "checkbox" at bounding box center [139, 400] width 16 height 16
checkbox input "true"
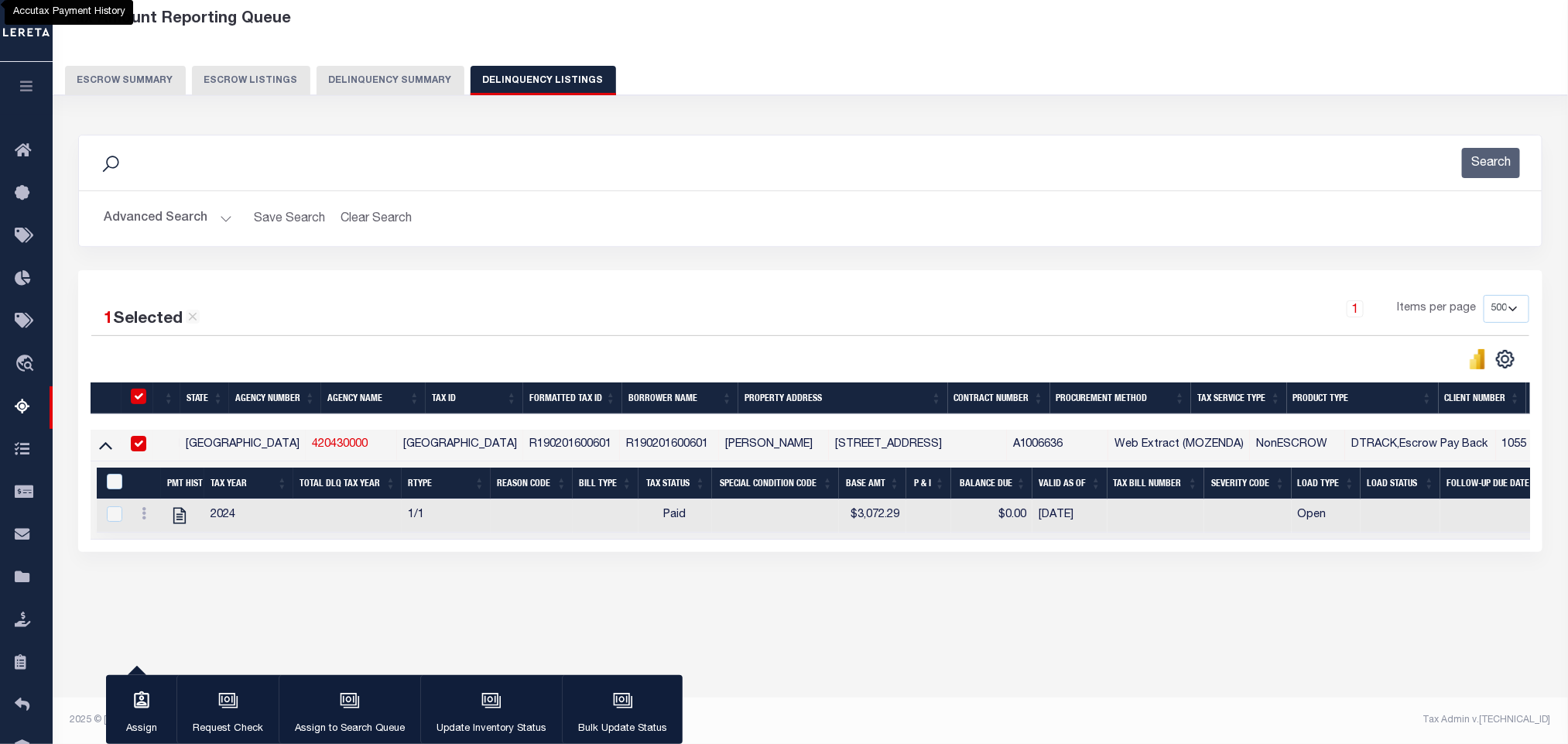
checkbox input "true"
click at [110, 489] on input "&nbsp;" at bounding box center [115, 482] width 16 height 16
checkbox input "true"
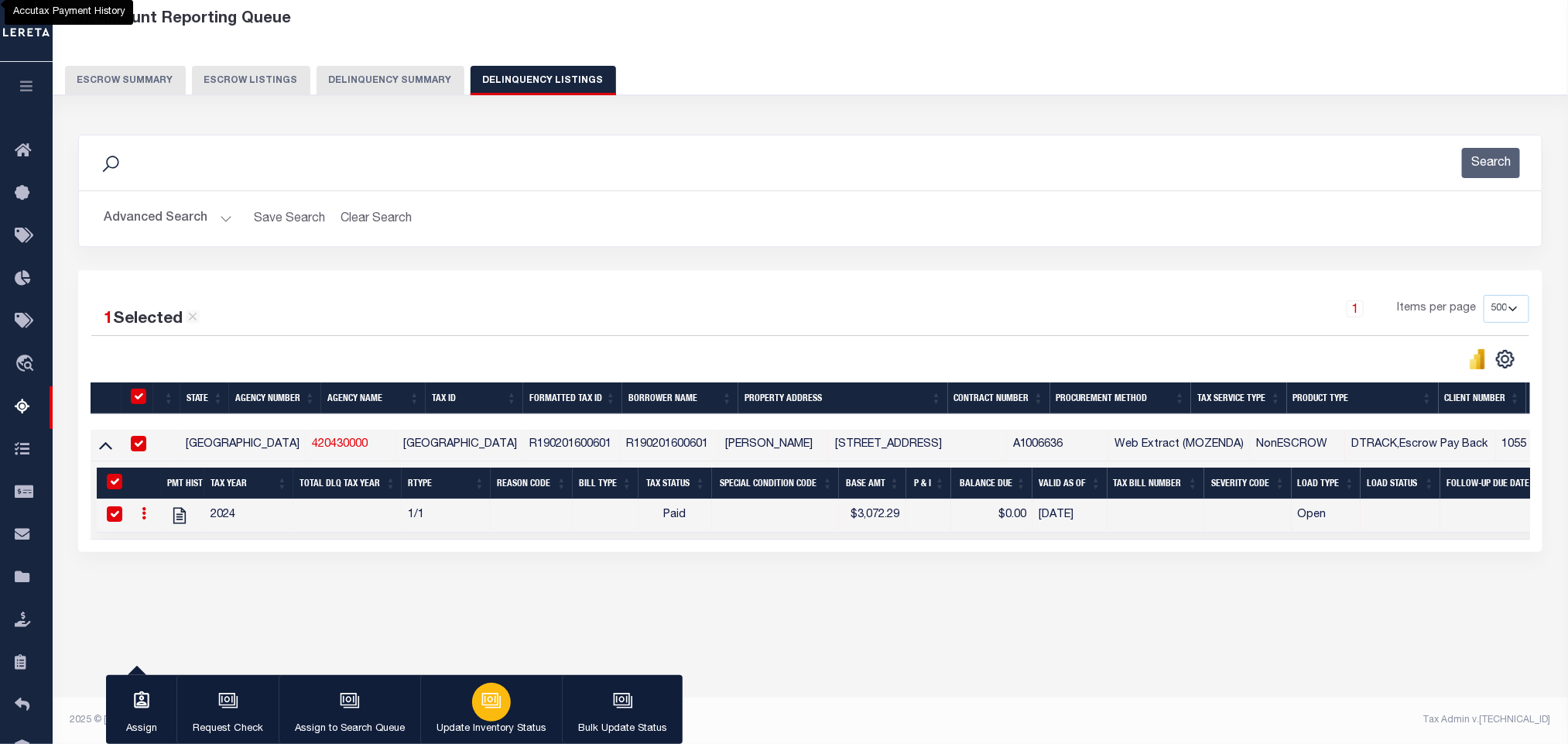
click at [507, 704] on div "button" at bounding box center [492, 703] width 39 height 39
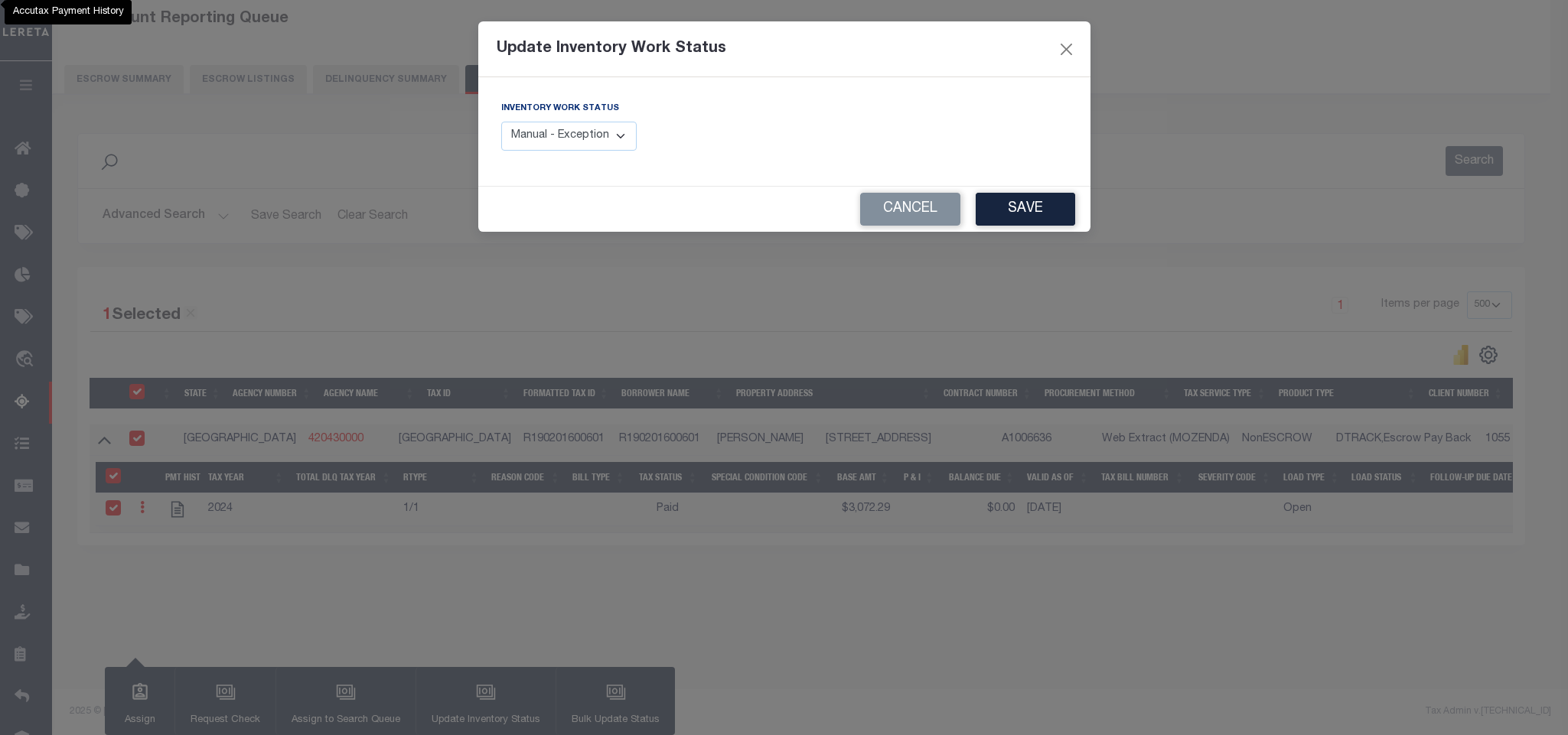
drag, startPoint x: 608, startPoint y: 145, endPoint x: 616, endPoint y: 140, distance: 9.4
click at [608, 144] on select "Manual - Exception Pended - Awaiting Search Late Add Exception Completed" at bounding box center [569, 137] width 137 height 30
click at [620, 132] on select "Manual - Exception Pended - Awaiting Search Late Add Exception Completed" at bounding box center [569, 137] width 137 height 30
click at [613, 140] on select "Manual - Exception Pended - Awaiting Search Late Add Exception Completed" at bounding box center [569, 137] width 137 height 30
click at [596, 140] on select "Manual - Exception Pended - Awaiting Search Late Add Exception Completed" at bounding box center [569, 137] width 137 height 30
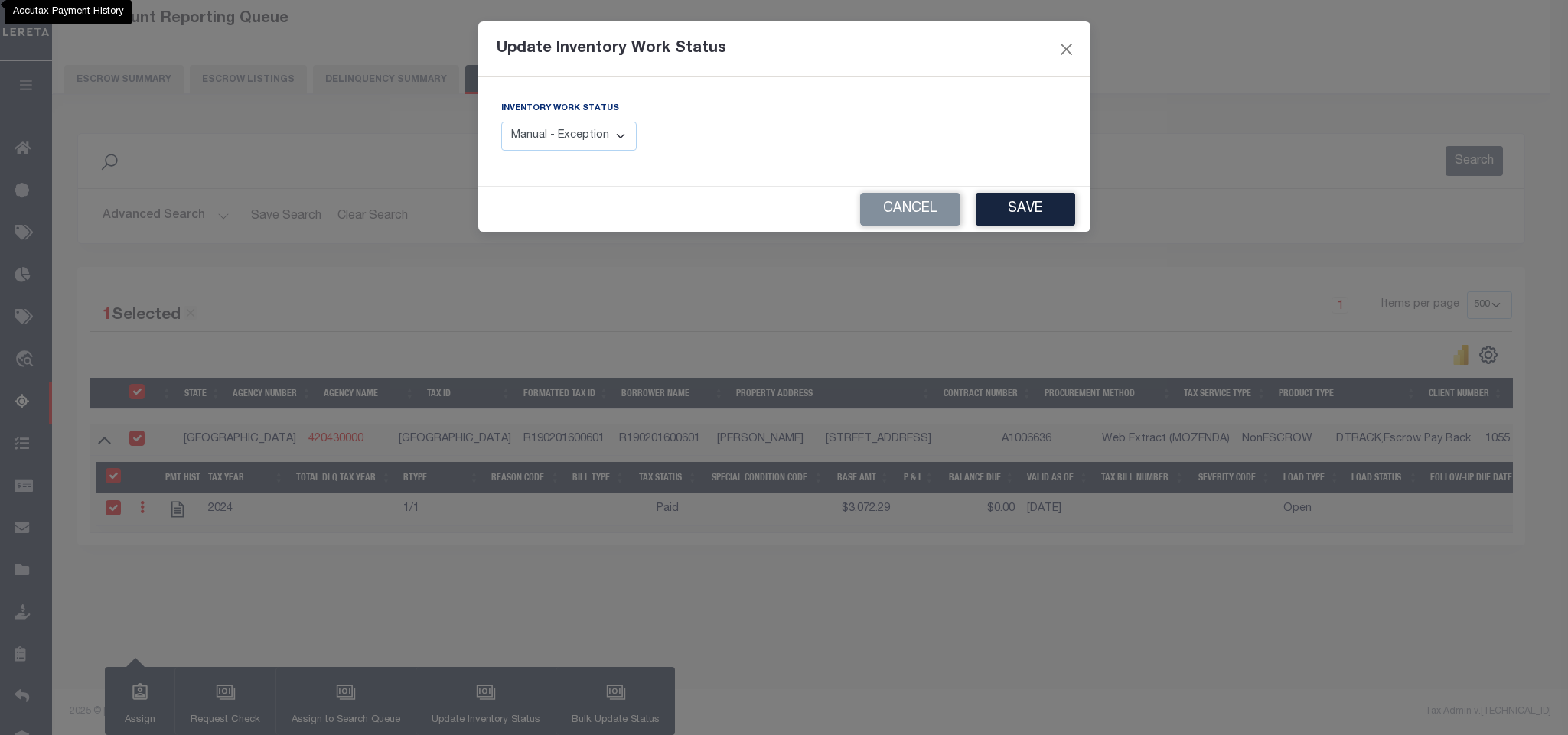
select select "4"
click at [501, 123] on select "Manual - Exception Pended - Awaiting Search Late Add Exception Completed" at bounding box center [569, 137] width 137 height 30
click at [1024, 216] on button "Save" at bounding box center [1025, 209] width 100 height 33
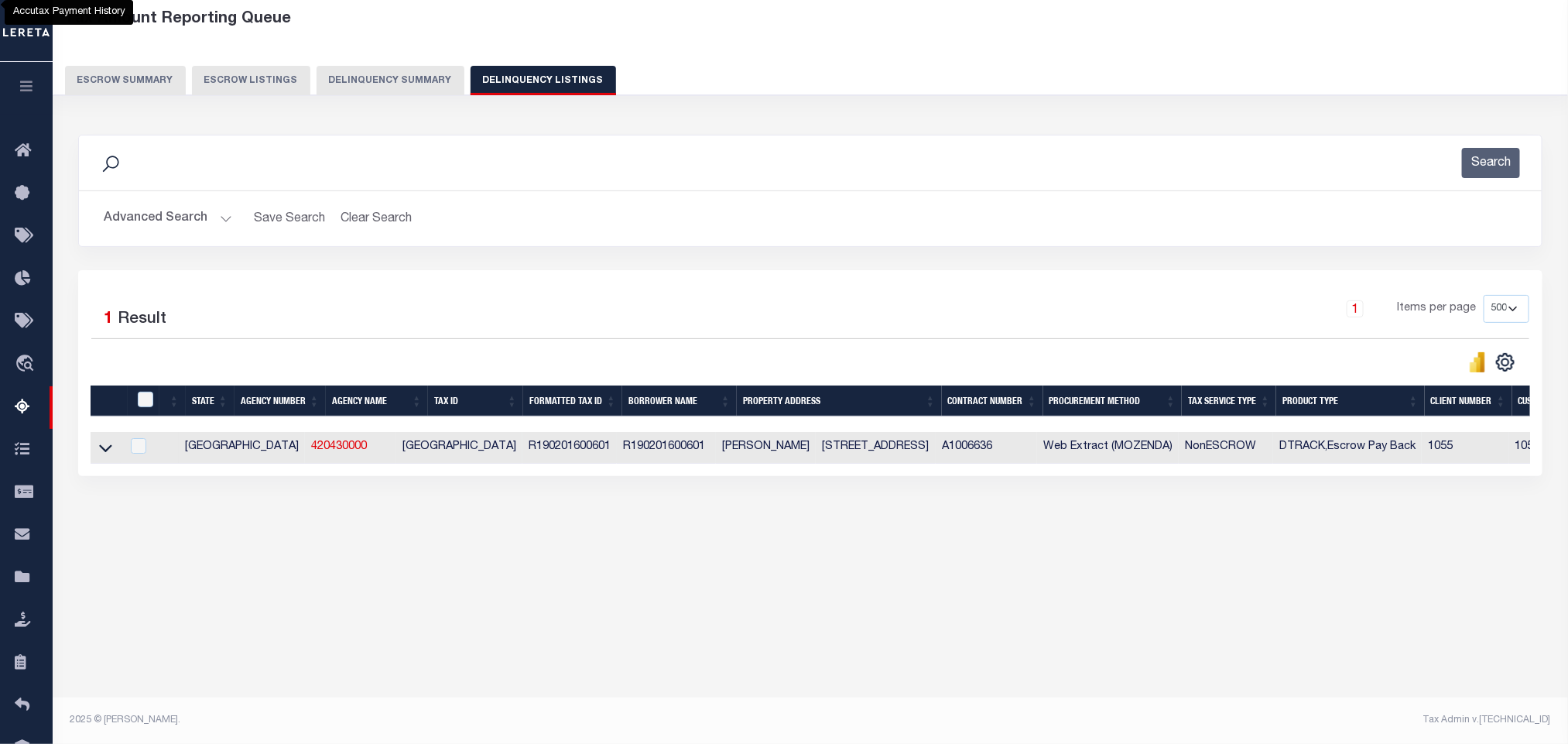
click at [112, 452] on link at bounding box center [105, 447] width 18 height 11
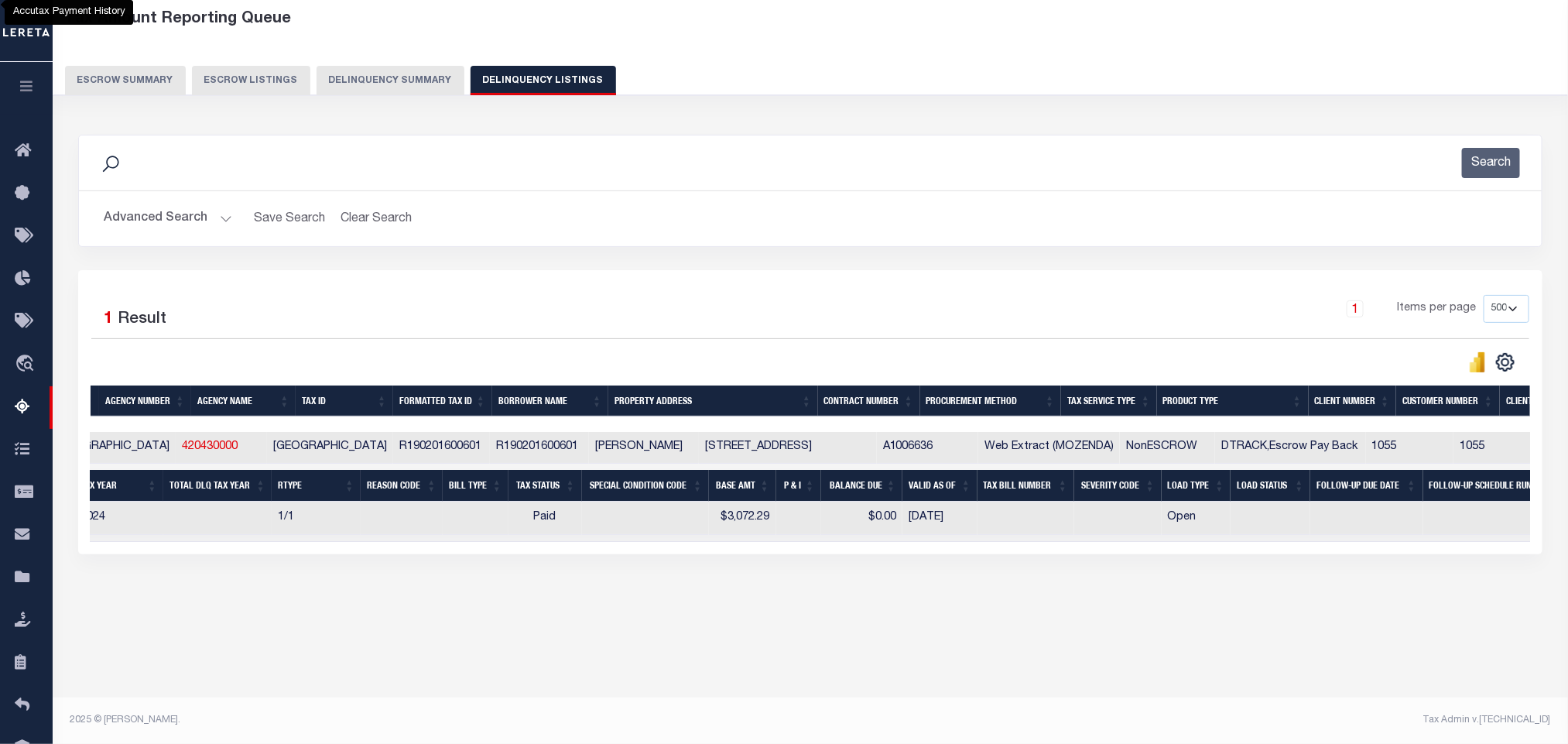
scroll to position [0, 667]
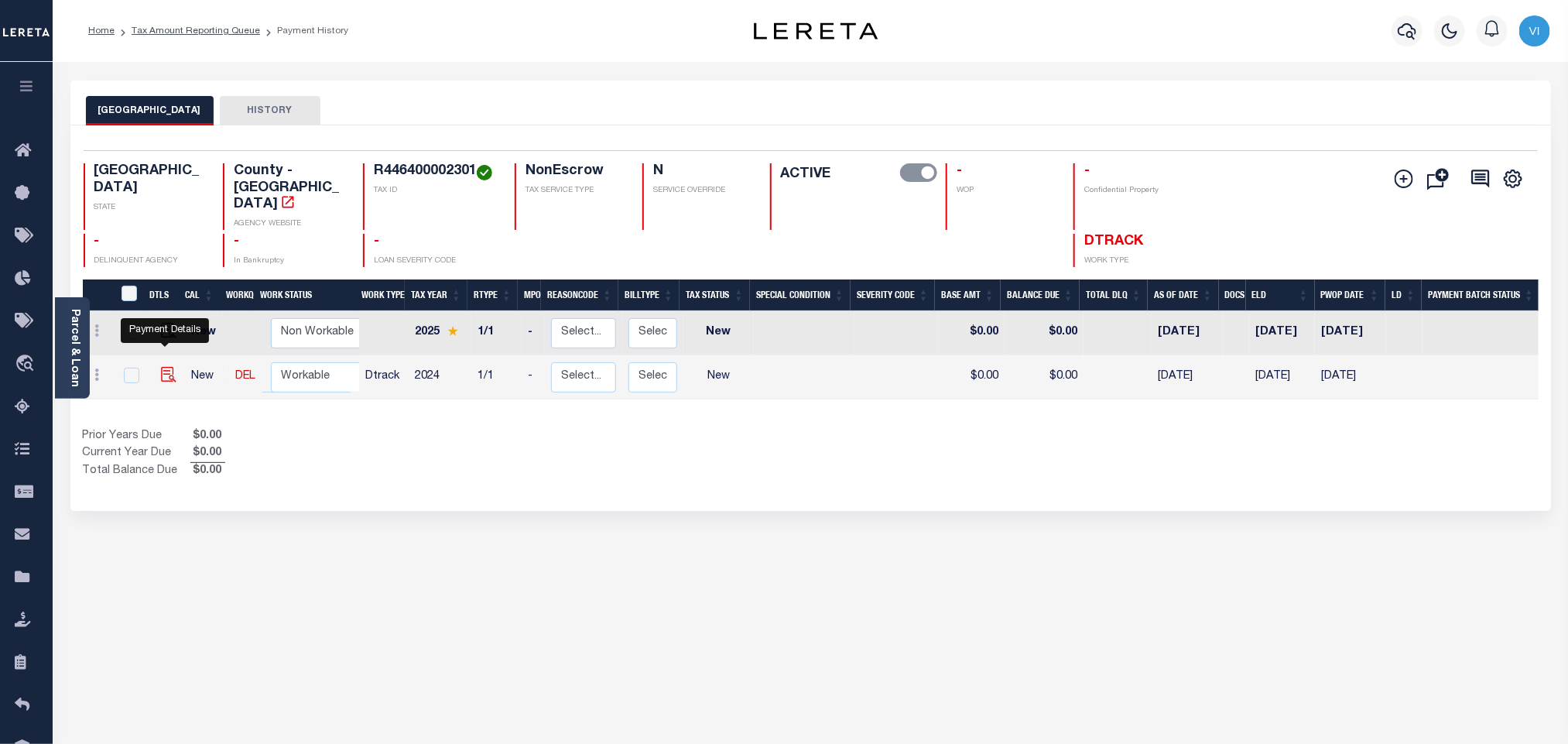
click at [168, 367] on img "" at bounding box center [169, 375] width 16 height 16
checkbox input "true"
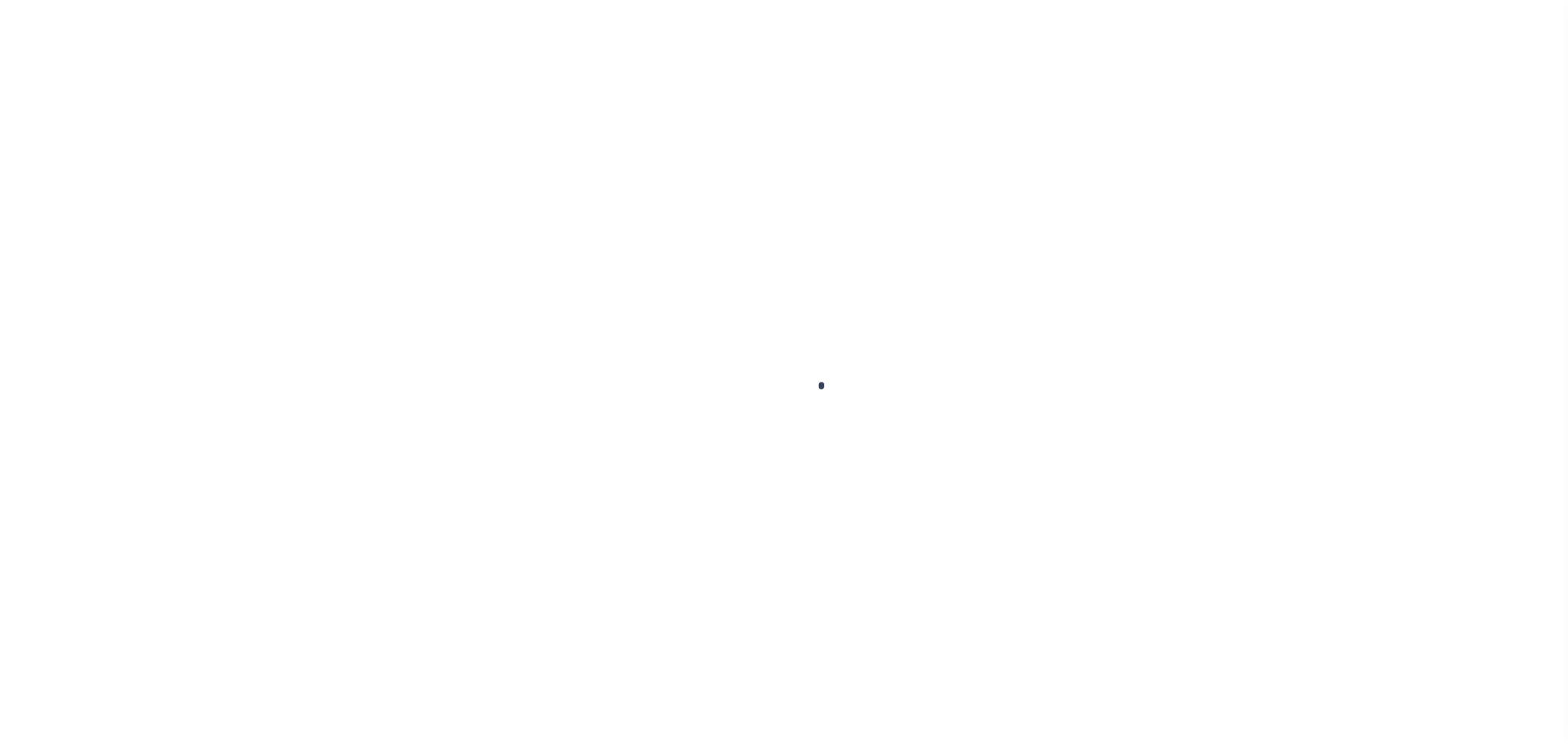
checkbox input "false"
type input "[DATE]"
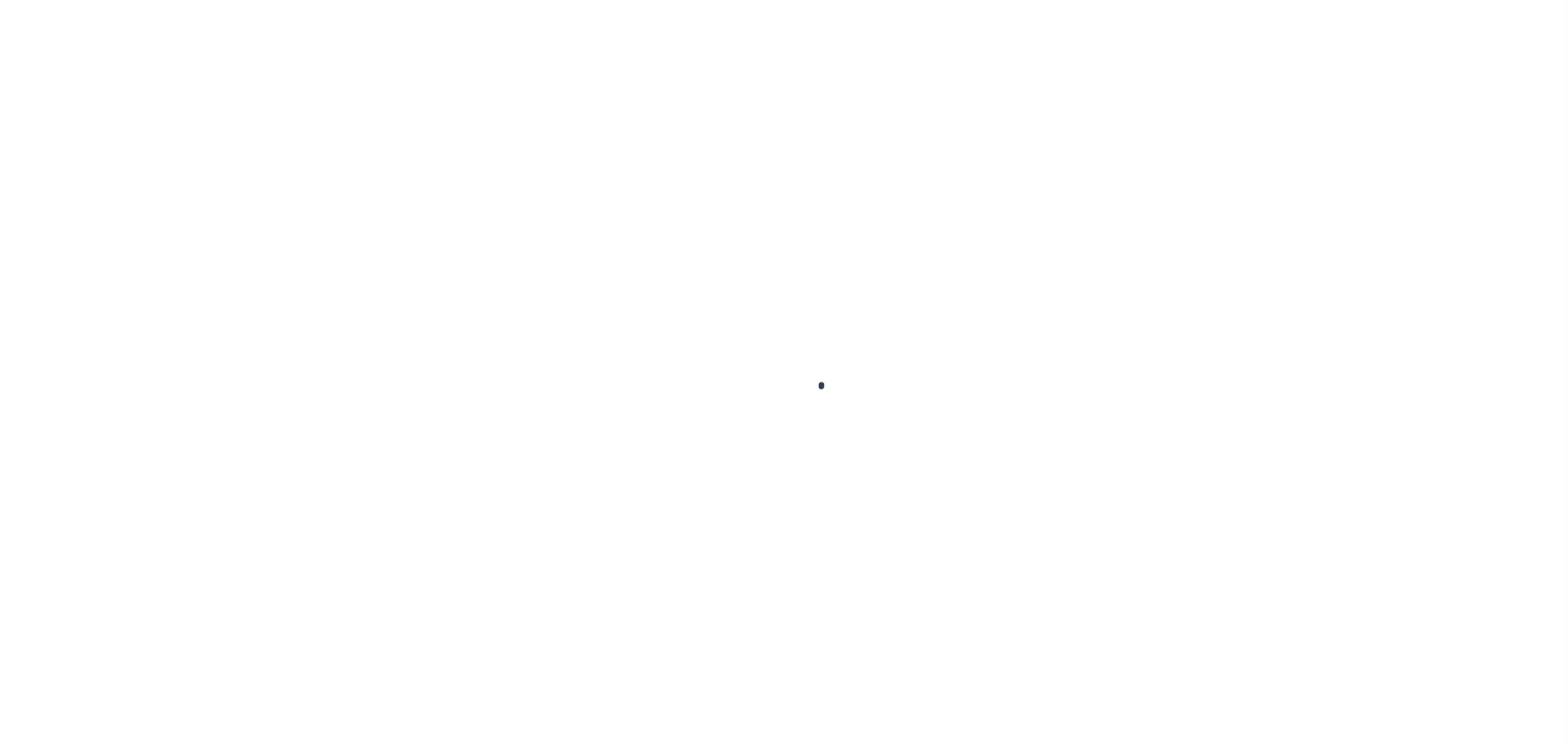
select select "NW2"
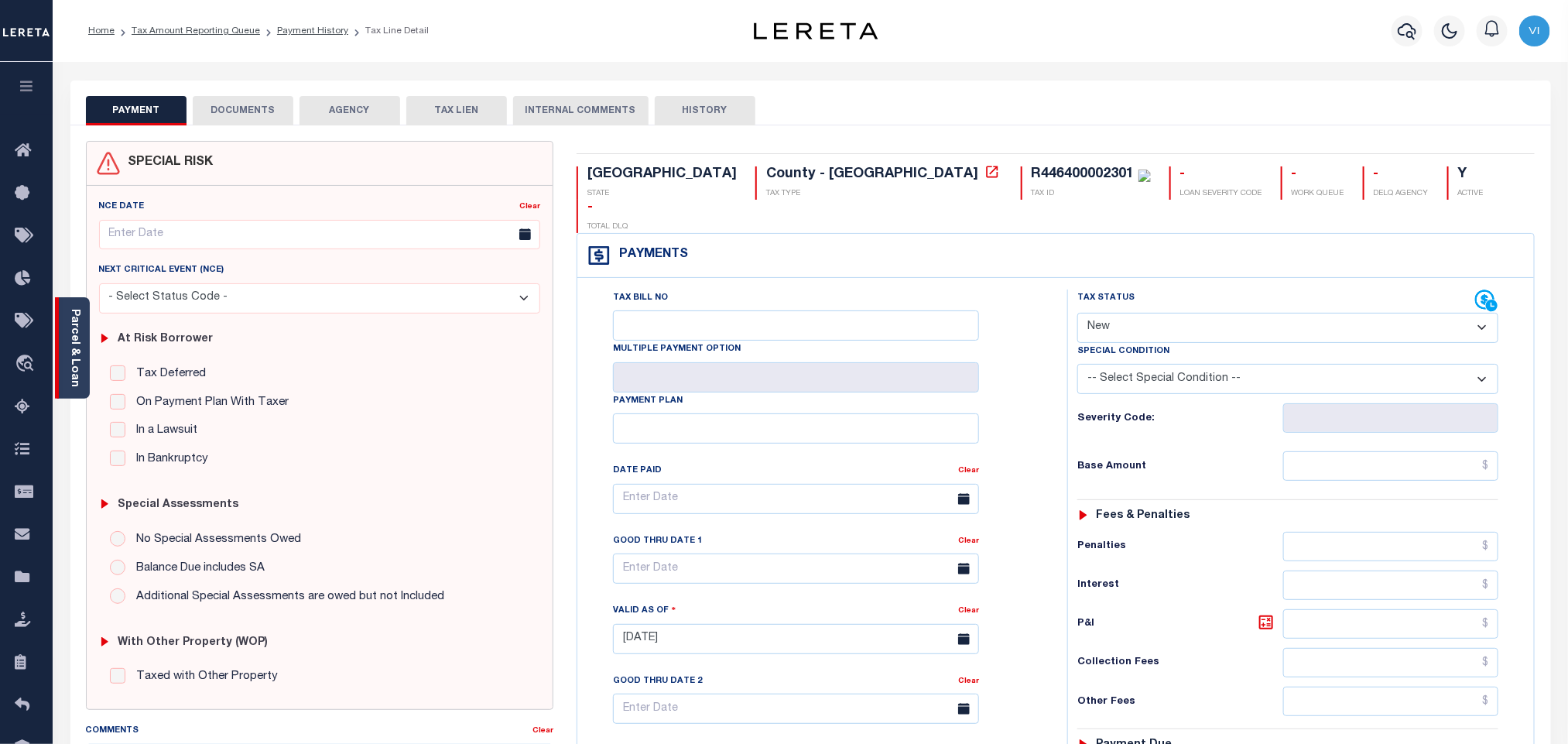
click at [65, 346] on div "Parcel & Loan" at bounding box center [72, 348] width 35 height 101
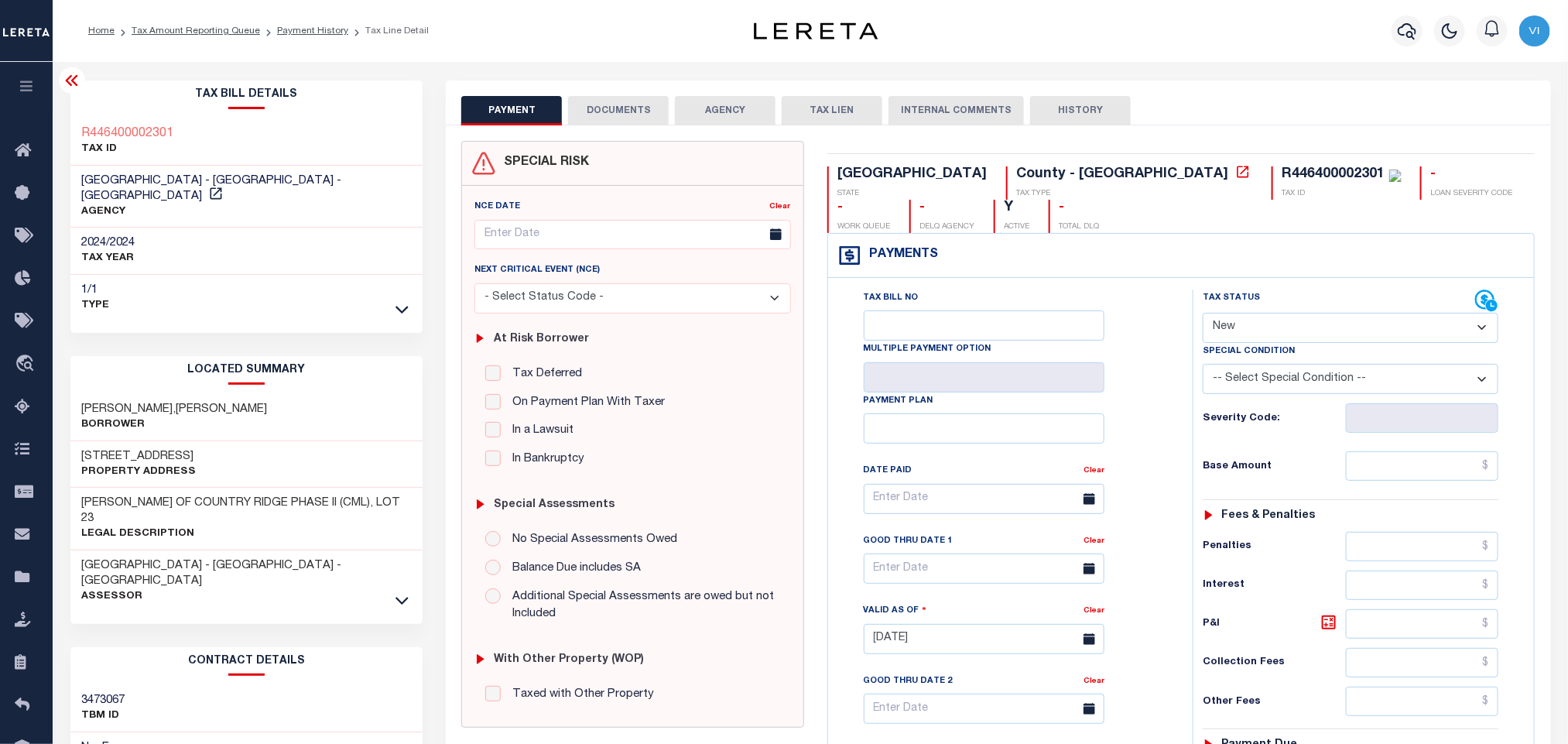
click at [632, 110] on button "DOCUMENTS" at bounding box center [618, 111] width 101 height 30
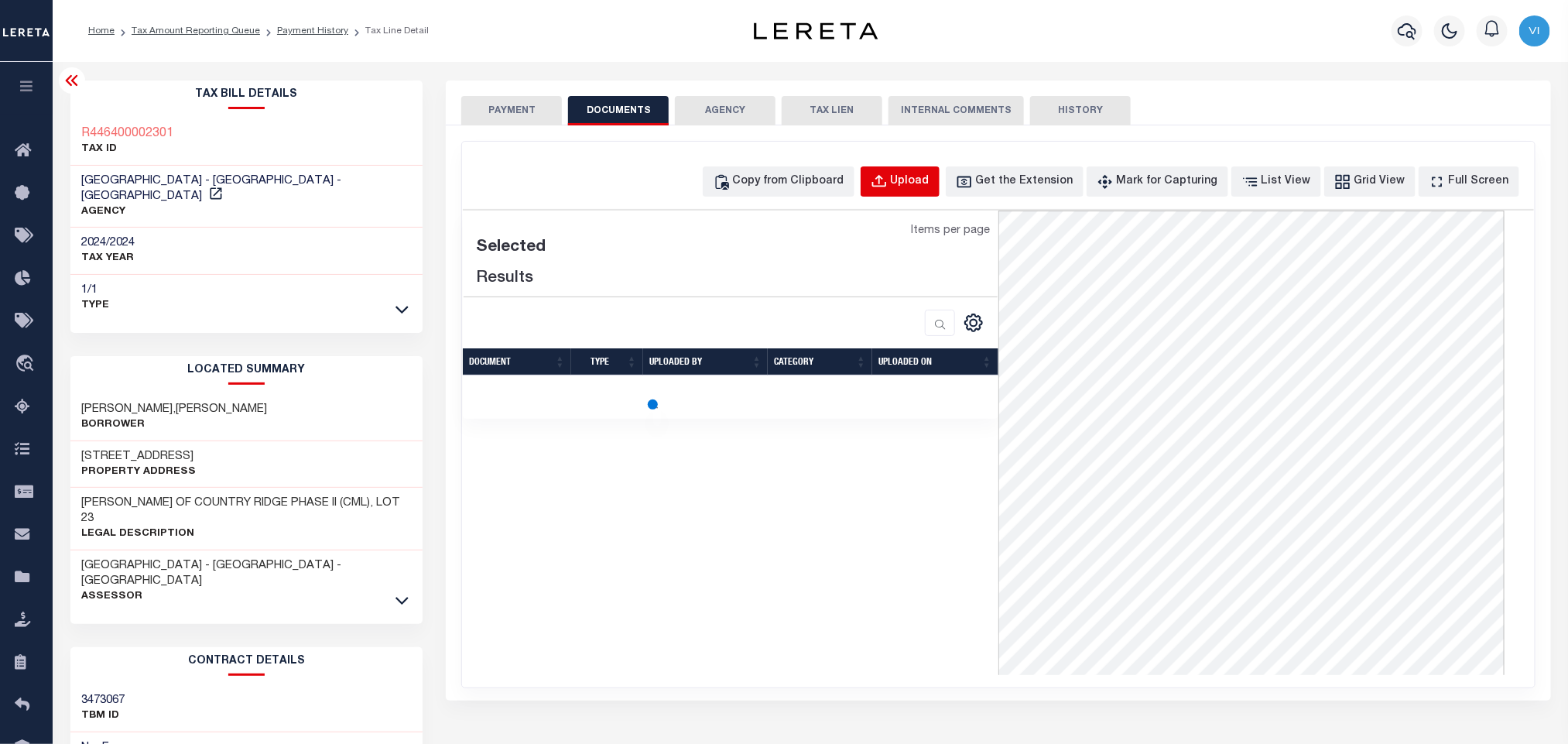
click at [922, 184] on div "Upload" at bounding box center [910, 182] width 39 height 17
select select "POP"
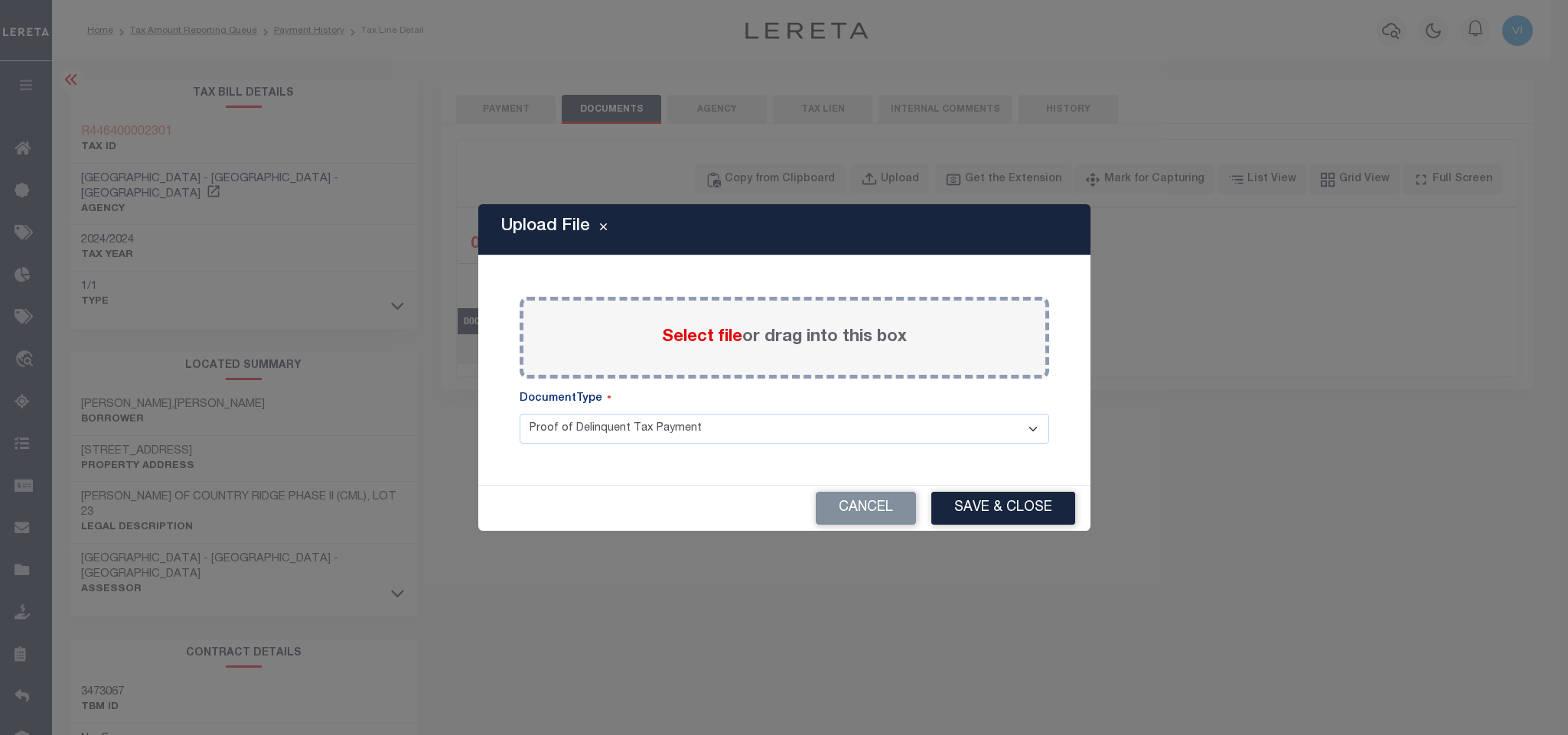
click at [678, 339] on span "Select file" at bounding box center [702, 337] width 80 height 17
click at [0, 0] on input "Select file or drag into this box" at bounding box center [0, 0] width 0 height 0
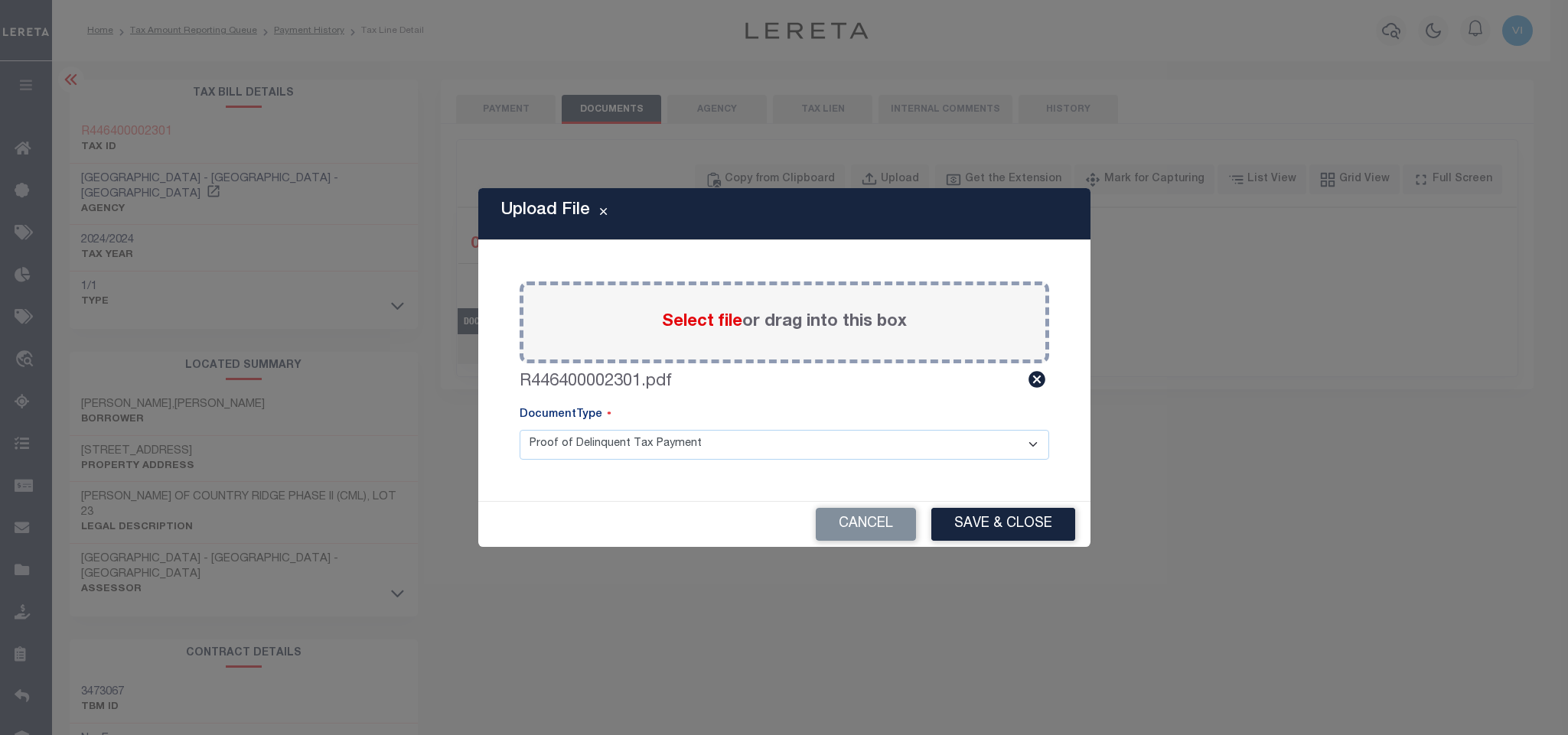
click at [566, 448] on select "Proof of Delinquent Tax Payment" at bounding box center [784, 444] width 529 height 30
click at [519, 430] on select "Proof of Delinquent Tax Payment" at bounding box center [784, 444] width 529 height 30
click at [942, 525] on button "Save & Close" at bounding box center [1003, 524] width 144 height 33
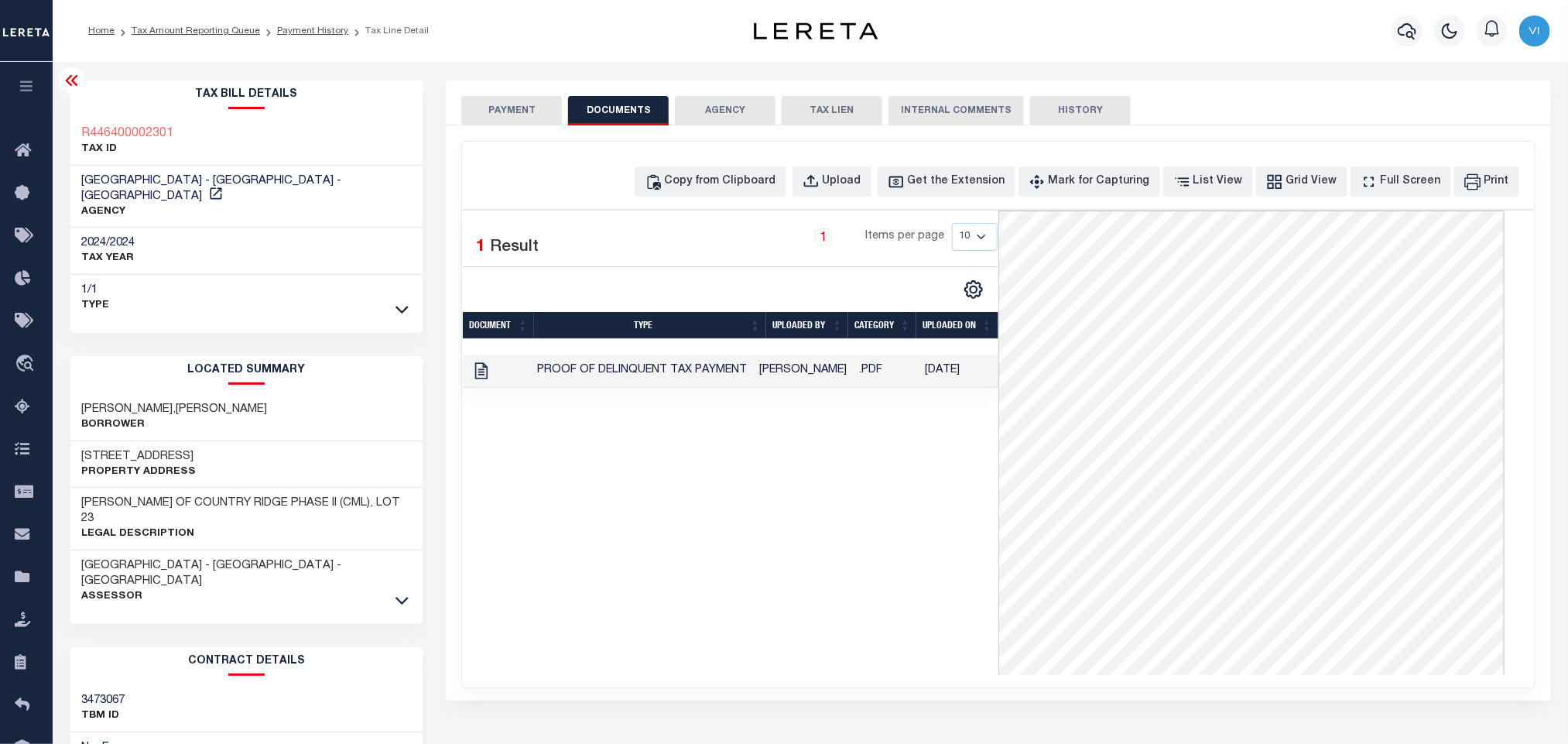
click at [543, 112] on button "PAYMENT" at bounding box center [511, 111] width 101 height 30
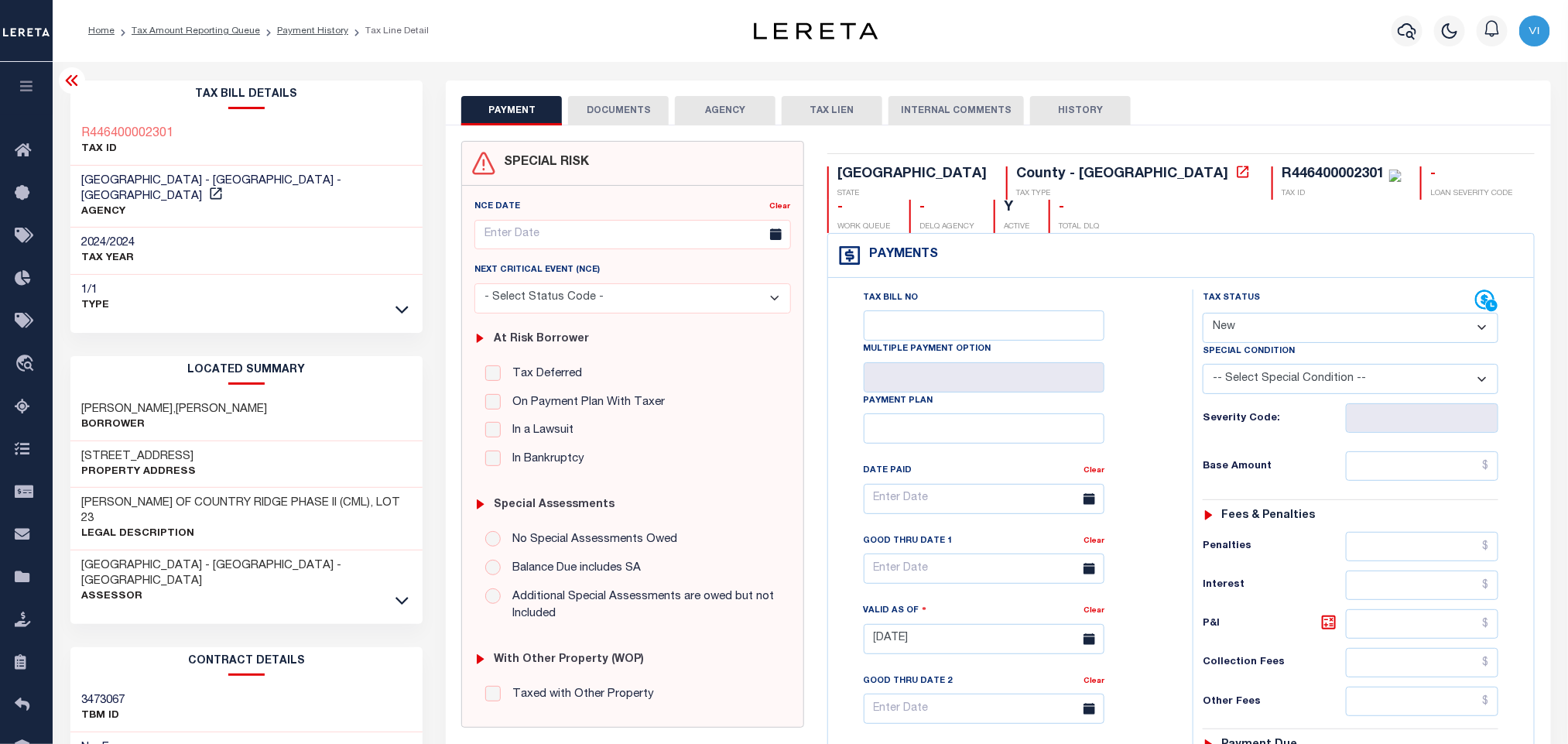
click at [1272, 337] on select "- Select Status Code - Open Due/Unpaid Paid Incomplete No Tax Due Internal Refu…" at bounding box center [1350, 328] width 296 height 30
select select "PYD"
click at [1203, 315] on select "- Select Status Code - Open Due/Unpaid Paid Incomplete No Tax Due Internal Refu…" at bounding box center [1350, 328] width 296 height 30
type input "[DATE]"
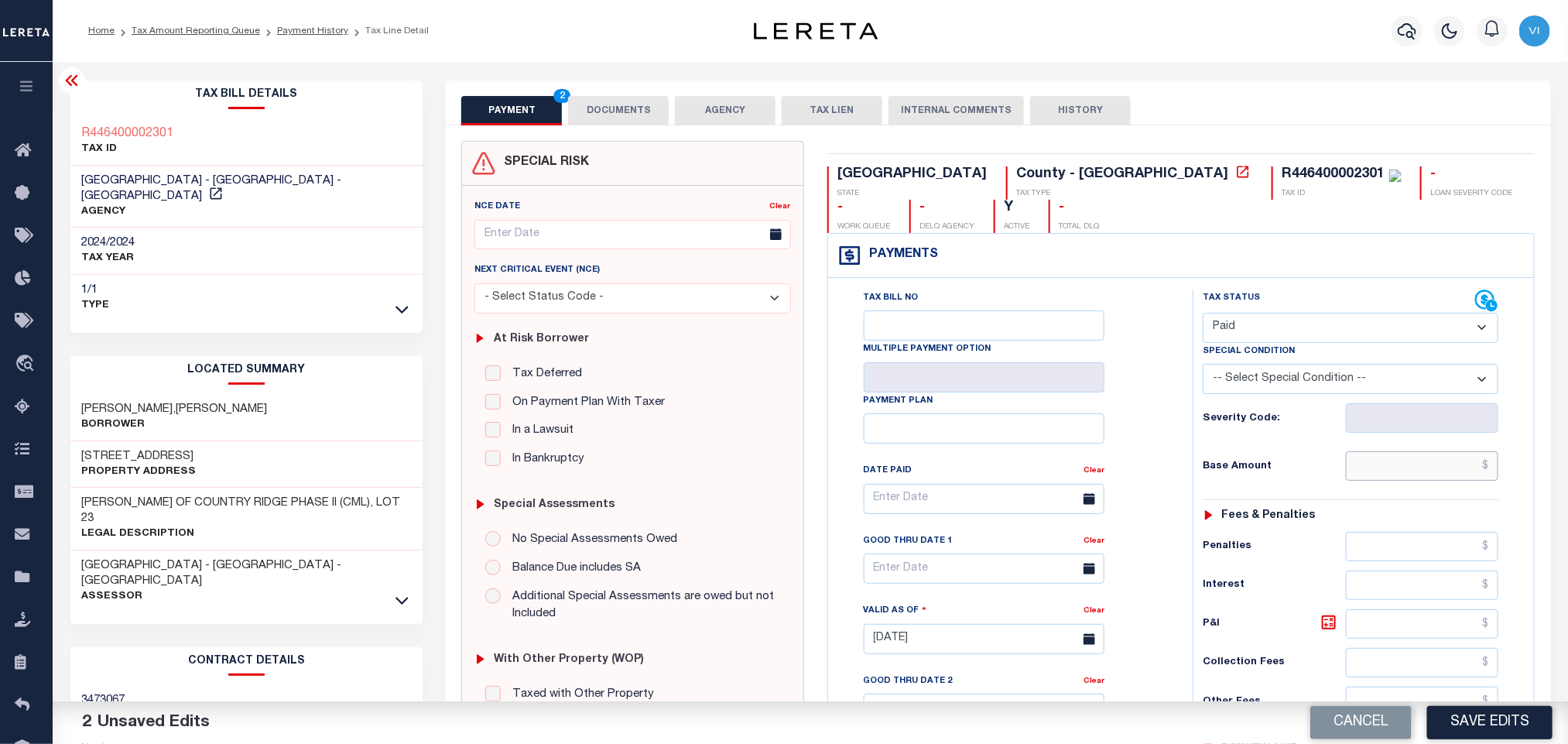
click at [1433, 470] on input "text" at bounding box center [1422, 466] width 153 height 30
paste input "15,255.68"
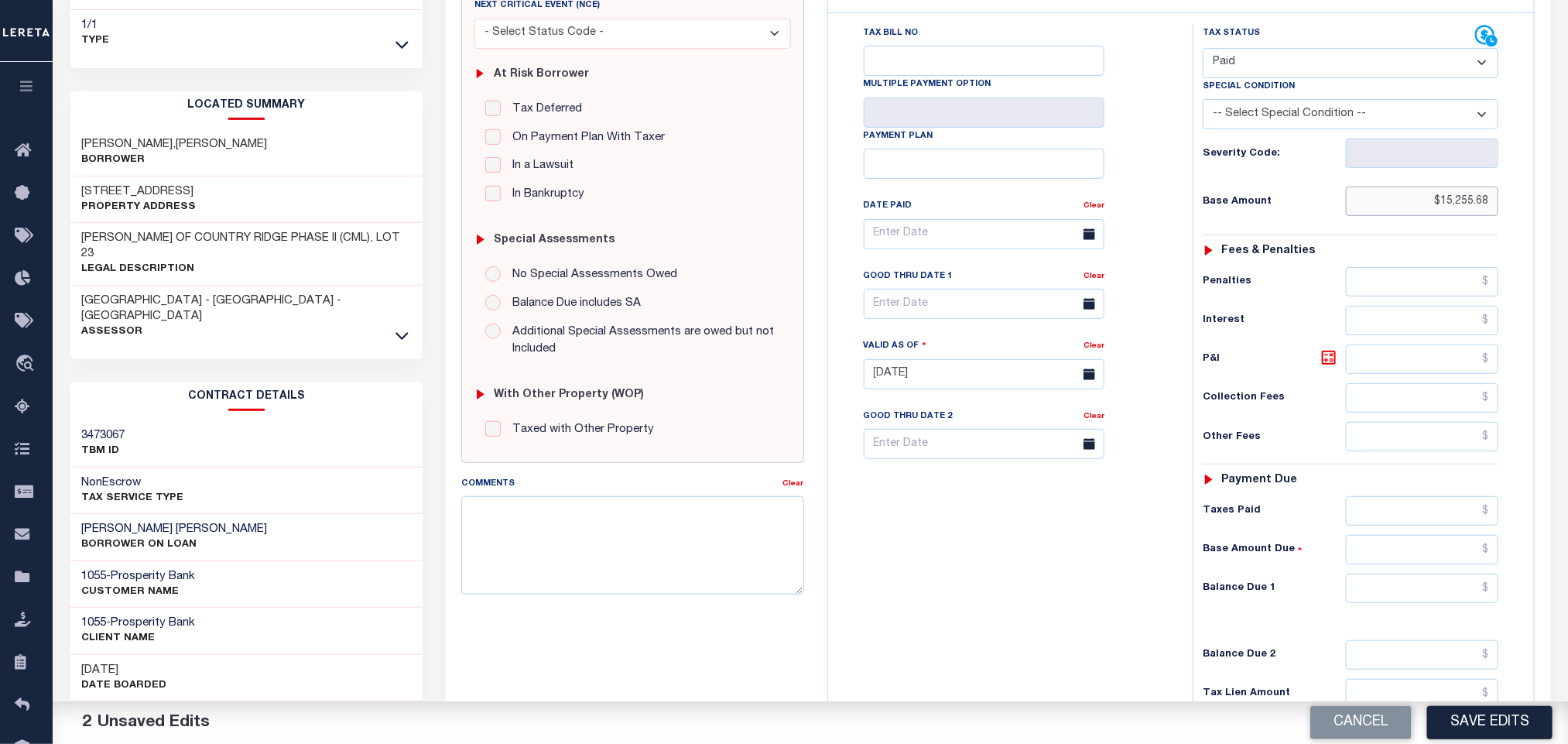
scroll to position [436, 0]
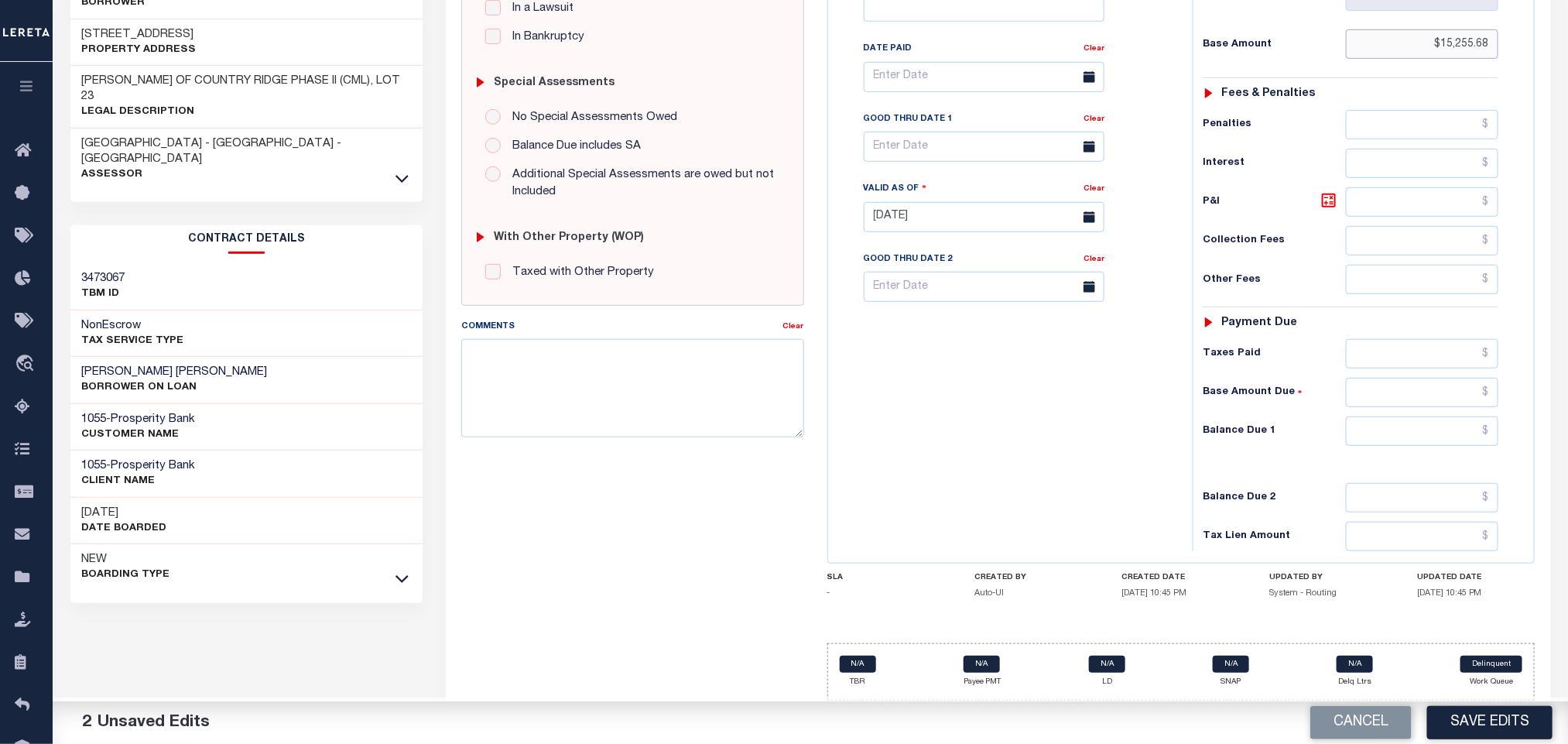
type input "$15,255.68"
click at [1361, 430] on input "text" at bounding box center [1422, 431] width 153 height 30
type input "$0.00"
click at [1470, 729] on button "Save Edits" at bounding box center [1490, 722] width 126 height 34
checkbox input "false"
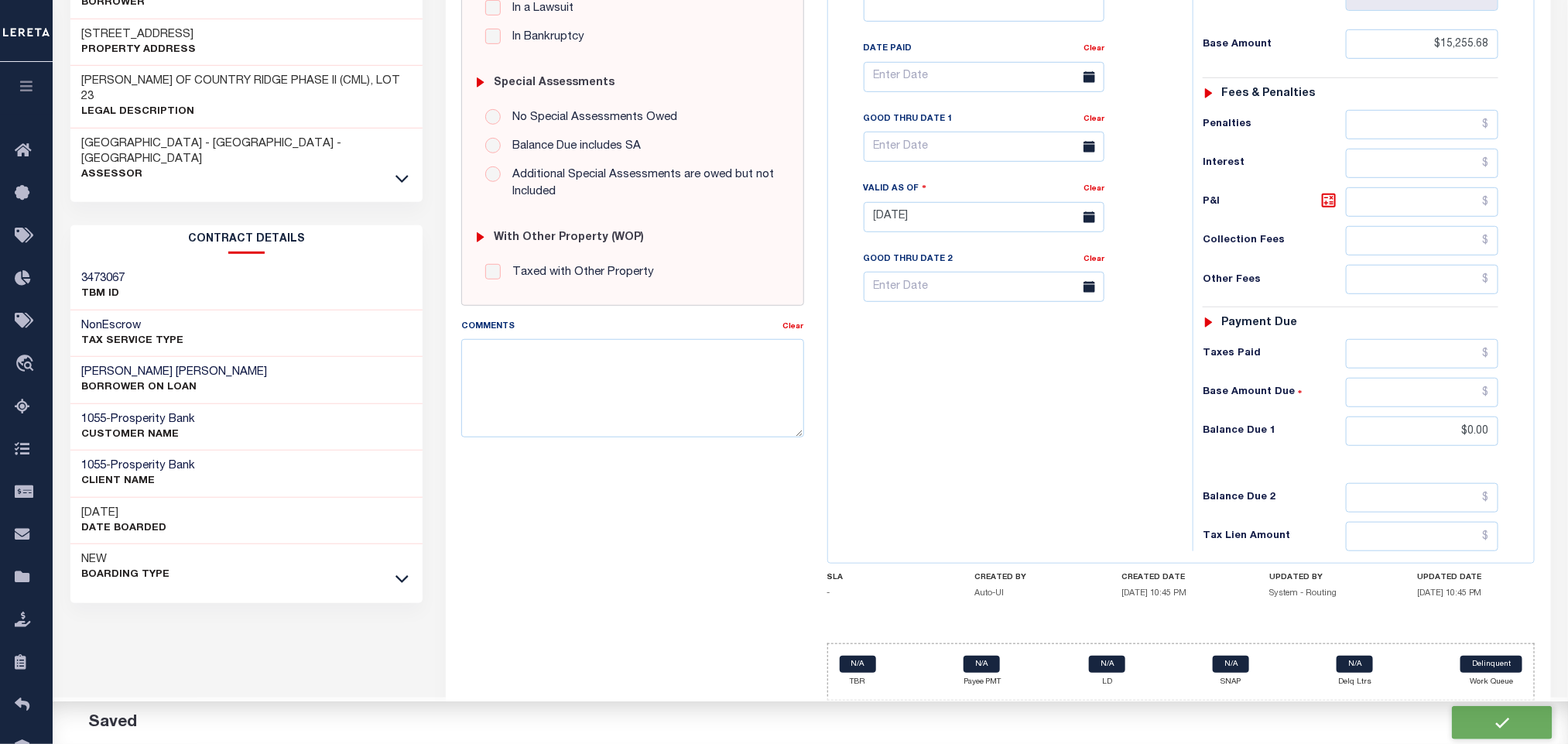
checkbox input "false"
type input "$15,255.68"
type input "$0"
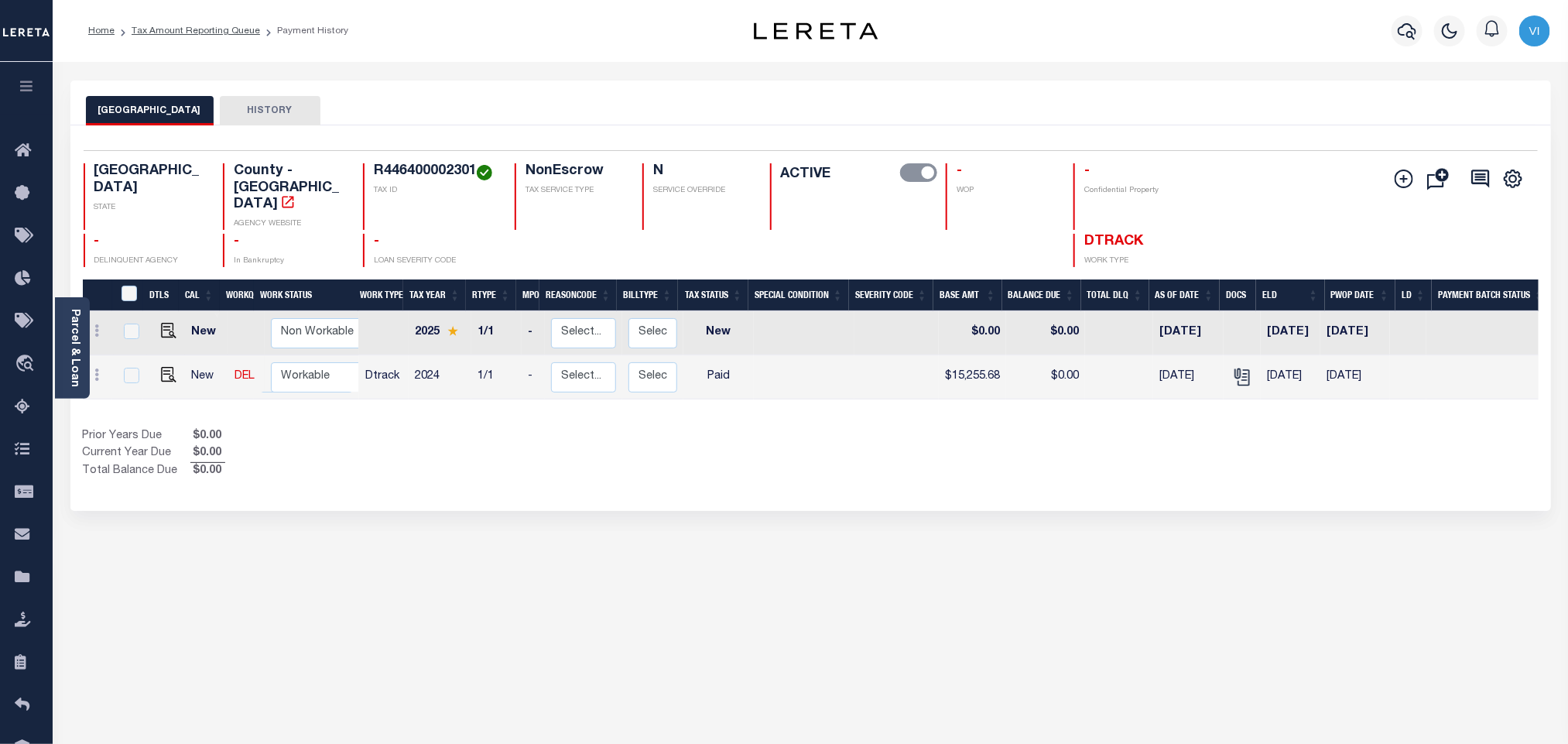
click at [70, 342] on link "Parcel & Loan" at bounding box center [74, 348] width 11 height 78
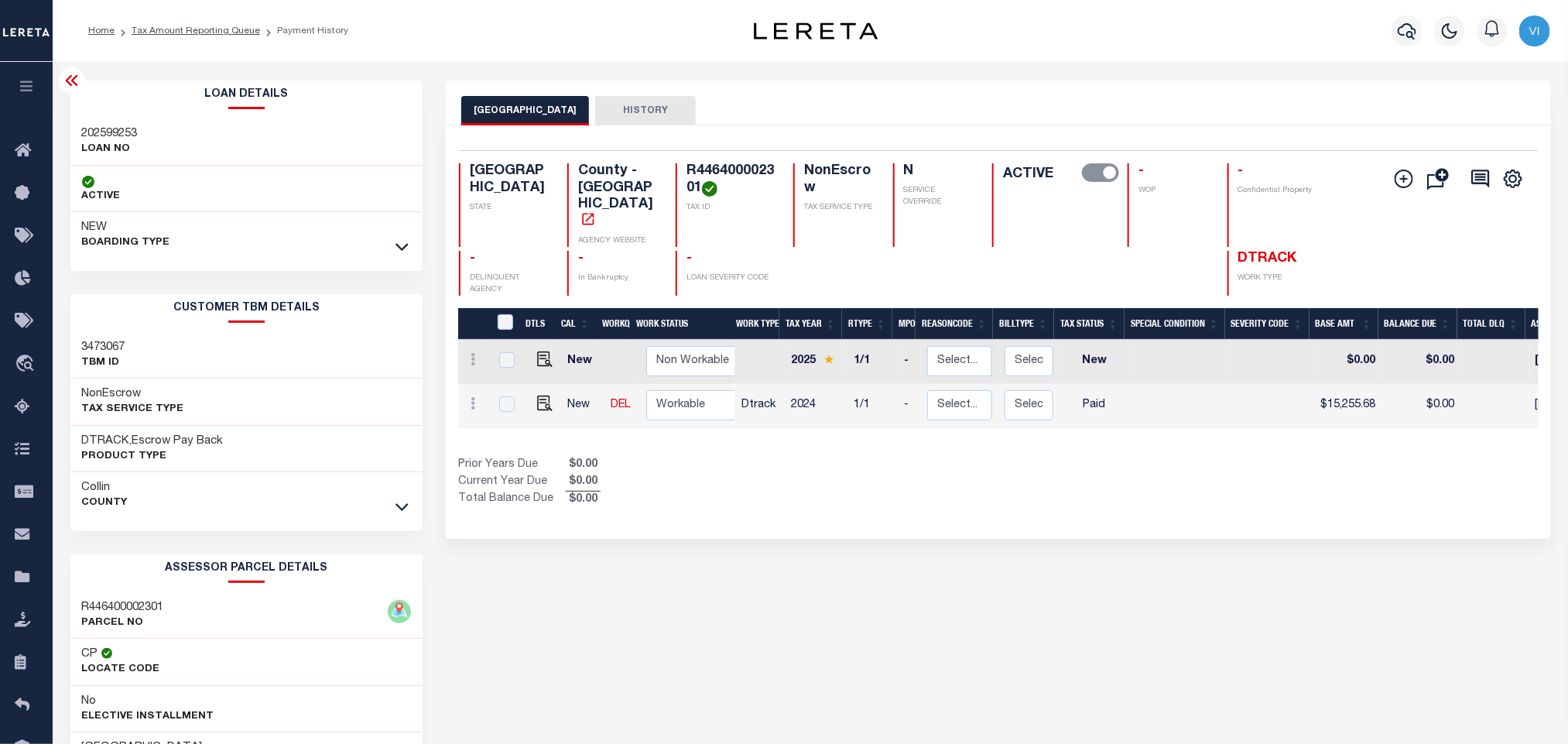
click at [91, 135] on h3 "202599253" at bounding box center [109, 134] width 55 height 16
click at [89, 135] on h3 "202599253" at bounding box center [109, 134] width 55 height 16
copy h3 "202599253"
click at [753, 177] on h4 "R446400002301" at bounding box center [731, 180] width 88 height 34
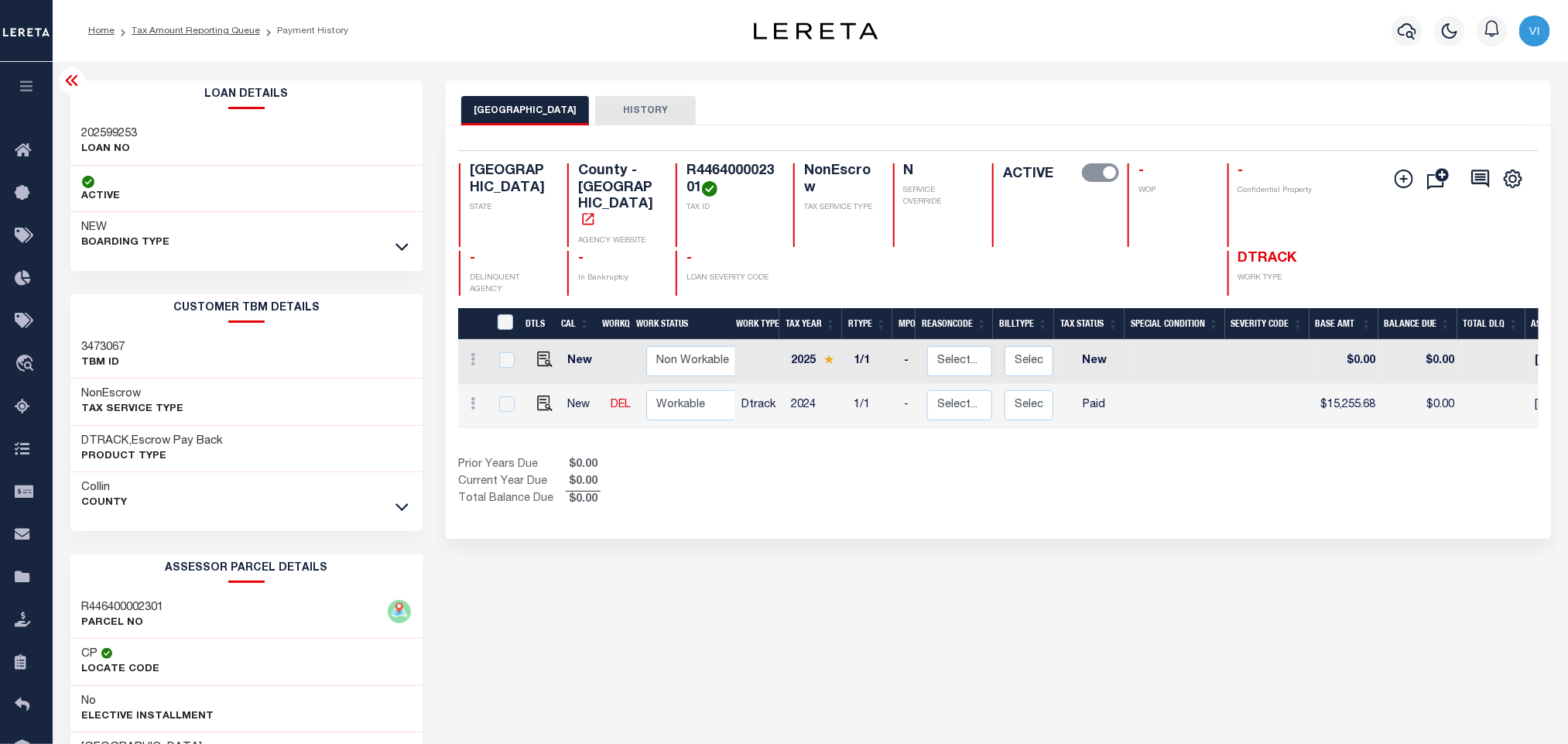
copy h4 "R446400002301"
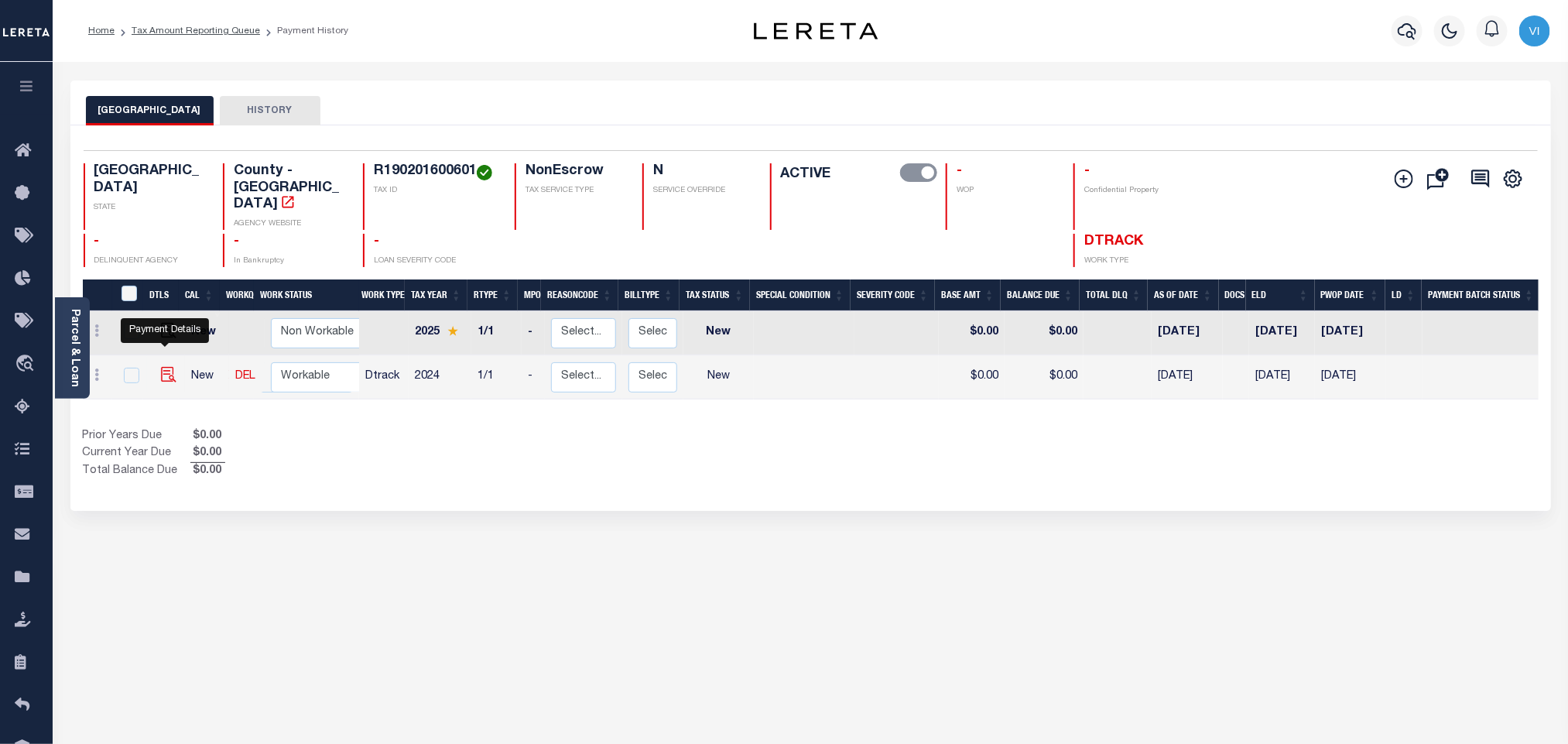
click at [165, 367] on img "" at bounding box center [169, 375] width 16 height 16
checkbox input "true"
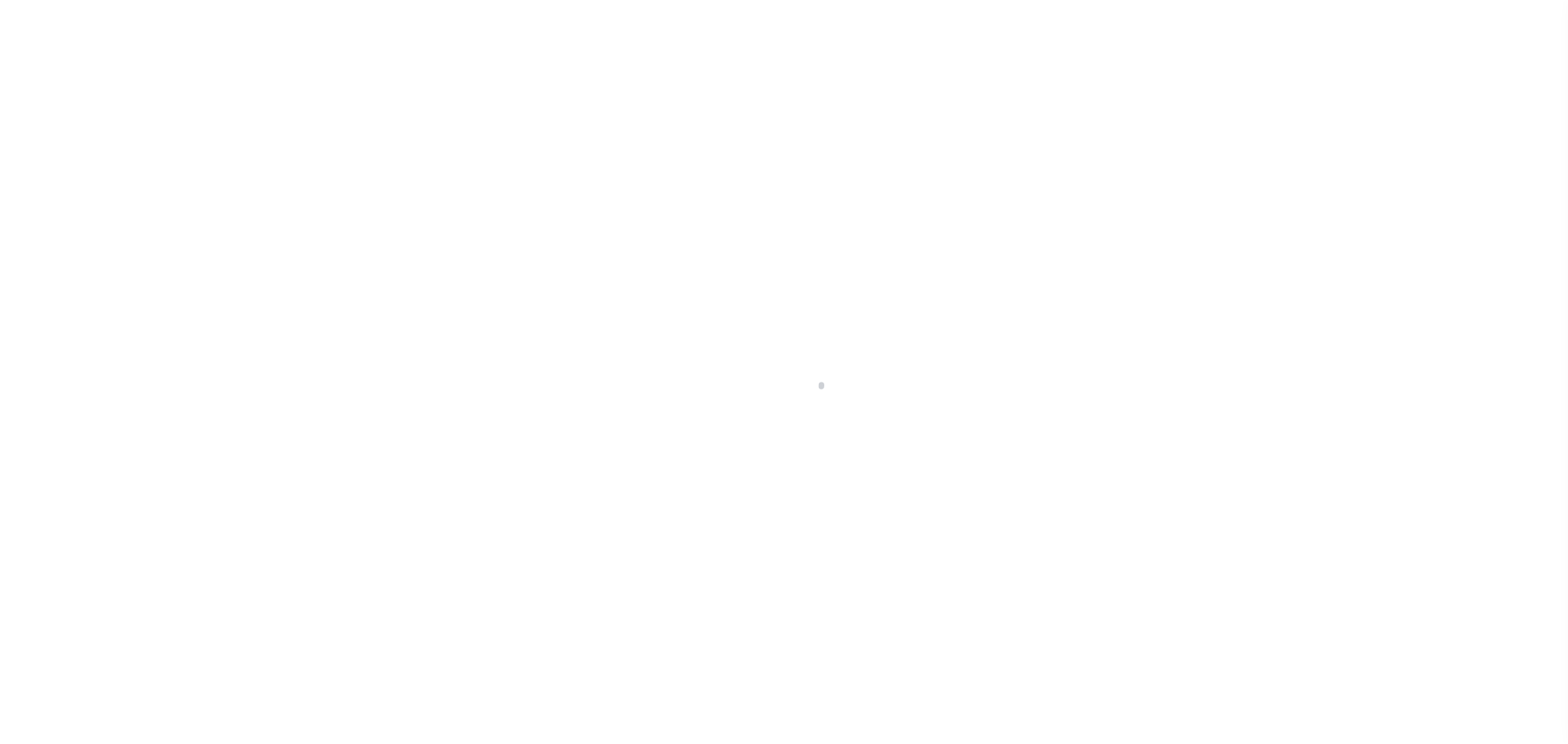
select select "NW2"
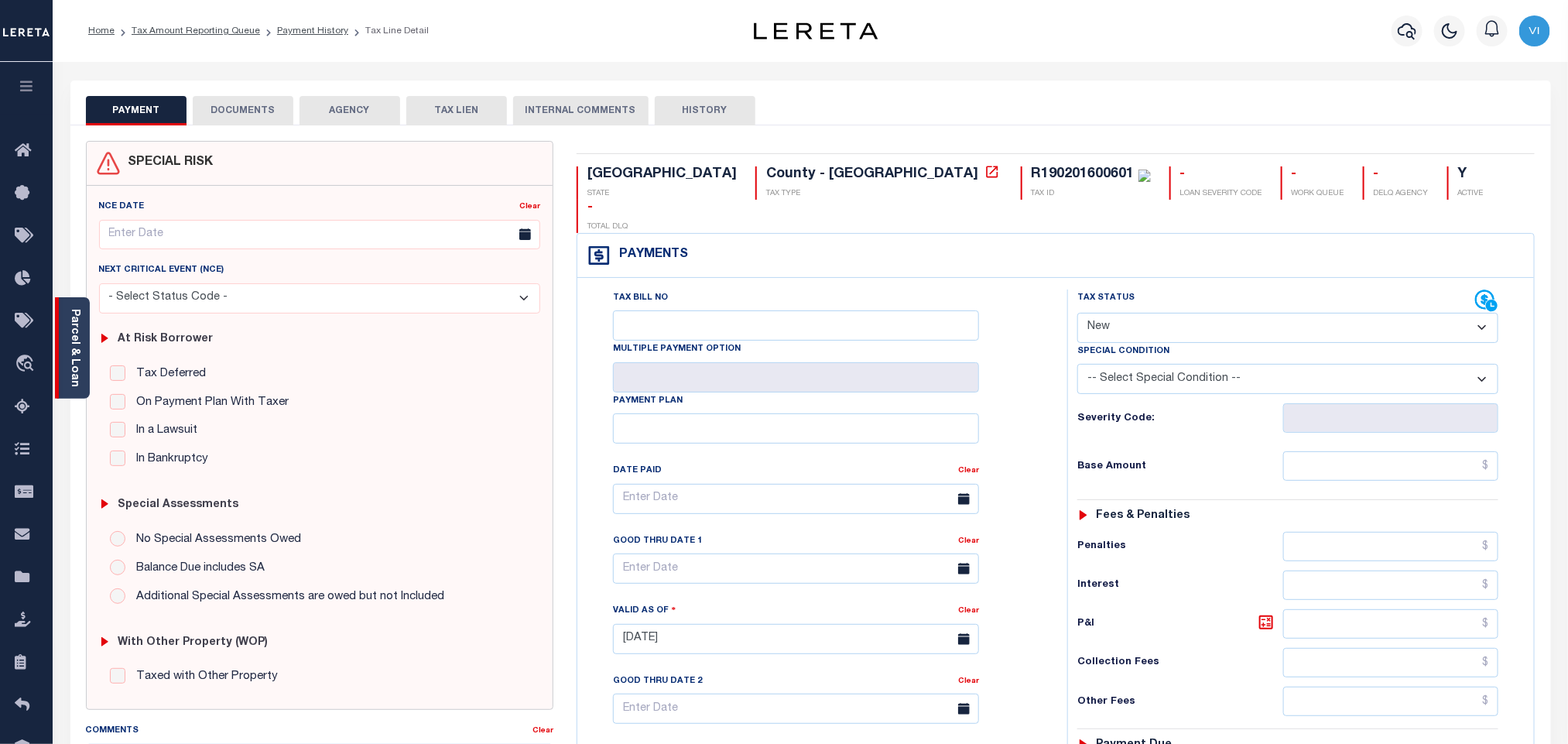
click at [69, 333] on link "Parcel & Loan" at bounding box center [74, 348] width 11 height 78
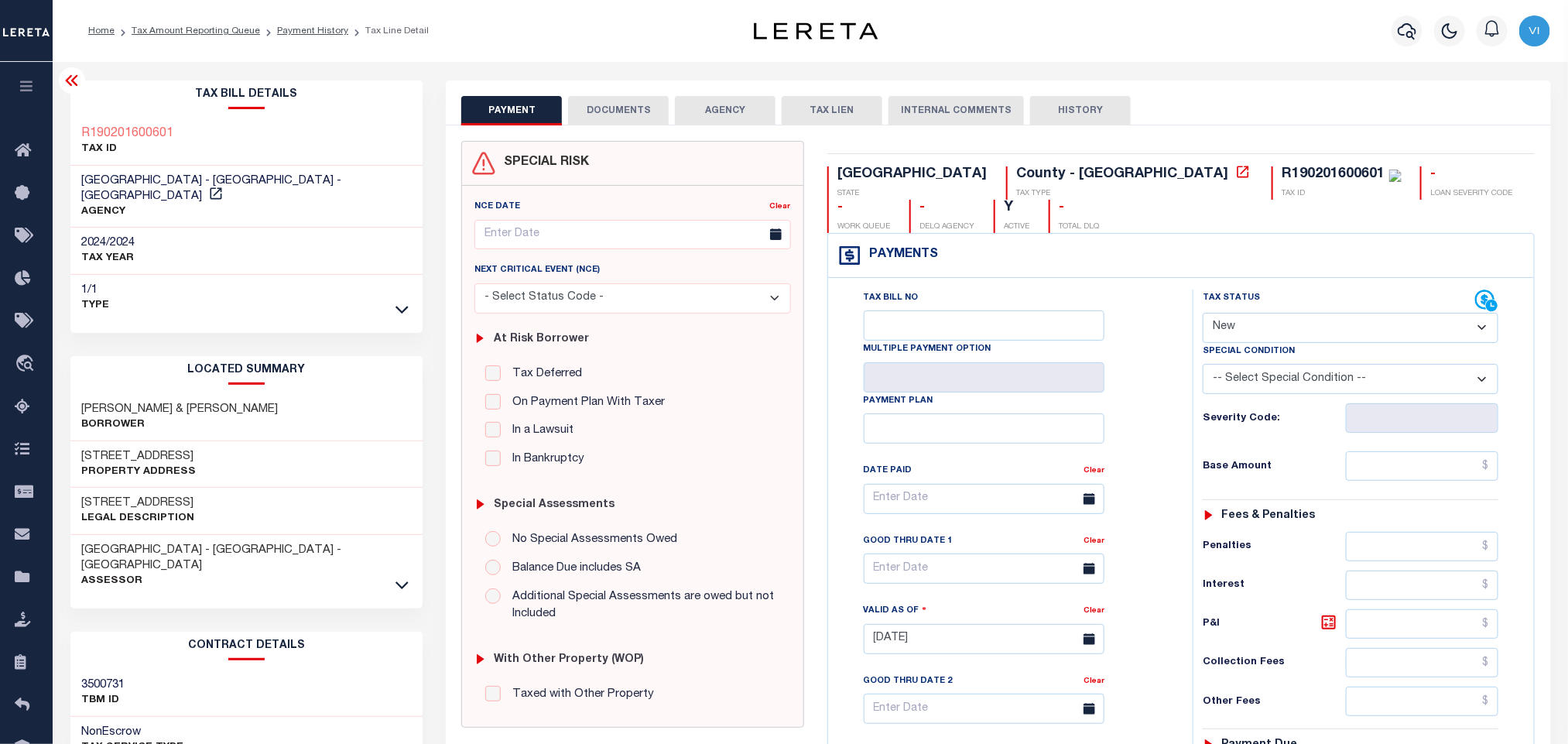
click at [613, 121] on button "DOCUMENTS" at bounding box center [618, 111] width 101 height 30
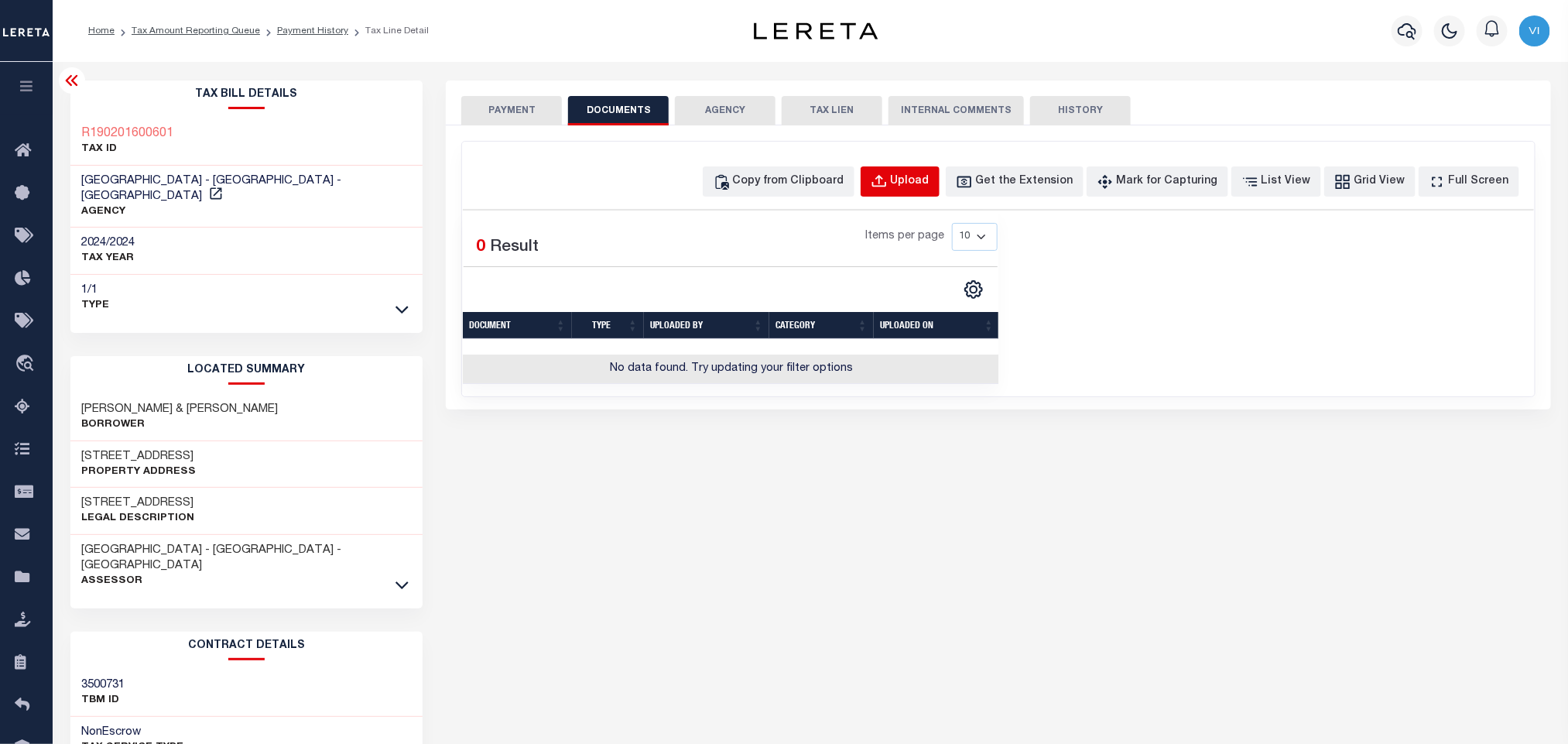
click at [925, 193] on button "Upload" at bounding box center [900, 181] width 79 height 30
select select "POP"
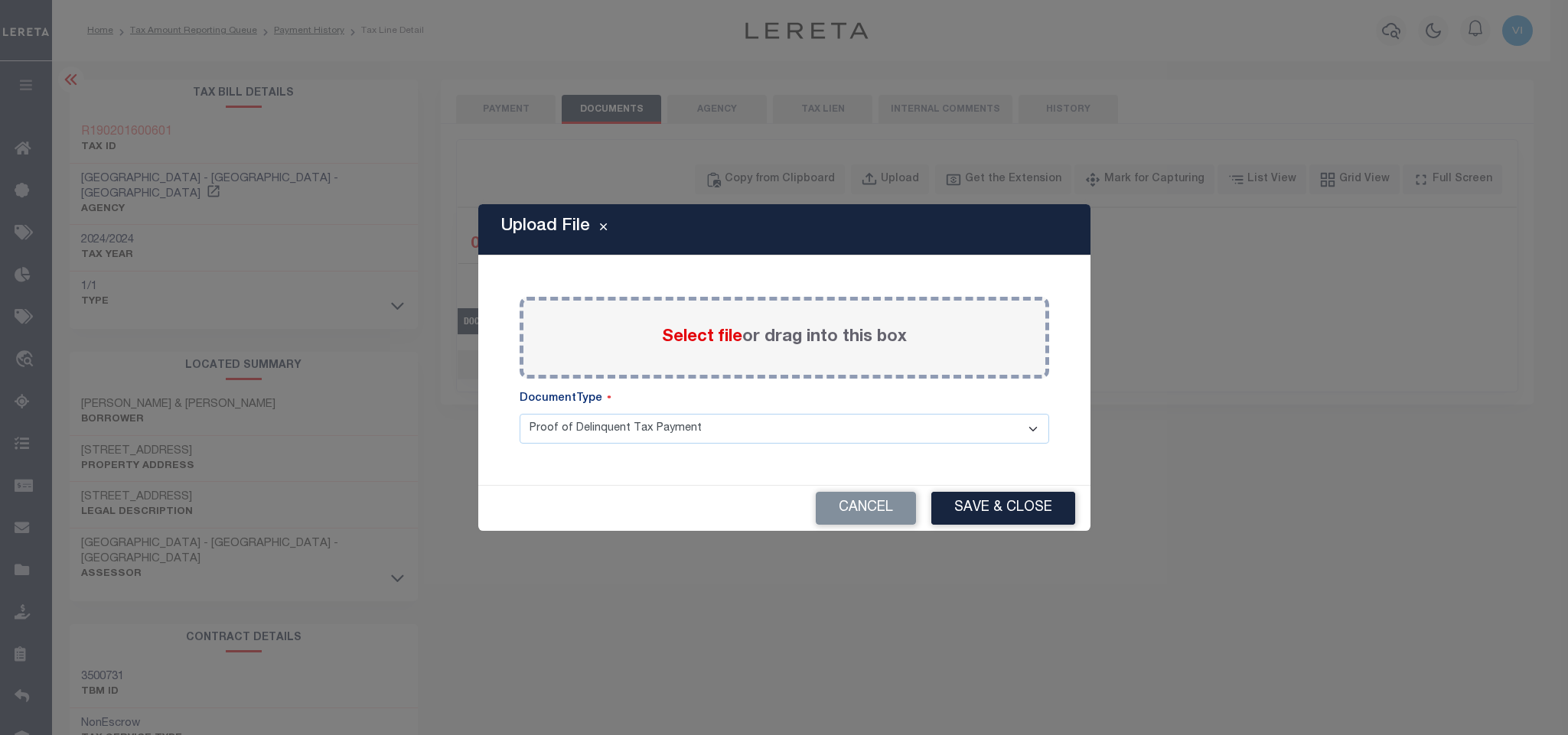
click at [686, 339] on span "Select file" at bounding box center [702, 337] width 80 height 17
click at [0, 0] on input "Select file or drag into this box" at bounding box center [0, 0] width 0 height 0
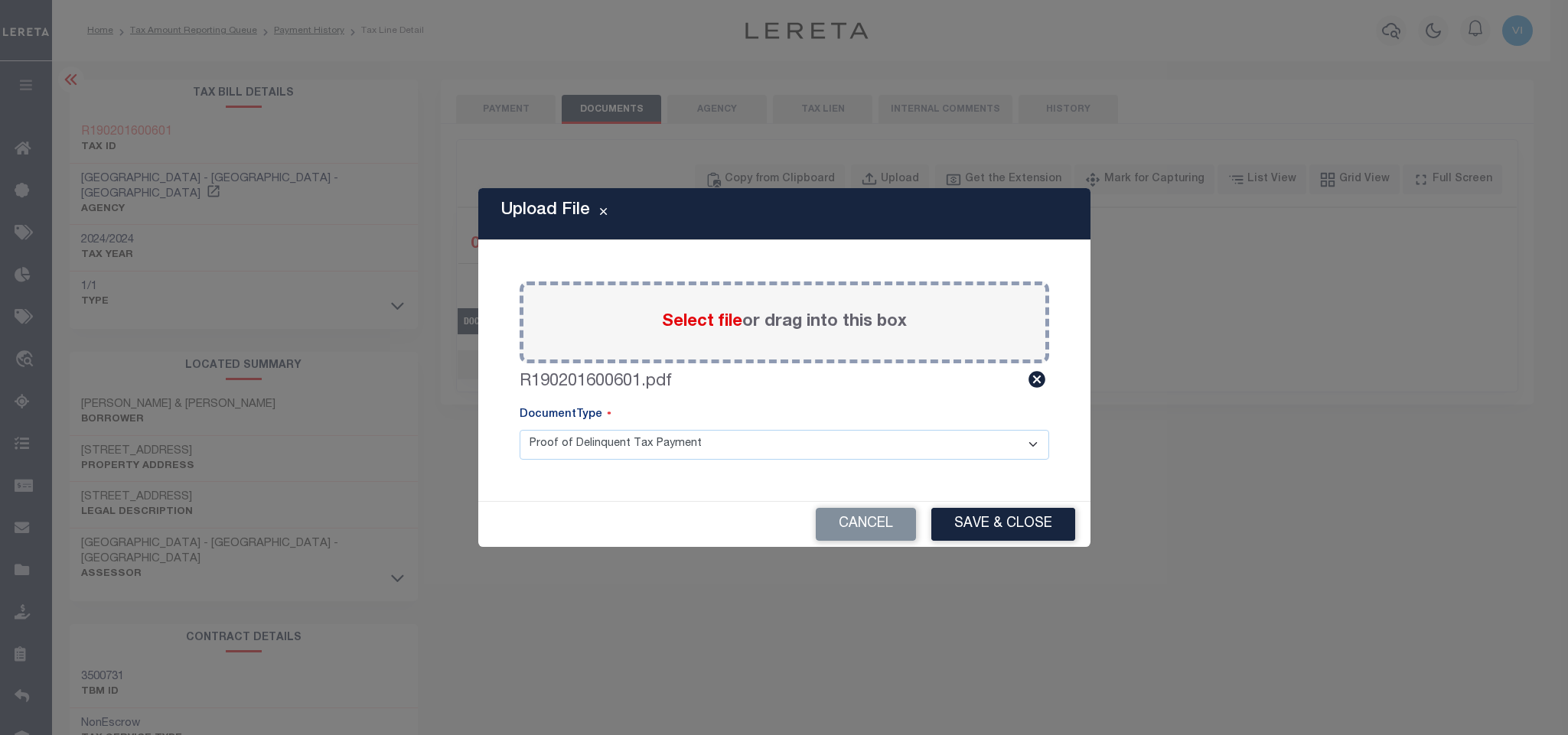
click at [544, 457] on select "Proof of Delinquent Tax Payment" at bounding box center [784, 444] width 529 height 30
click at [519, 430] on select "Proof of Delinquent Tax Payment" at bounding box center [784, 444] width 529 height 30
click at [978, 528] on button "Save & Close" at bounding box center [1003, 524] width 144 height 33
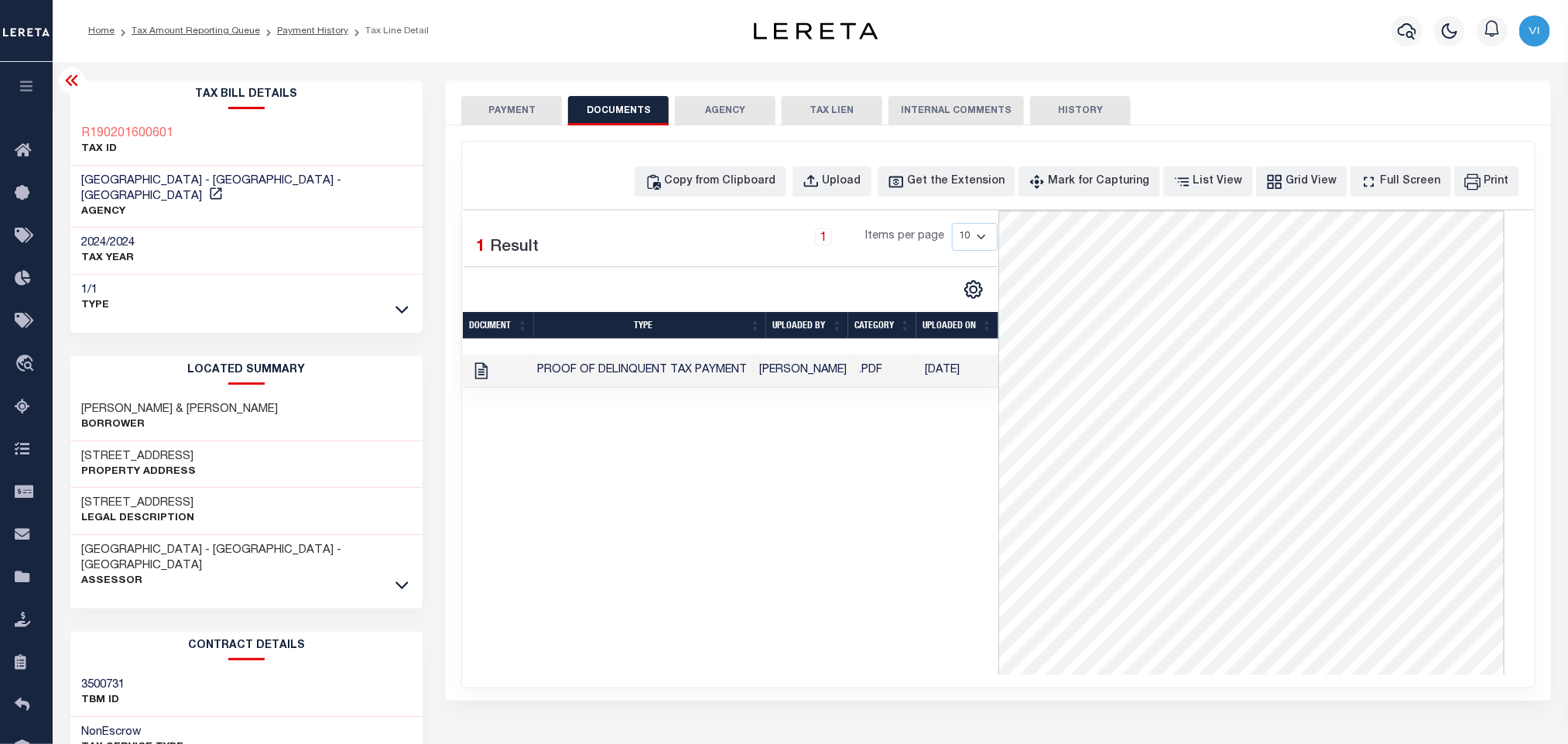
click at [497, 119] on button "PAYMENT" at bounding box center [511, 111] width 101 height 30
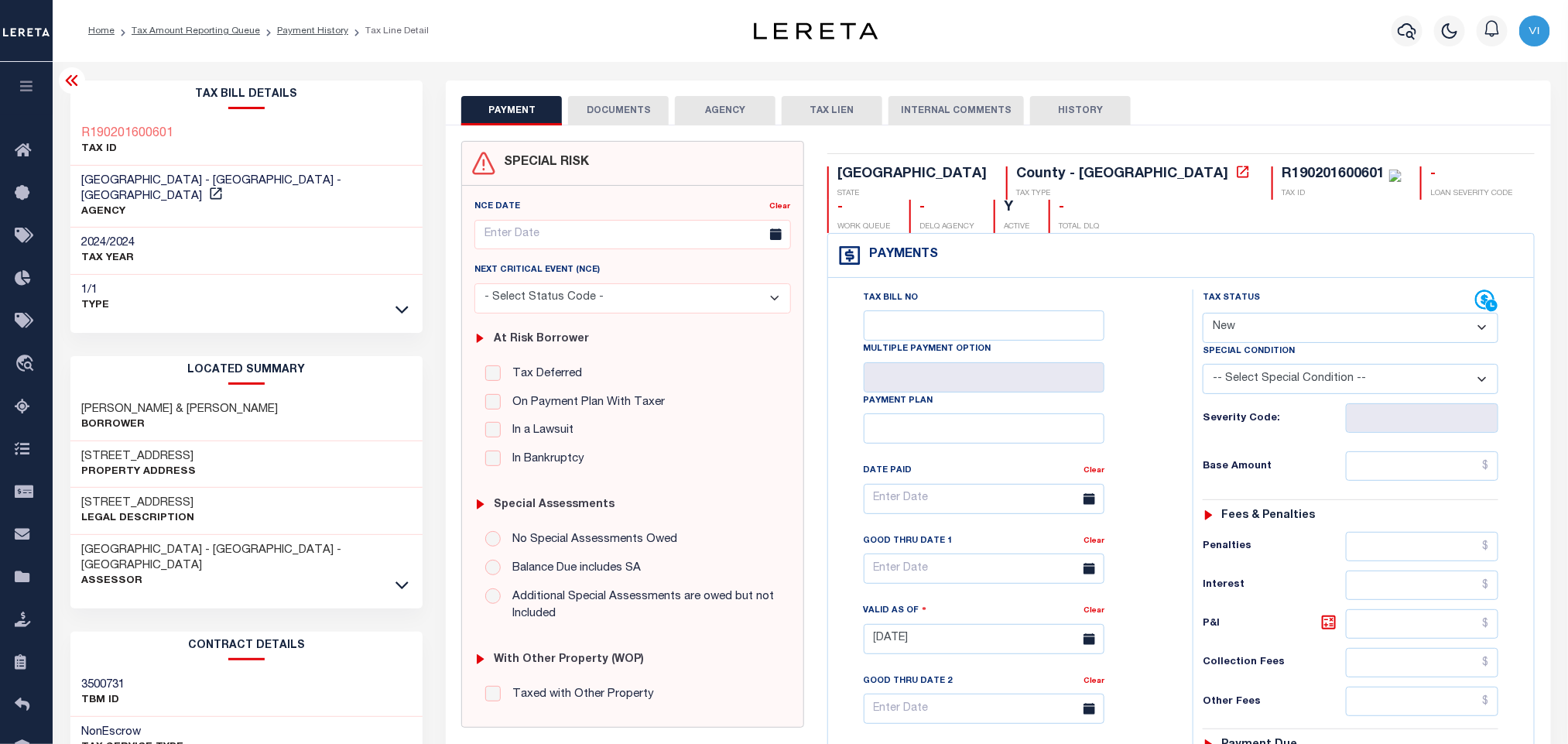
click at [1287, 312] on div "Tax Status Status" at bounding box center [1339, 301] width 272 height 23
drag, startPoint x: 1280, startPoint y: 322, endPoint x: 1273, endPoint y: 332, distance: 12.2
click at [1280, 322] on select "- Select Status Code - Open Due/Unpaid Paid Incomplete No Tax Due Internal Refu…" at bounding box center [1350, 328] width 296 height 30
select select "PYD"
click at [1203, 315] on select "- Select Status Code - Open Due/Unpaid Paid Incomplete No Tax Due Internal Refu…" at bounding box center [1350, 328] width 296 height 30
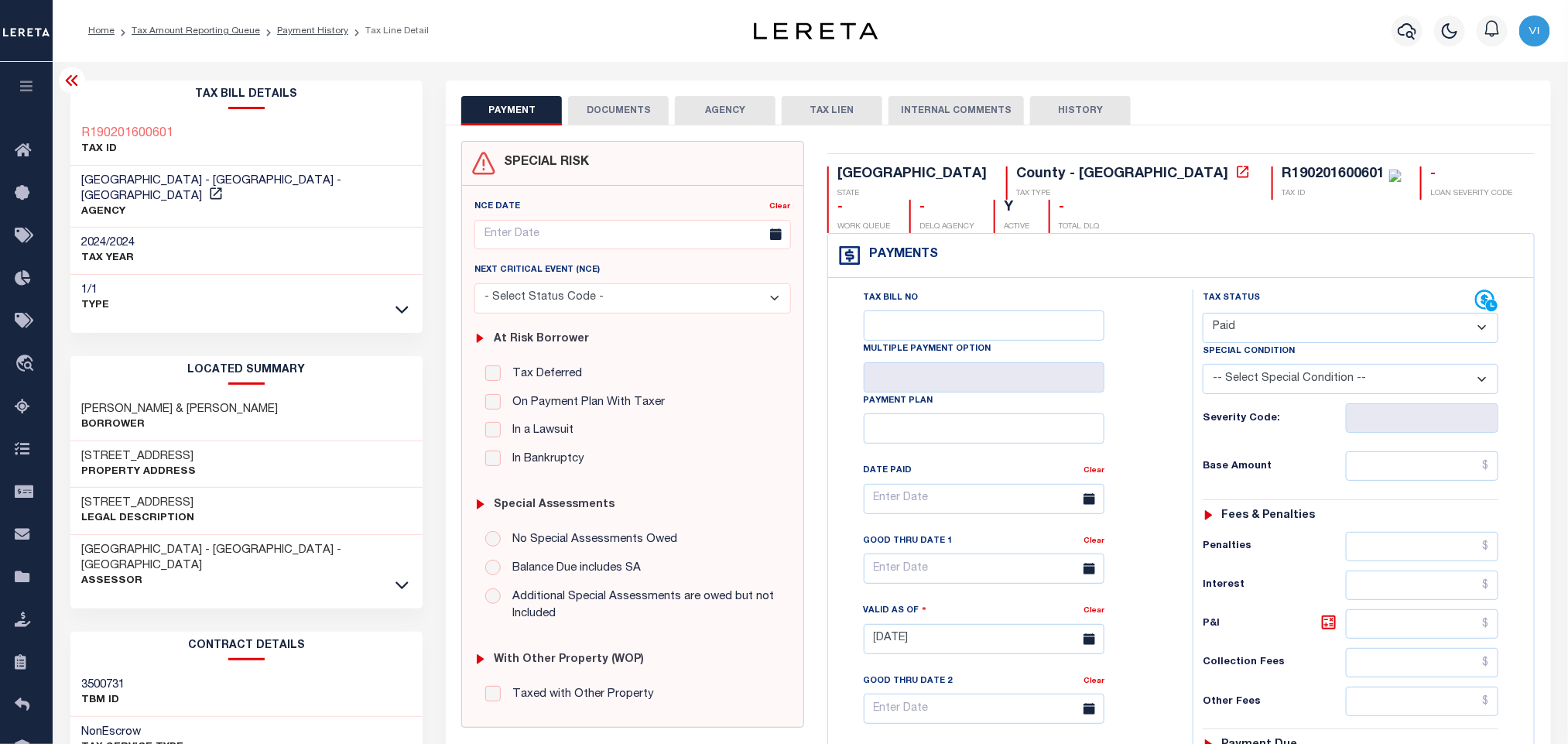
type input "[DATE]"
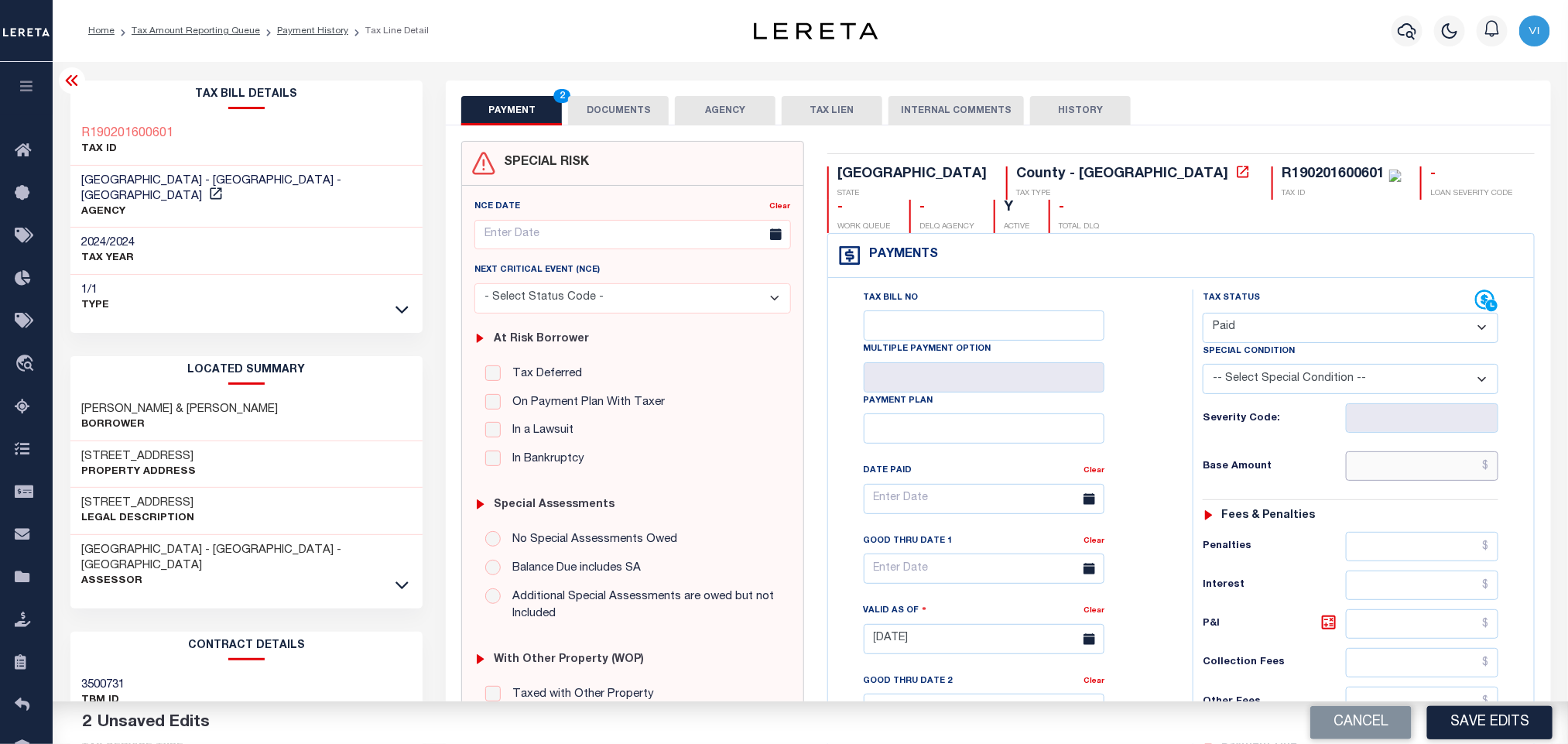
click at [1385, 481] on input "text" at bounding box center [1422, 466] width 153 height 30
click at [1396, 479] on input "text" at bounding box center [1422, 466] width 153 height 30
click at [1366, 451] on div "Tax Status Status - Select Status Code -" at bounding box center [1355, 632] width 325 height 684
click at [1378, 469] on input "text" at bounding box center [1422, 466] width 153 height 30
paste input "3,072.29"
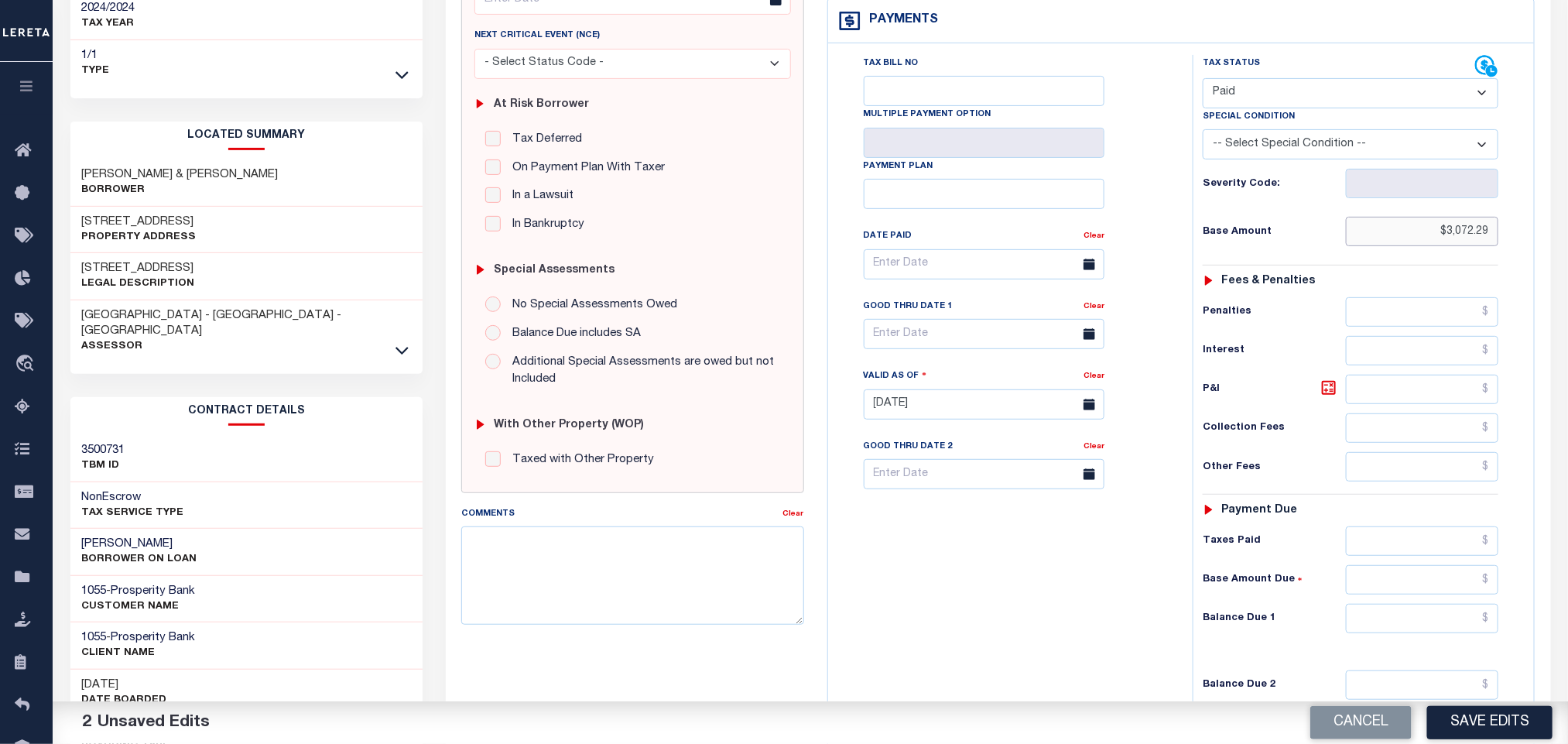
scroll to position [436, 0]
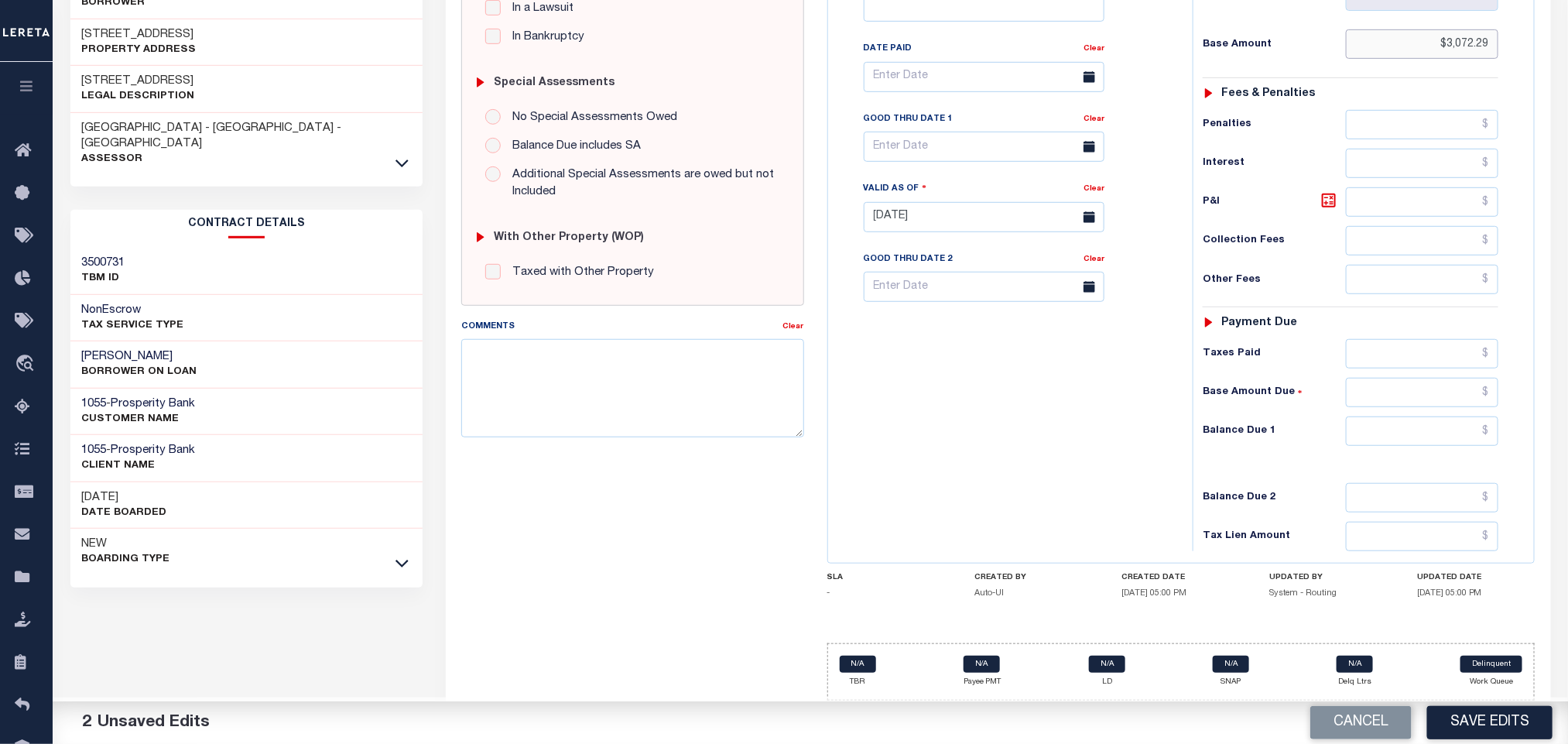
type input "$3,072.29"
click at [1386, 436] on input "text" at bounding box center [1422, 431] width 153 height 30
type input "$0.00"
click at [1477, 713] on button "Save Edits" at bounding box center [1490, 722] width 126 height 34
checkbox input "false"
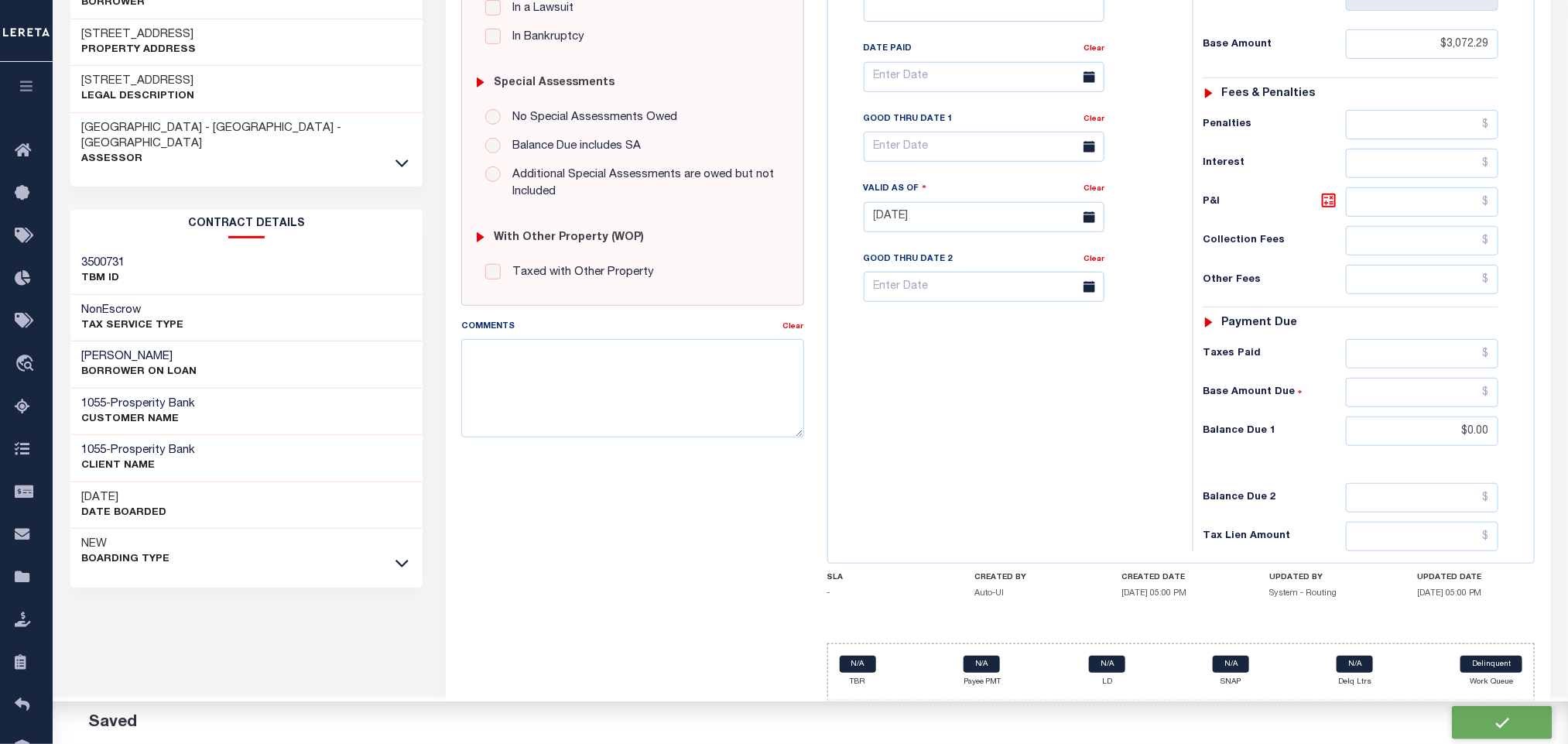
checkbox input "false"
type input "$3,072.29"
type input "$0"
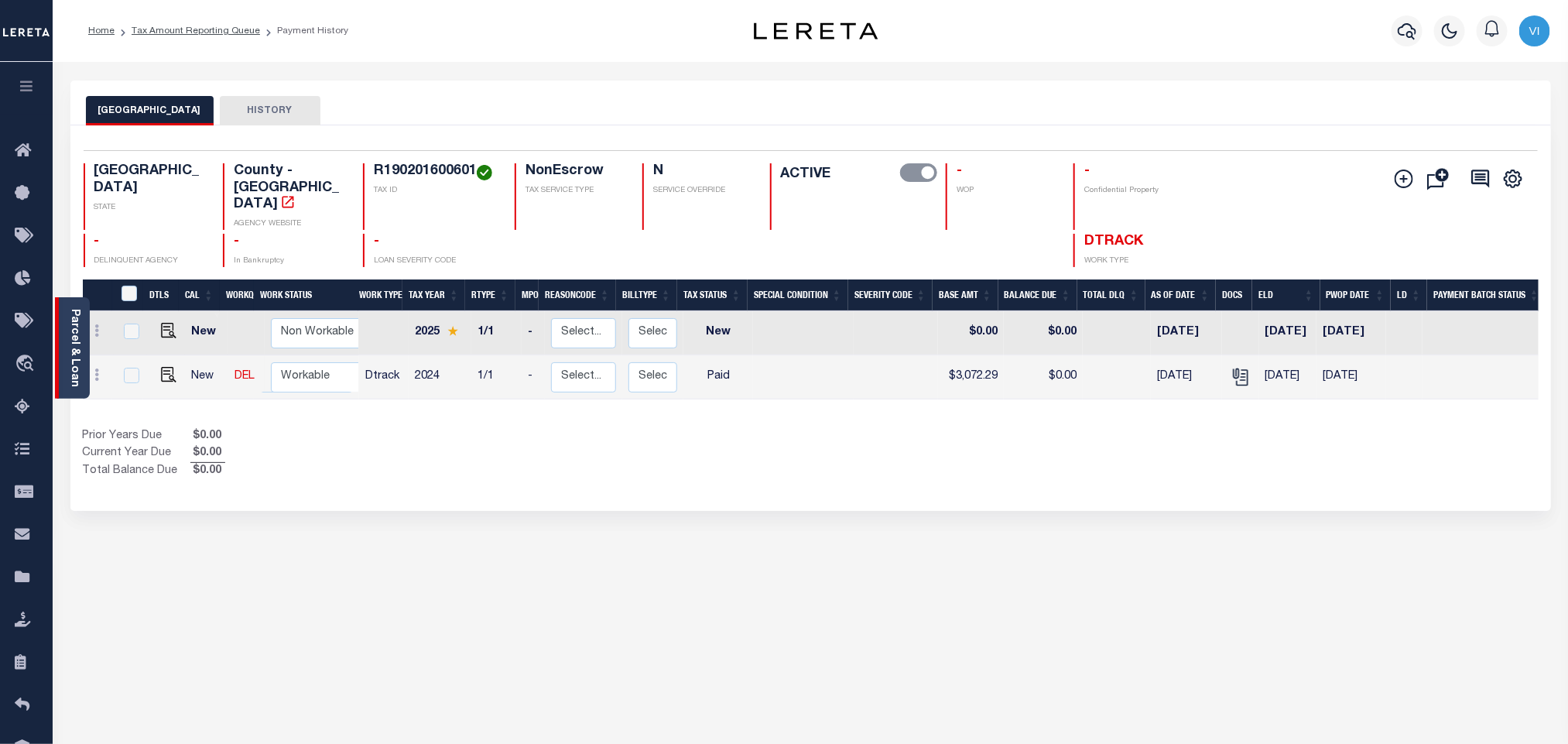
click at [75, 330] on link "Parcel & Loan" at bounding box center [74, 348] width 11 height 78
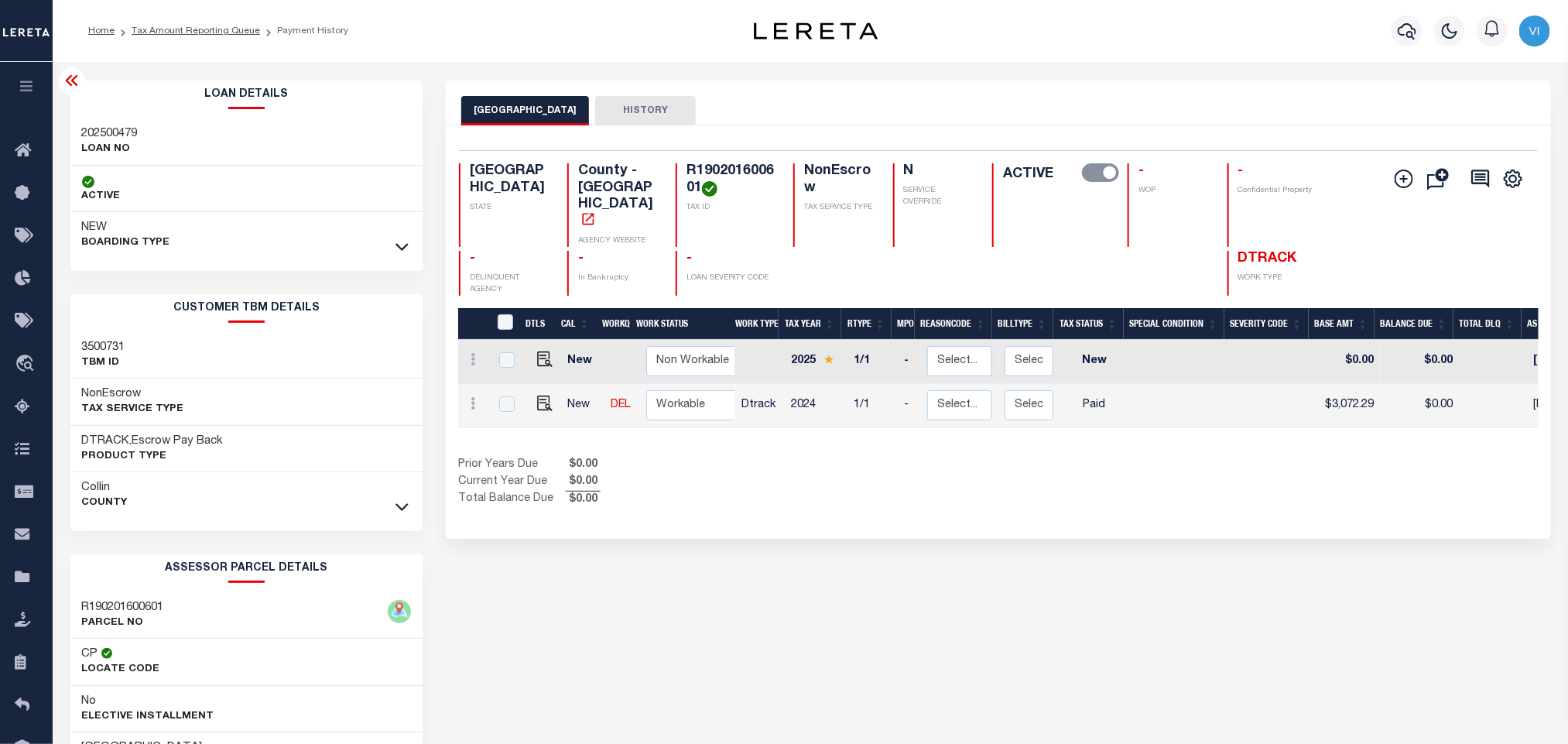
click at [103, 138] on h3 "202500479" at bounding box center [109, 134] width 55 height 16
copy h3 "202500479"
click at [737, 175] on h4 "R190201600601" at bounding box center [731, 180] width 88 height 34
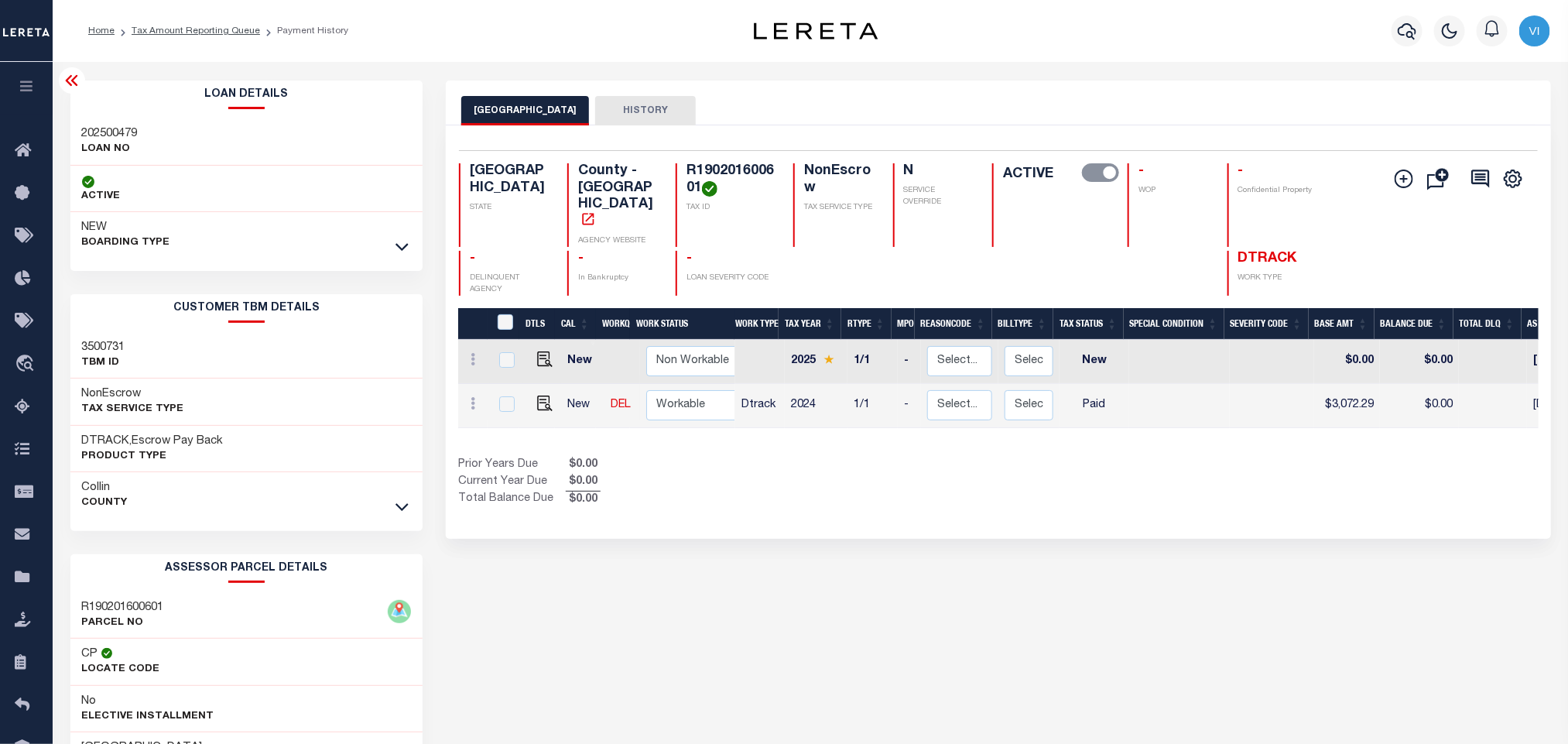
copy h4 "R190201600601"
